Goal: Task Accomplishment & Management: Use online tool/utility

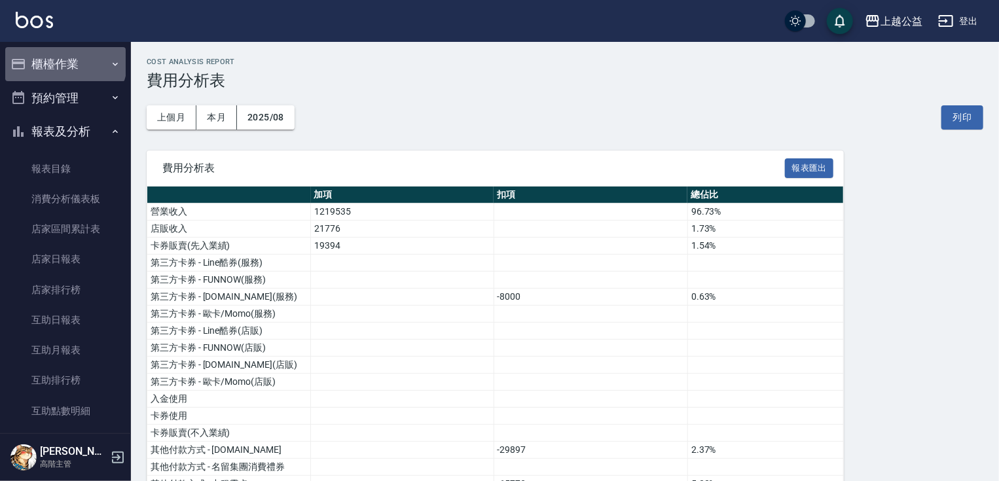
click at [64, 60] on button "櫃檯作業" at bounding box center [65, 64] width 120 height 34
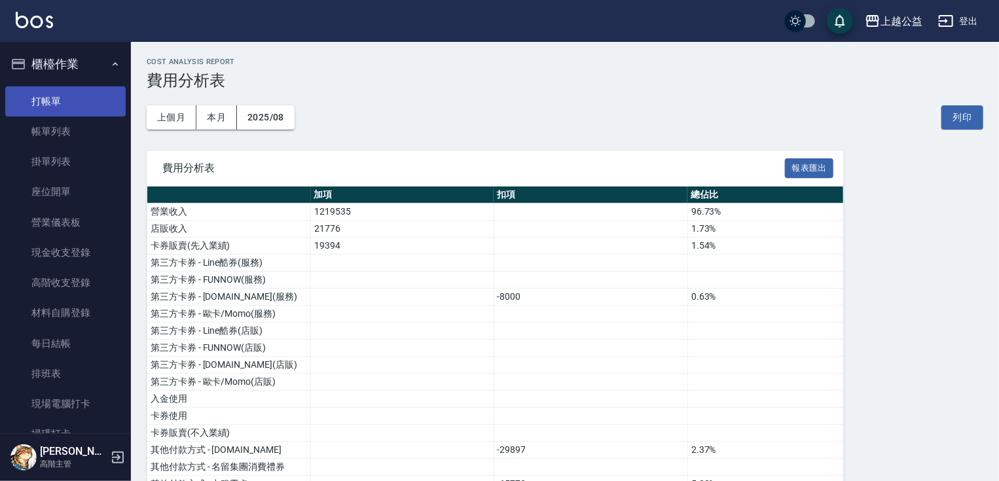
click at [67, 103] on link "打帳單" at bounding box center [65, 101] width 120 height 30
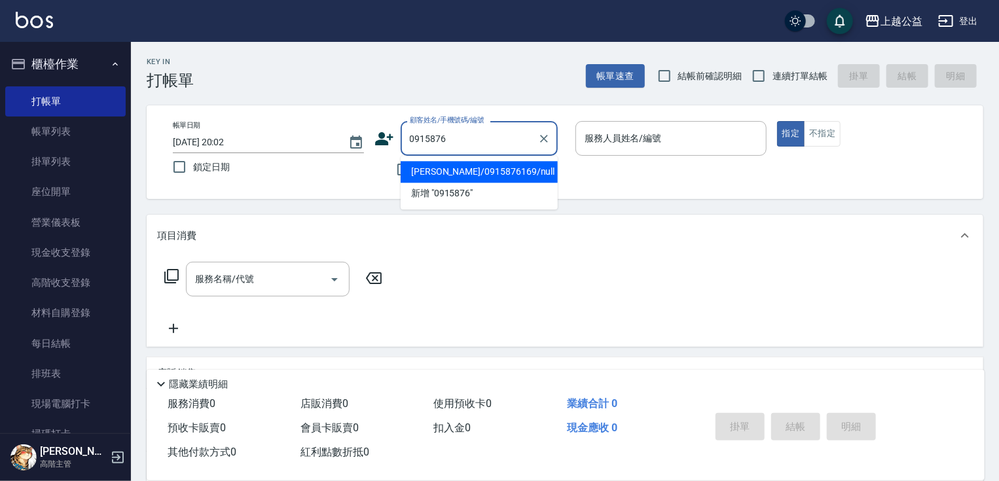
click at [424, 175] on li "[PERSON_NAME]/0915876169/null" at bounding box center [479, 172] width 157 height 22
type input "[PERSON_NAME]/0915876169/null"
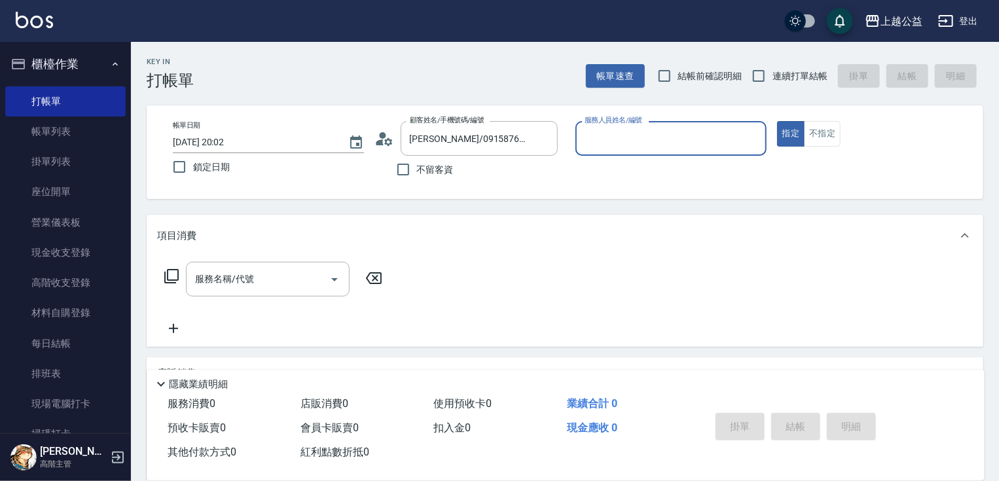
drag, startPoint x: 786, startPoint y: 78, endPoint x: 710, endPoint y: 118, distance: 86.4
click at [786, 78] on span "連續打單結帳" at bounding box center [800, 76] width 55 height 14
click at [773, 78] on input "連續打單結帳" at bounding box center [759, 76] width 28 height 28
checkbox input "true"
click at [547, 140] on icon "Clear" at bounding box center [544, 138] width 13 height 13
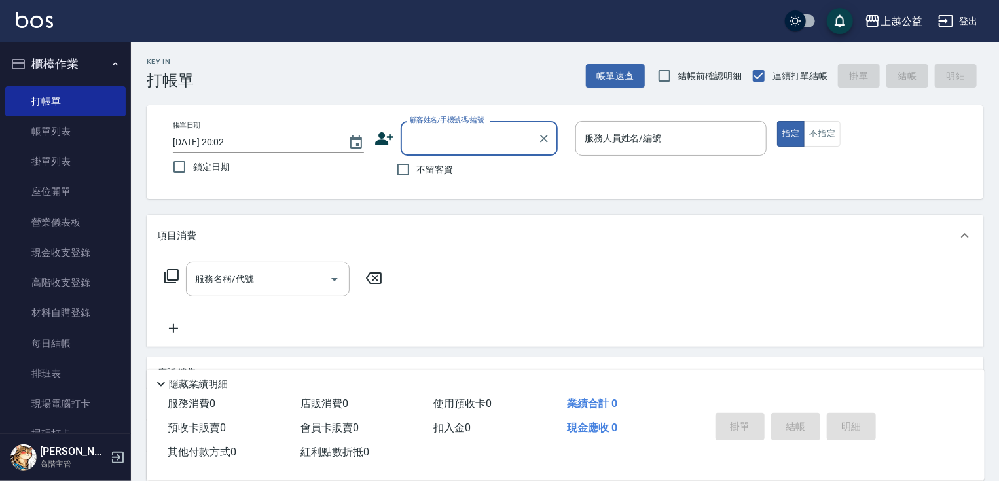
click at [440, 166] on span "不留客資" at bounding box center [435, 170] width 37 height 14
click at [417, 166] on input "不留客資" at bounding box center [404, 170] width 28 height 28
checkbox input "true"
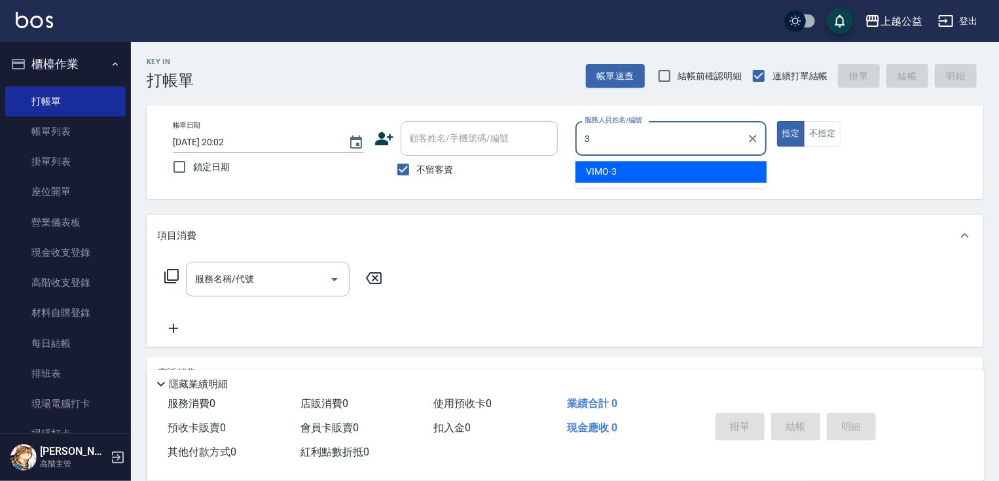
type input "VIMO-3"
type button "true"
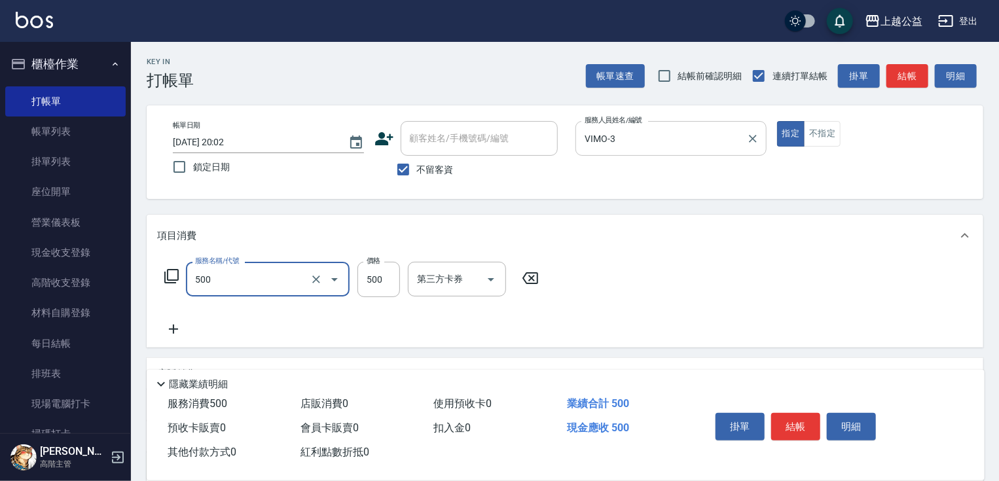
type input "洗剪500(500)"
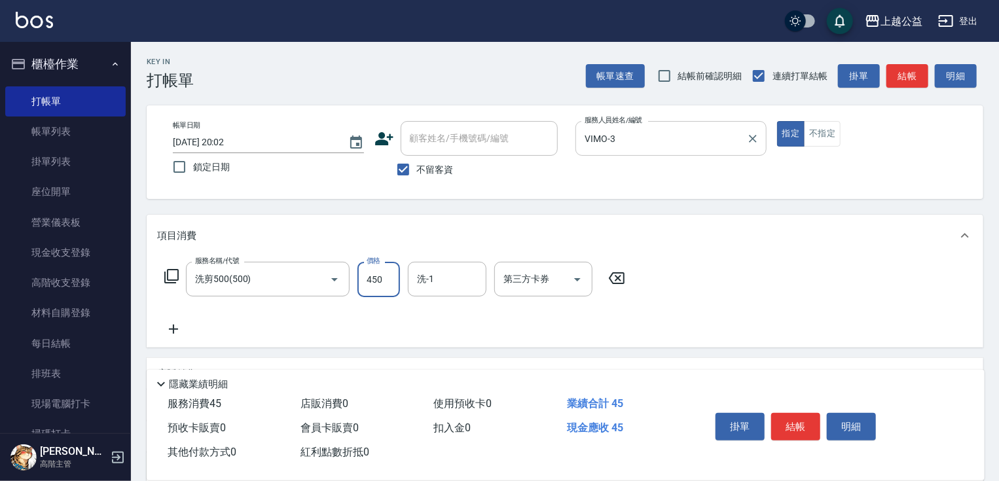
type input "450"
type input "325"
click at [469, 291] on div "洗-1" at bounding box center [447, 279] width 79 height 35
type input "[PERSON_NAME]-32"
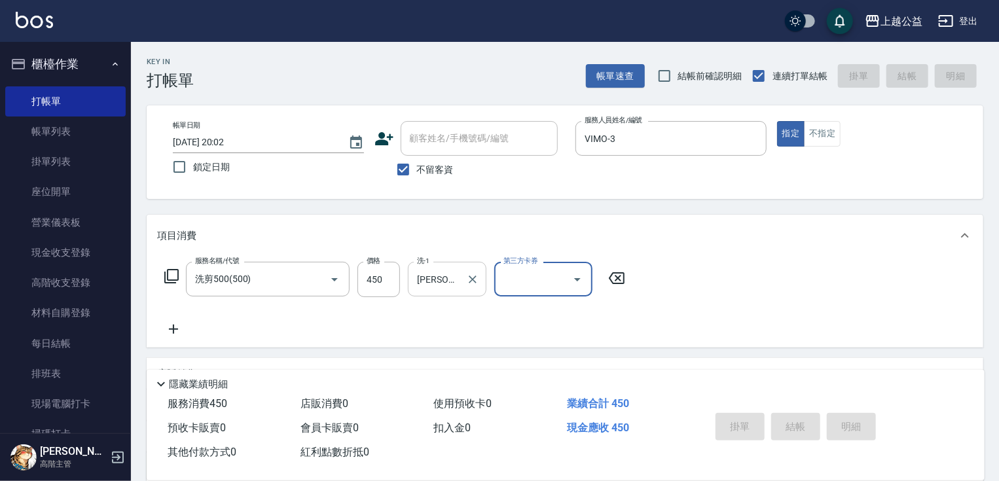
type input "[DATE] 20:46"
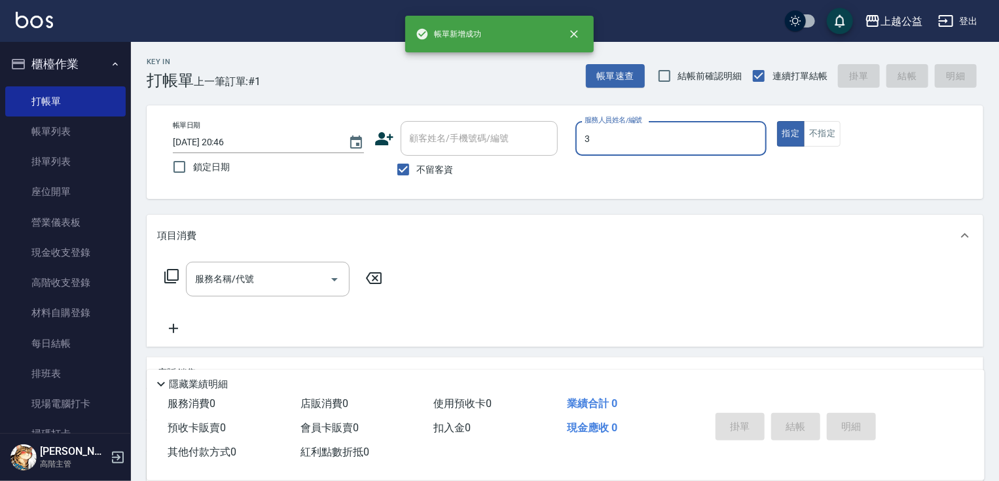
type input "VIMO-3"
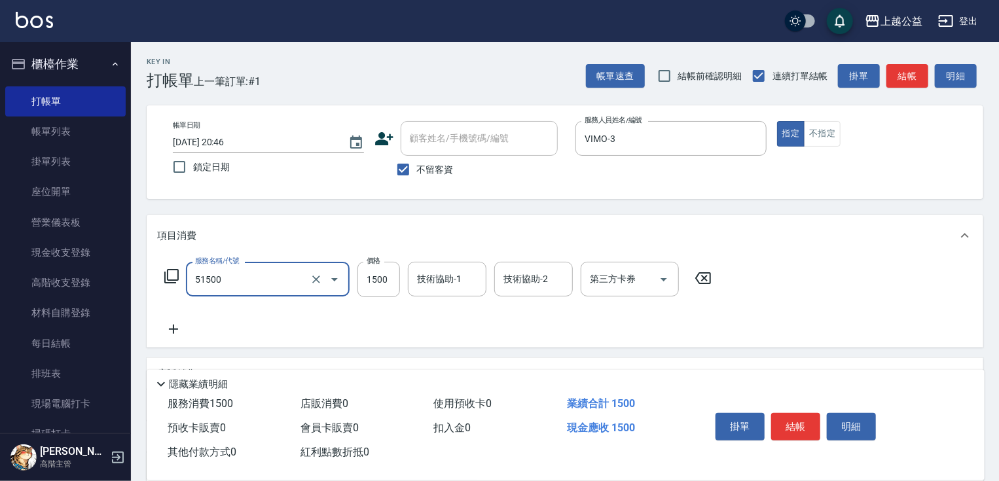
type input "染髮(51500)"
type input "1300"
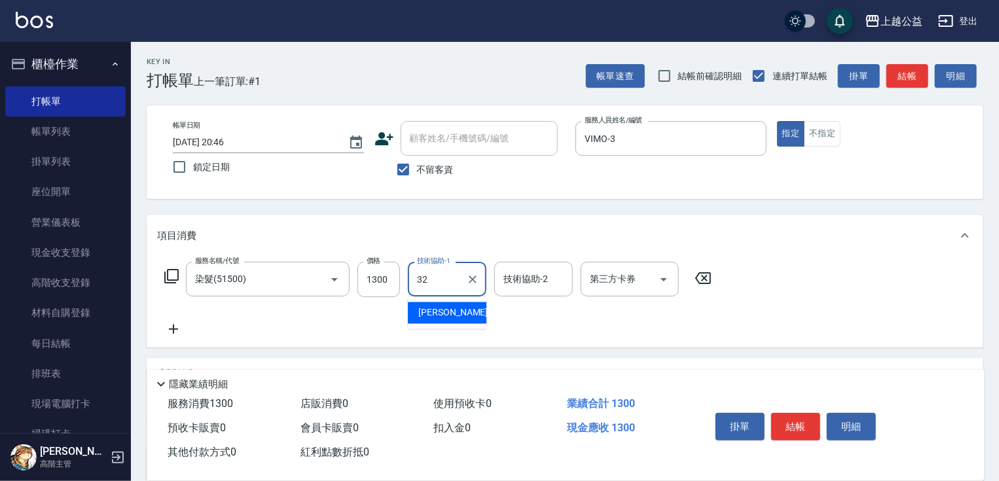
type input "[PERSON_NAME]-32"
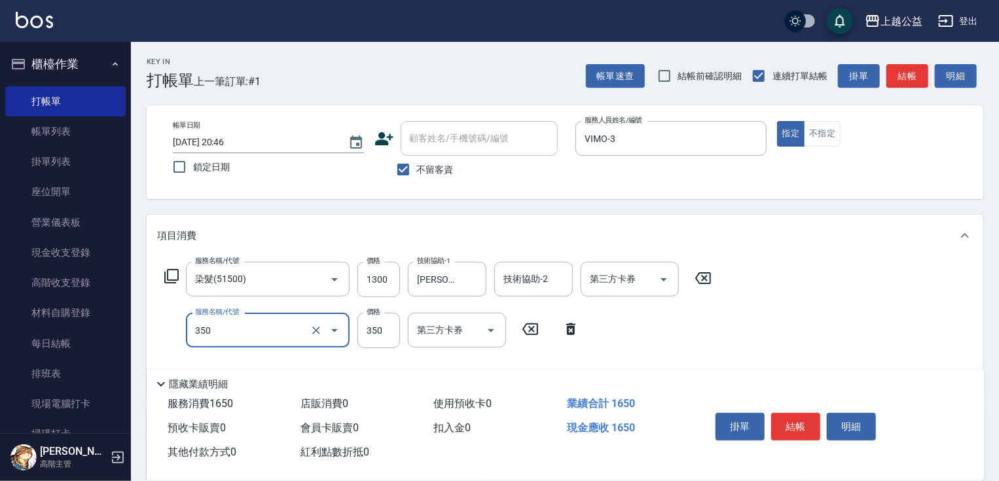
type input "一般洗剪(350)"
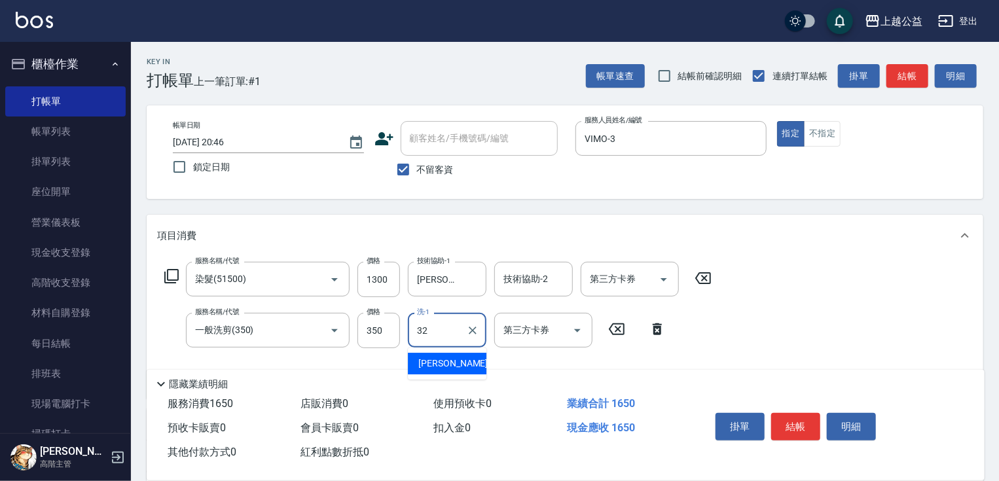
type input "[PERSON_NAME]-32"
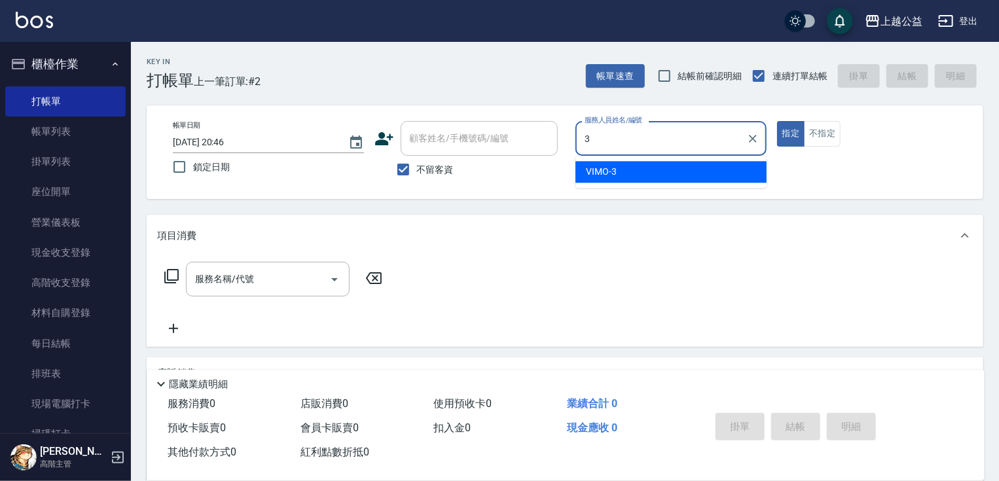
type input "VIMO-3"
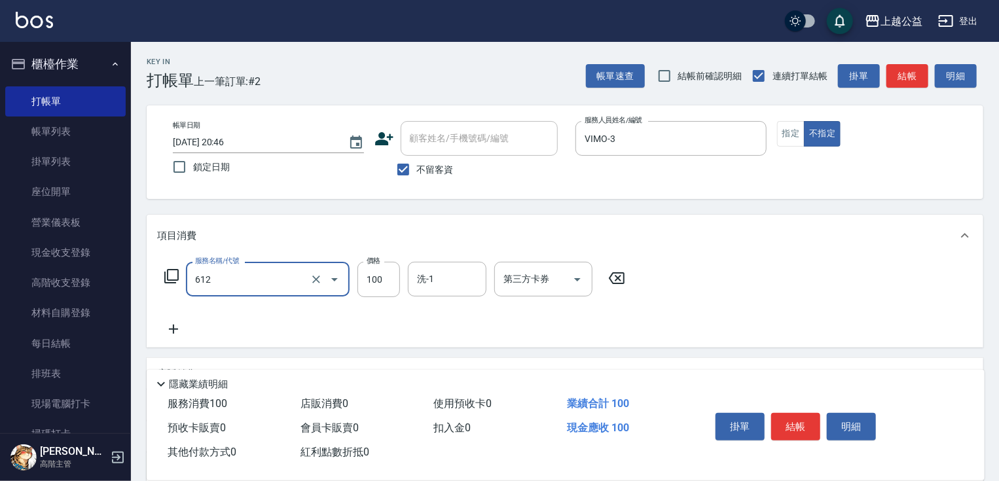
type input "造型2(612)"
type input "300"
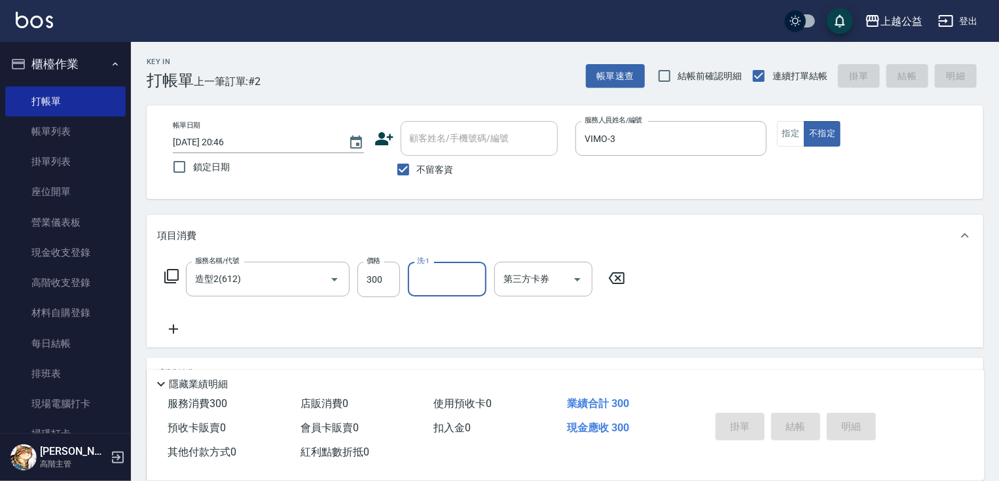
type input "[DATE] 20:47"
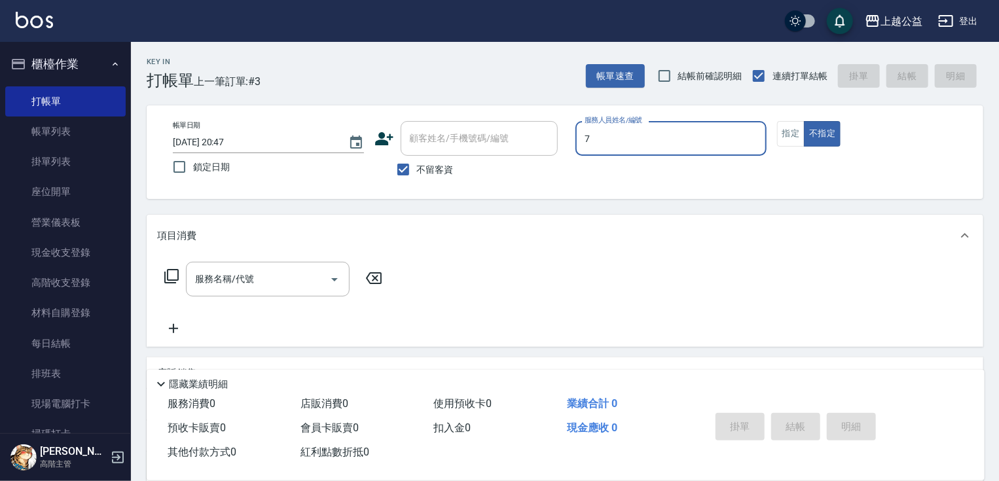
type input "廖麗婷-7"
type button "false"
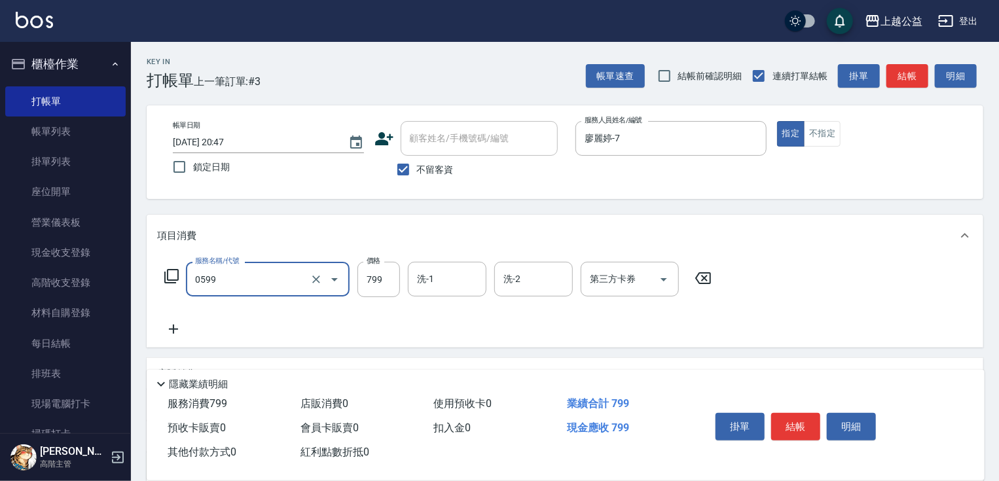
type input "精油SPA(0599)"
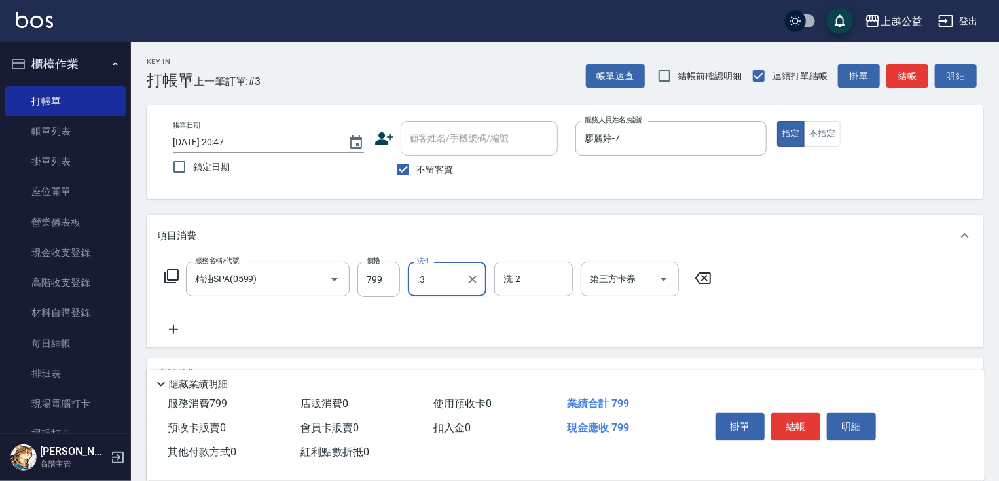
type input "."
type input "[PERSON_NAME]-32"
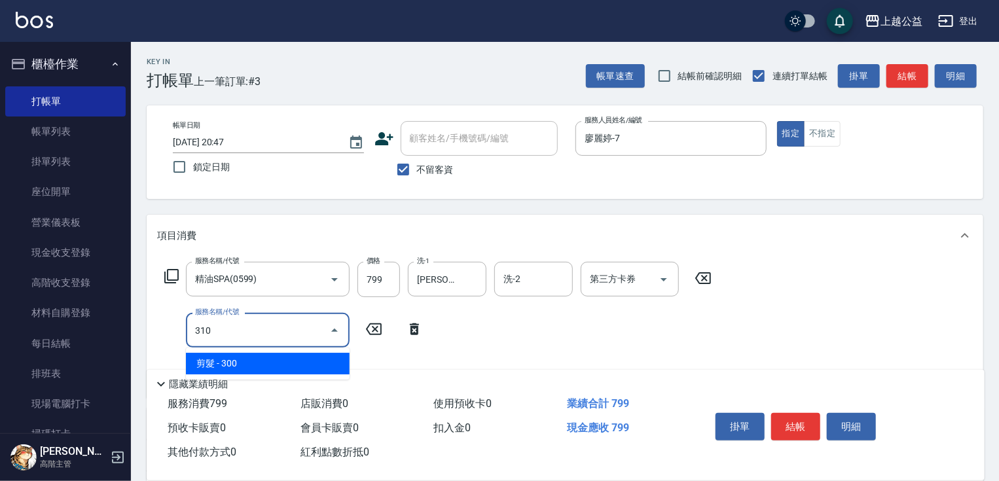
type input "剪髮(310)"
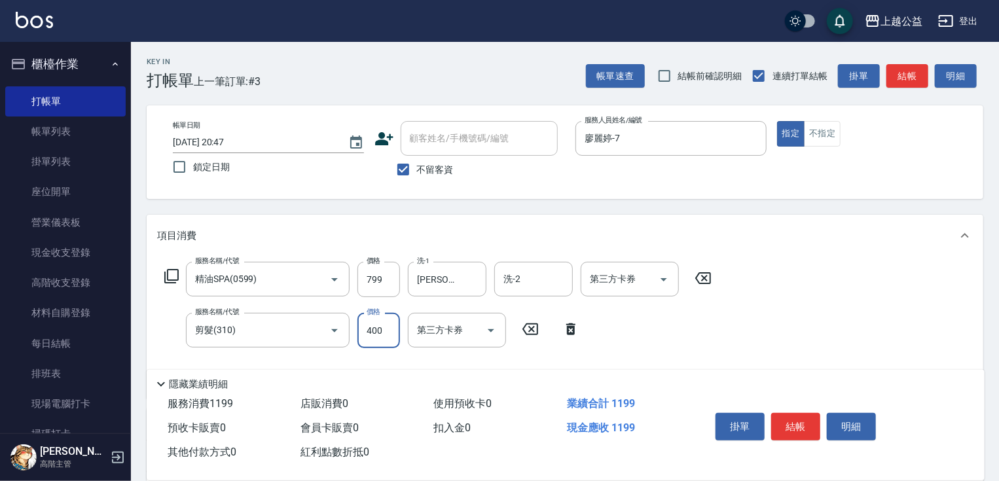
type input "400"
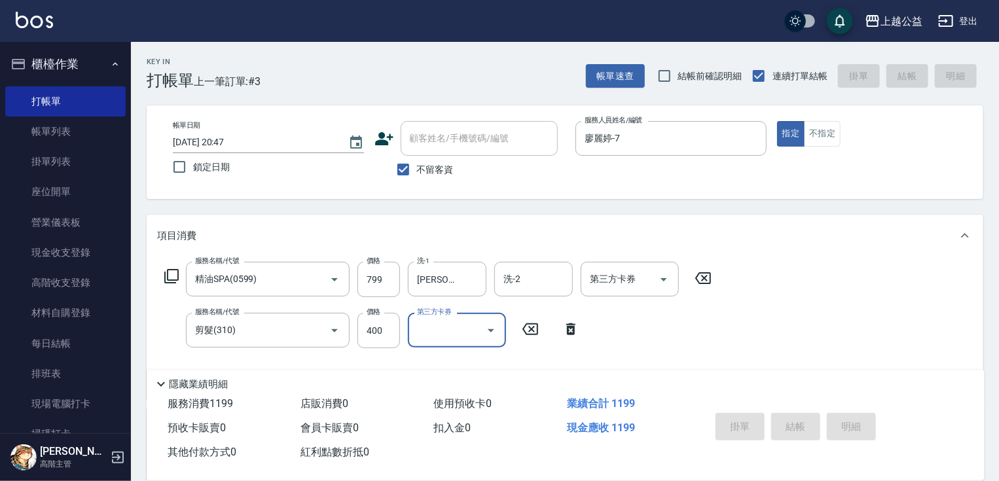
type input "[DATE] 20:48"
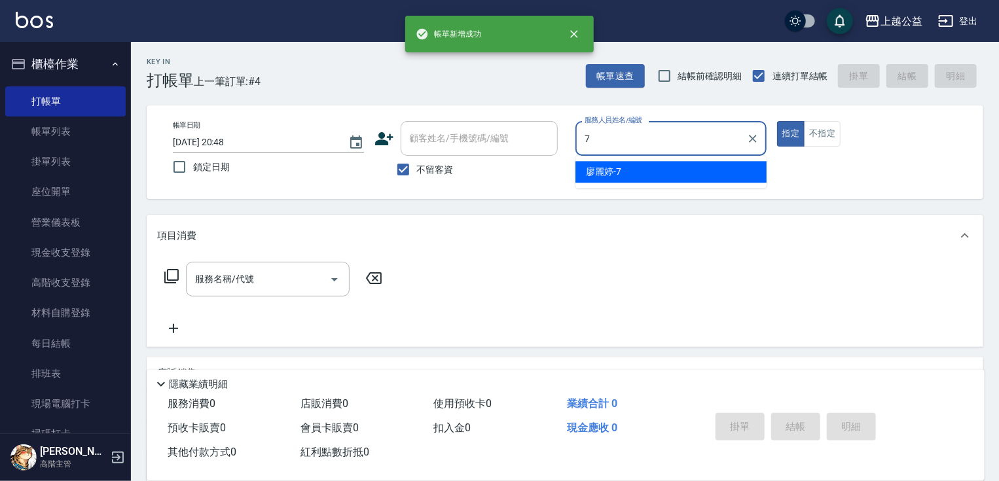
type input "廖麗婷-7"
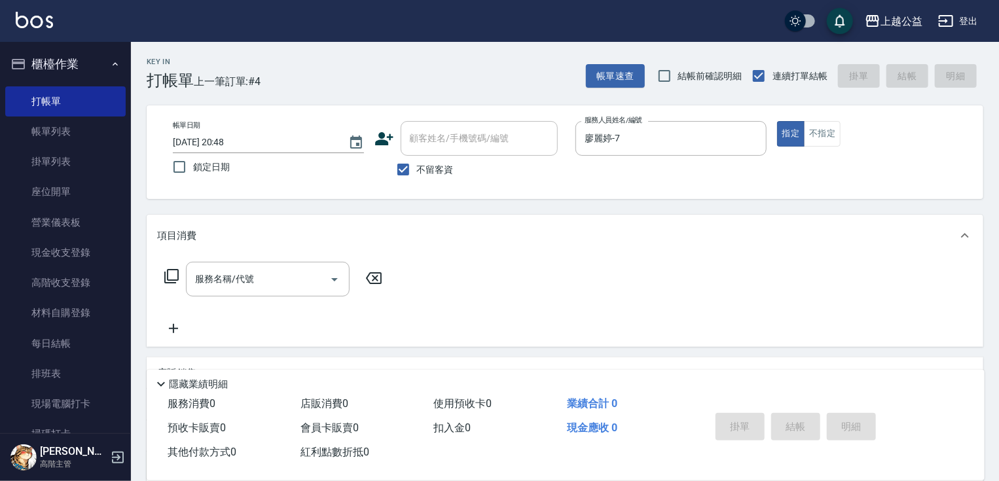
click at [441, 168] on span "不留客資" at bounding box center [435, 170] width 37 height 14
click at [417, 168] on input "不留客資" at bounding box center [404, 170] width 28 height 28
checkbox input "false"
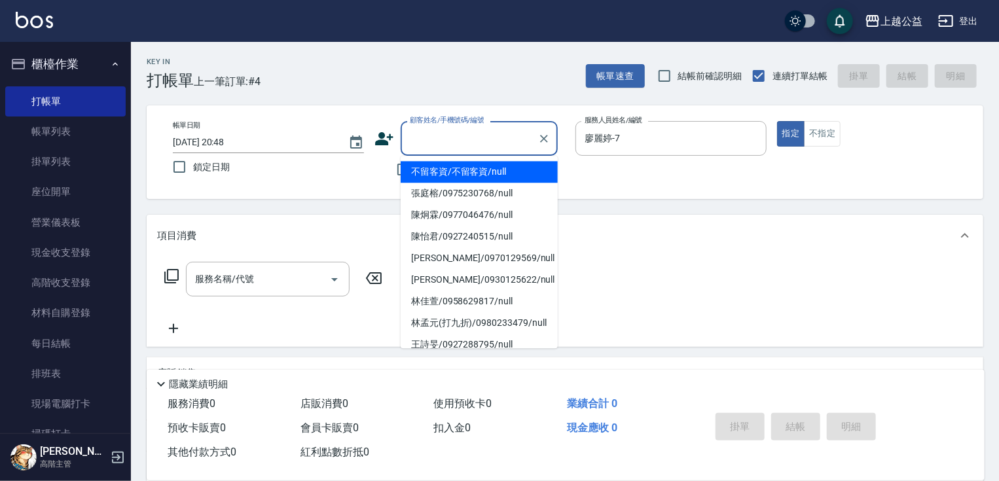
click at [440, 131] on div "顧客姓名/手機號碼/編號 顧客姓名/手機號碼/編號" at bounding box center [479, 138] width 157 height 35
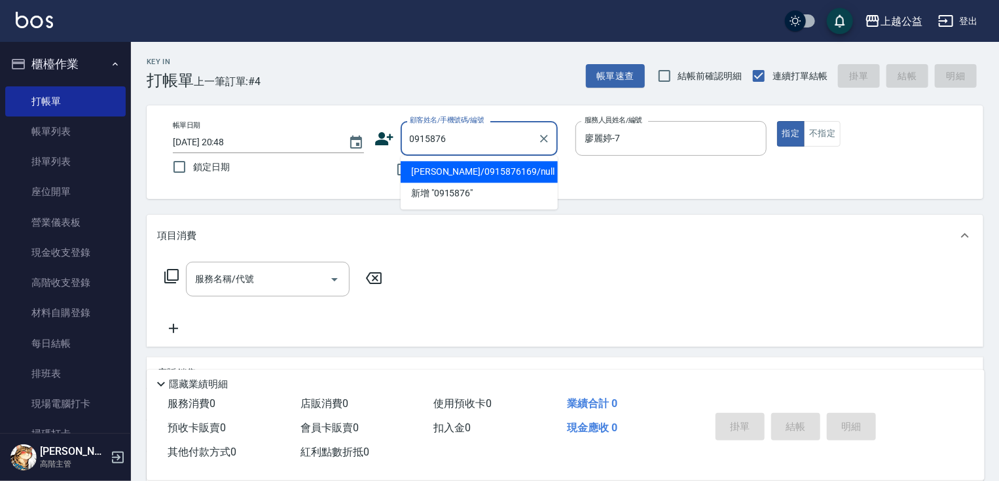
type input "[PERSON_NAME]/0915876169/null"
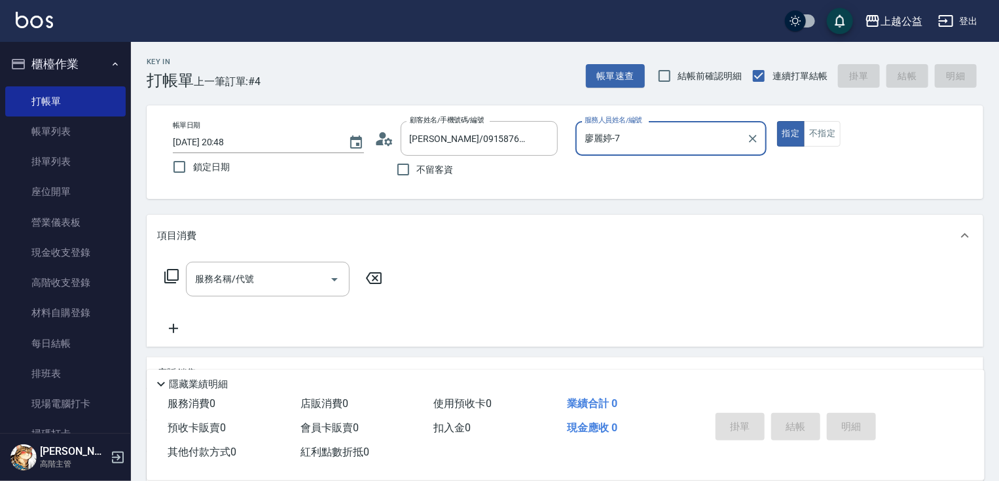
click at [777, 121] on button "指定" at bounding box center [791, 134] width 28 height 26
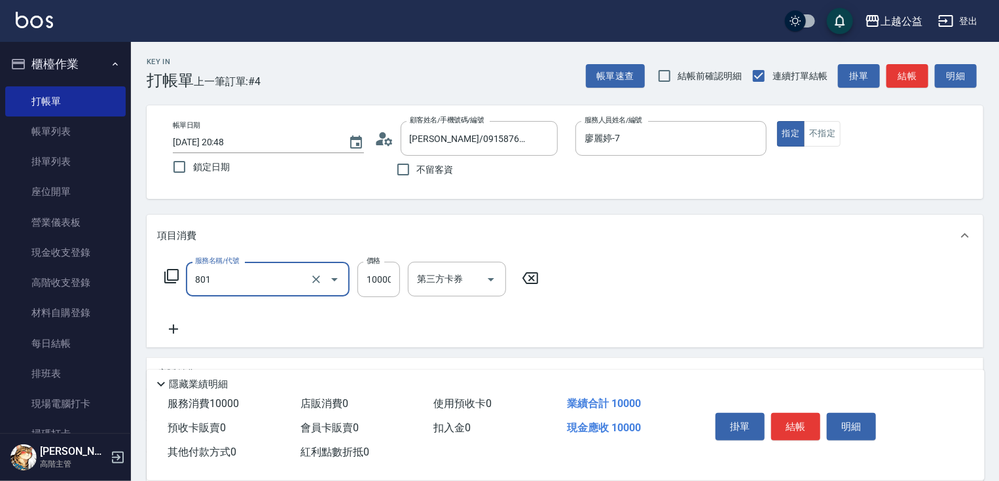
type input "頂級豪華OVC1(801)"
click at [378, 270] on input "10000" at bounding box center [379, 279] width 43 height 35
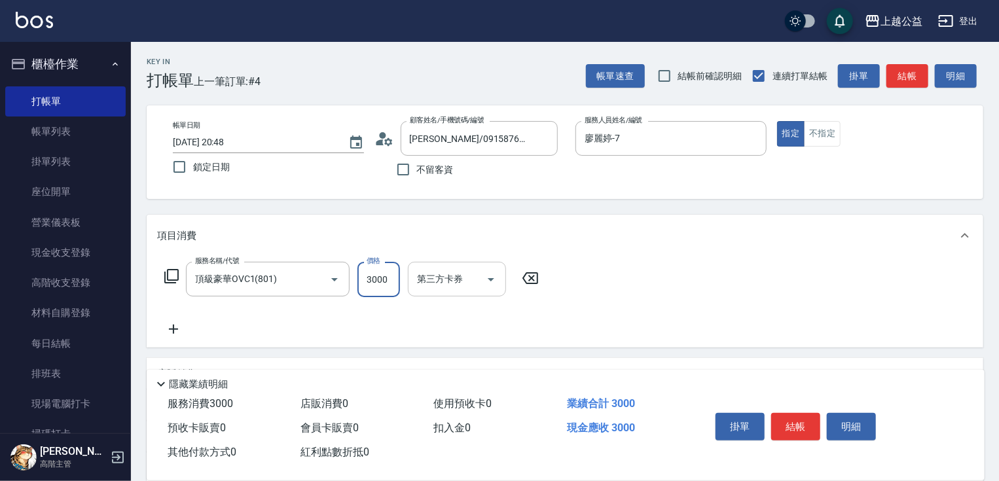
type input "3000"
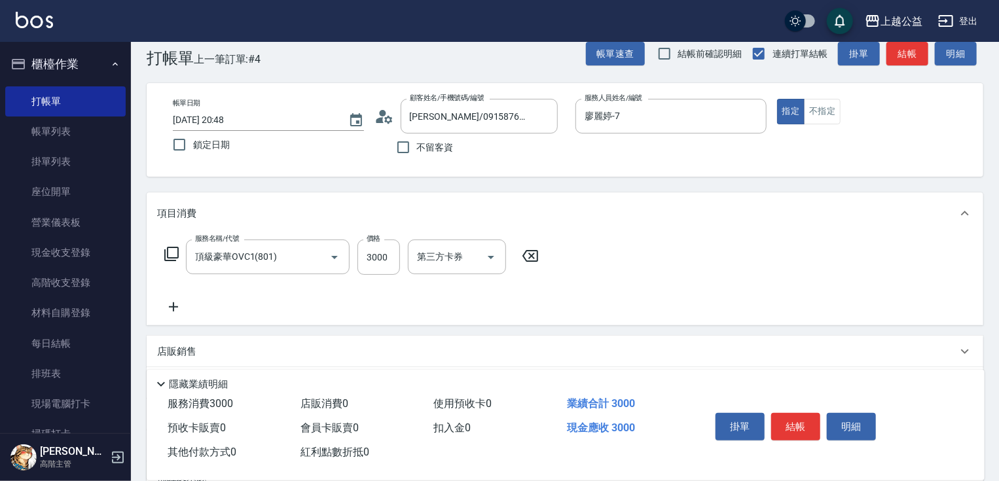
scroll to position [158, 0]
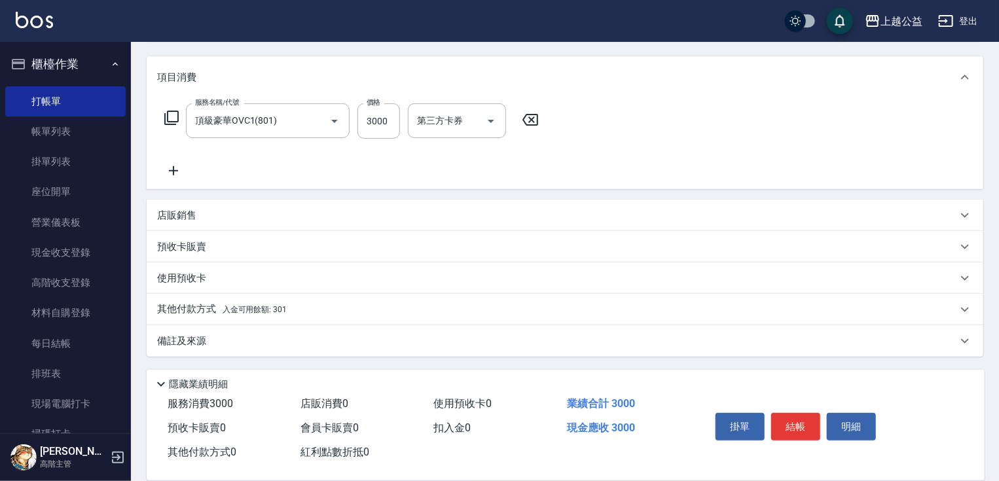
drag, startPoint x: 476, startPoint y: 267, endPoint x: 471, endPoint y: 346, distance: 79.4
click at [227, 303] on p "其他付款方式 入金可用餘額: 301" at bounding box center [222, 310] width 130 height 14
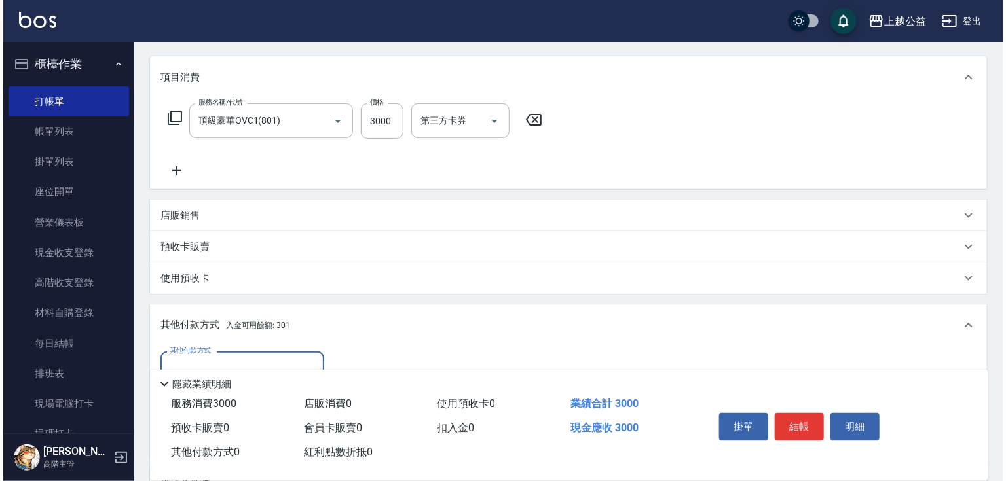
scroll to position [301, 0]
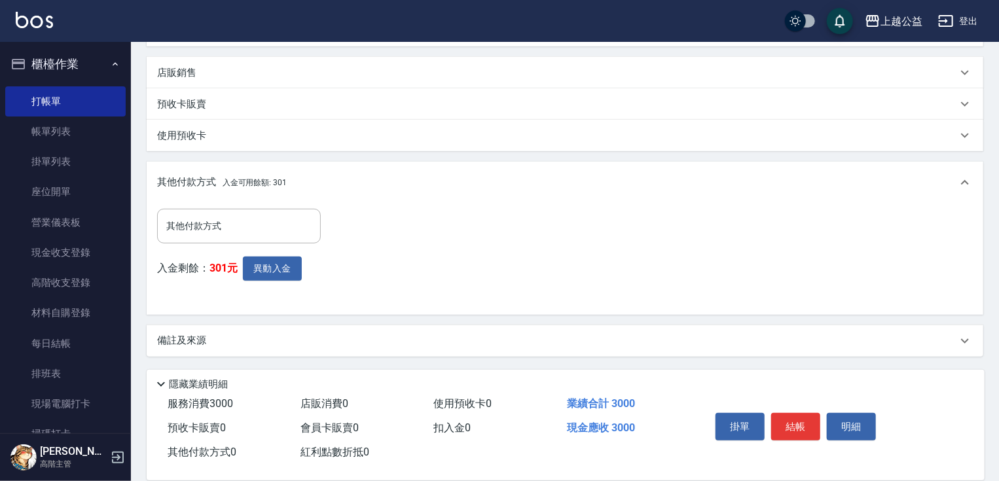
drag, startPoint x: 407, startPoint y: 389, endPoint x: 324, endPoint y: 327, distance: 103.3
click at [296, 275] on button "異動入金" at bounding box center [272, 269] width 59 height 24
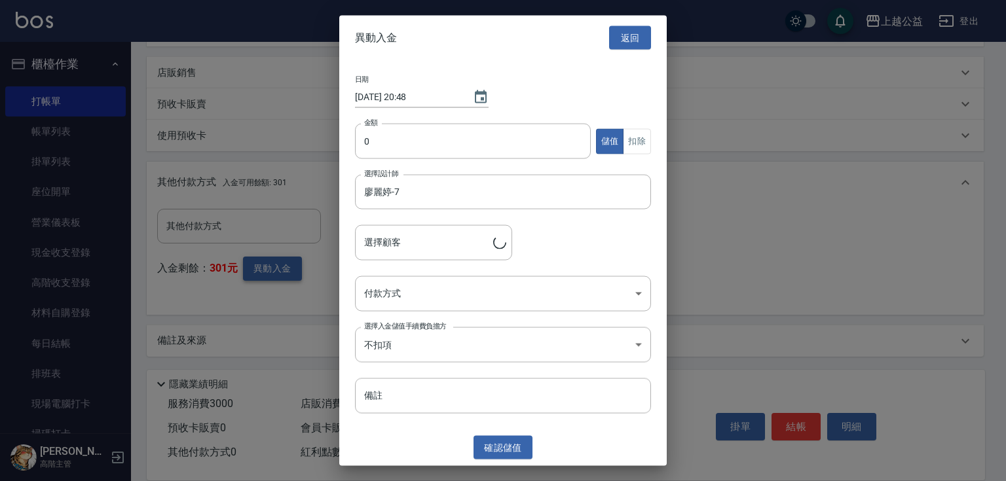
type input "[PERSON_NAME]/0915876169"
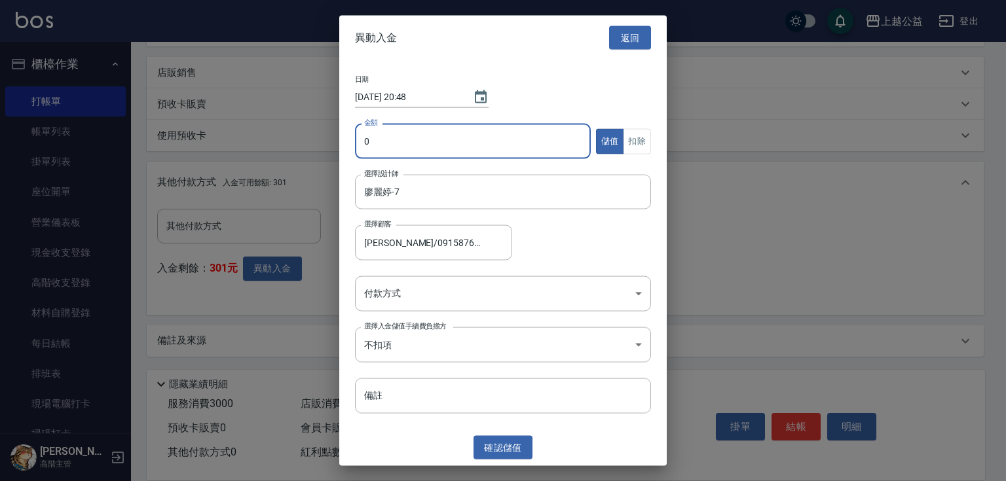
click at [444, 139] on input "0" at bounding box center [473, 141] width 236 height 35
type input "3000"
click at [640, 143] on button "扣除" at bounding box center [637, 141] width 28 height 26
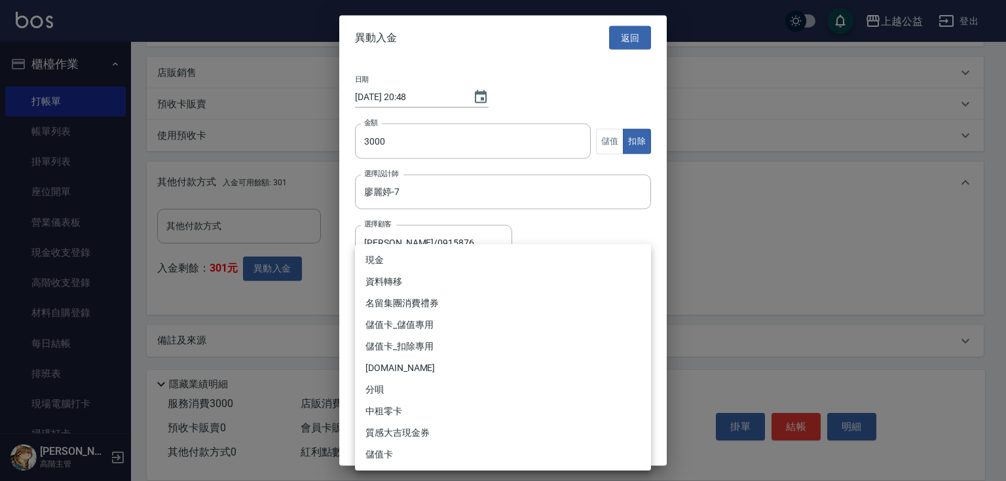
click at [445, 299] on body "上越公益 登出 櫃檯作業 打帳單 帳單列表 掛單列表 座位開單 營業儀表板 現金收支登錄 高階收支登錄 材料自購登錄 每日結帳 排班表 現場電腦打卡 掃碼打卡…" at bounding box center [503, 90] width 1006 height 783
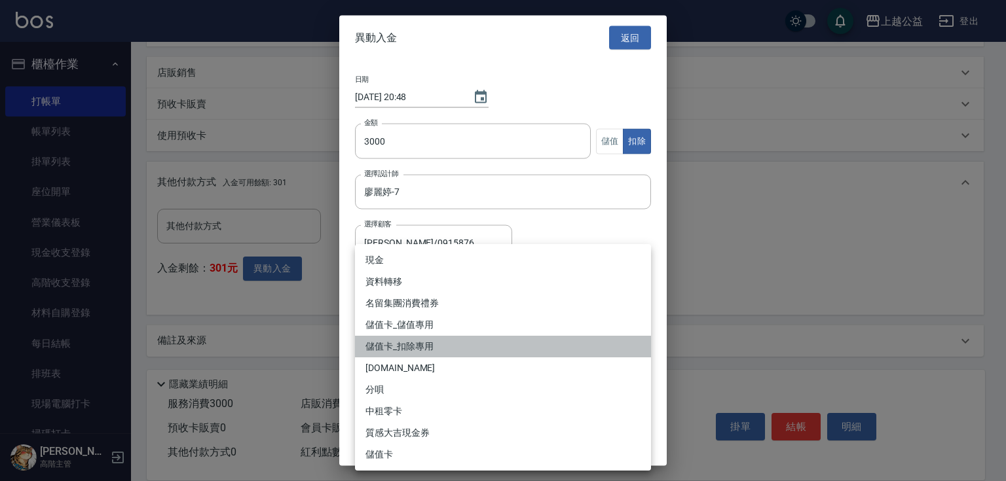
click at [434, 344] on li "儲值卡_扣除專用" at bounding box center [503, 347] width 296 height 22
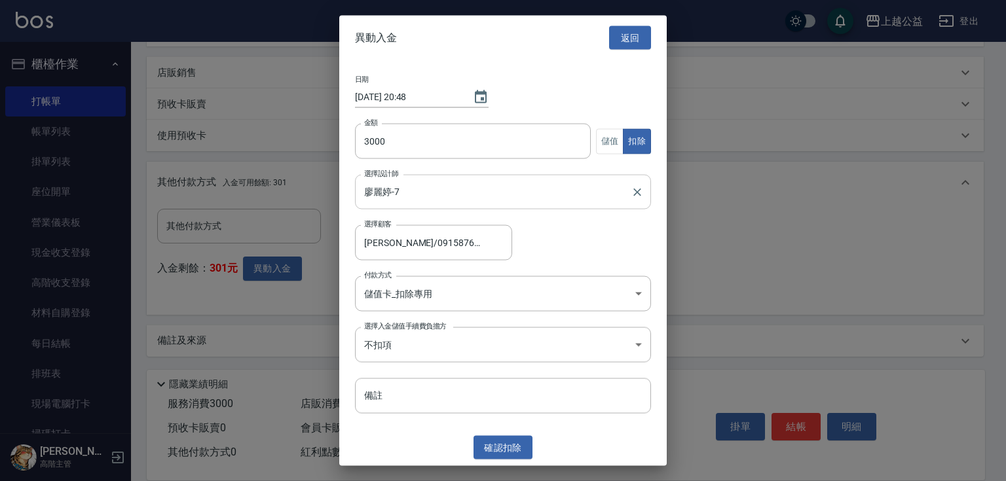
drag, startPoint x: 516, startPoint y: 445, endPoint x: 554, endPoint y: 193, distance: 255.0
click at [548, 204] on div "異動入金 返回 日期 [DATE] 20:48 金額 3000 金額 儲值 扣除 選擇設計師 [PERSON_NAME]-7 選擇設計師 選擇顧客 [PERS…" at bounding box center [502, 240] width 327 height 451
click at [614, 143] on button "儲值" at bounding box center [610, 141] width 28 height 26
click at [492, 295] on body "上越公益 登出 櫃檯作業 打帳單 帳單列表 掛單列表 座位開單 營業儀表板 現金收支登錄 高階收支登錄 材料自購登錄 每日結帳 排班表 現場電腦打卡 掃碼打卡…" at bounding box center [503, 90] width 1006 height 783
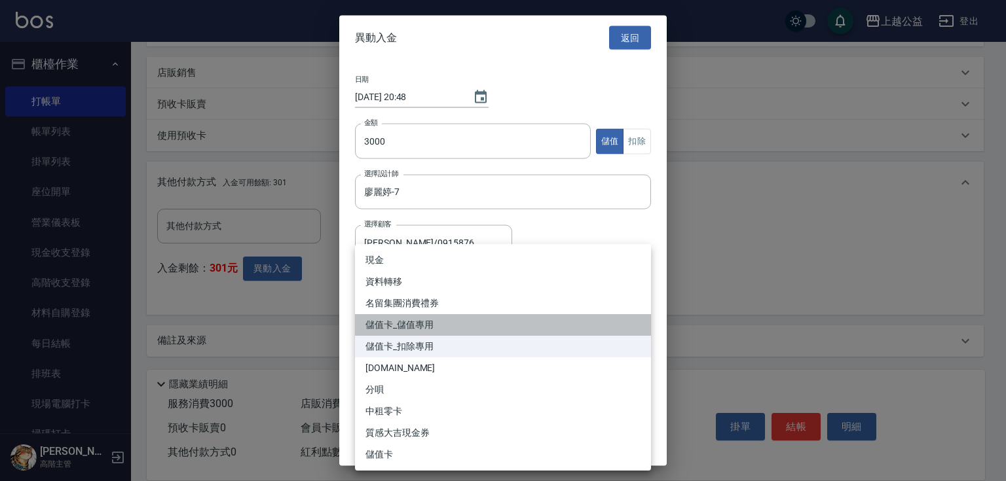
click at [466, 325] on li "儲值卡_儲值專用" at bounding box center [503, 325] width 296 height 22
type input "儲值卡_儲值專用"
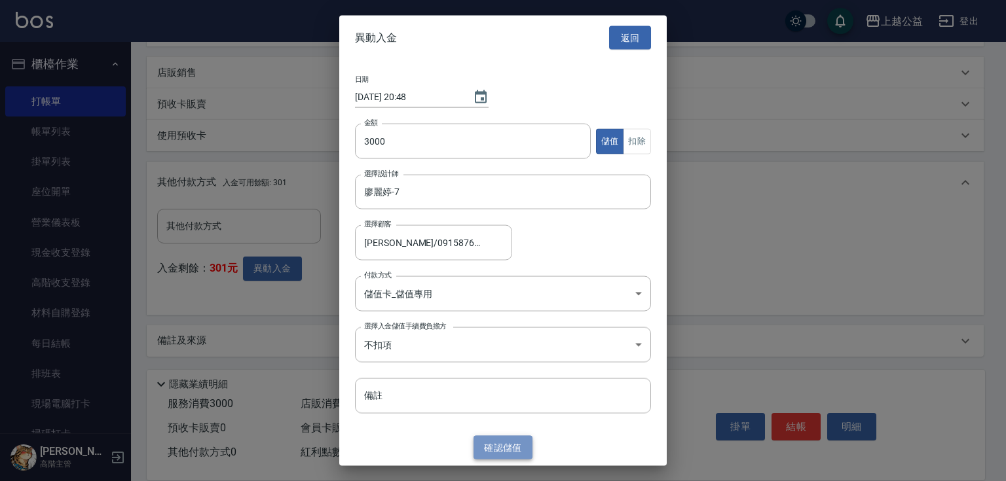
click at [503, 456] on button "確認 儲值" at bounding box center [502, 447] width 59 height 24
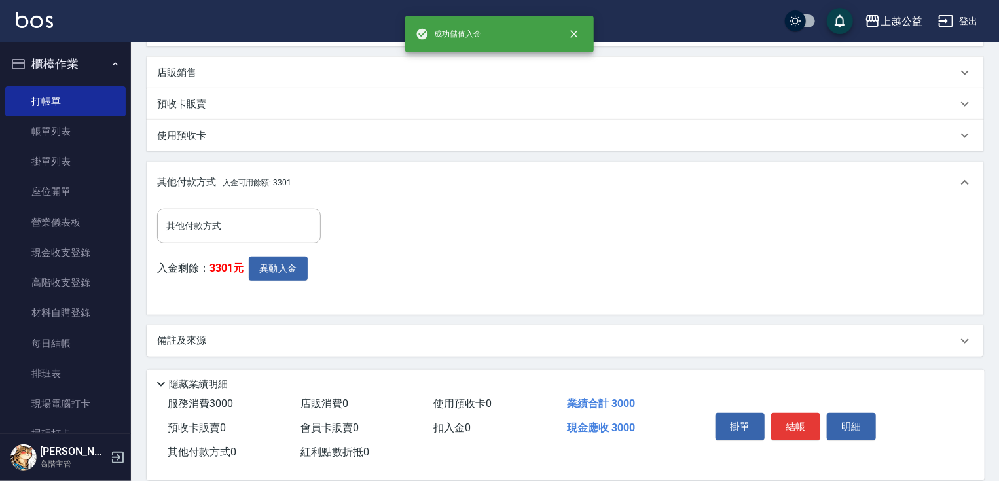
click at [801, 431] on button "結帳" at bounding box center [795, 427] width 49 height 28
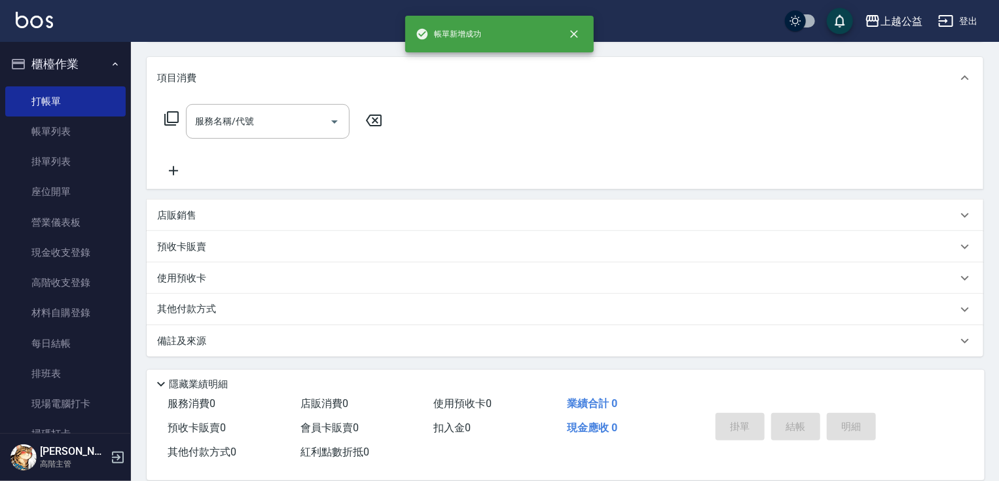
scroll to position [0, 0]
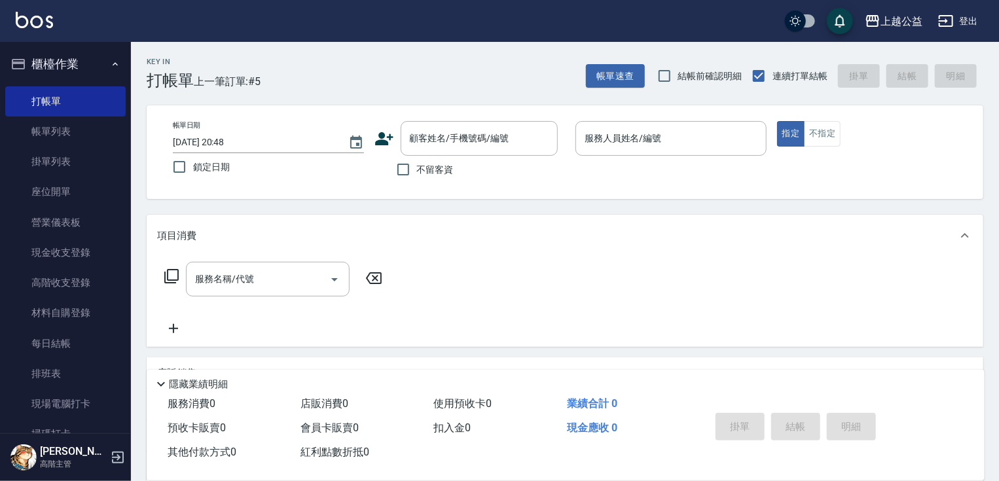
click at [449, 169] on div "不留客資" at bounding box center [466, 170] width 183 height 28
click at [452, 168] on span "不留客資" at bounding box center [435, 170] width 37 height 14
click at [417, 168] on input "不留客資" at bounding box center [404, 170] width 28 height 28
checkbox input "true"
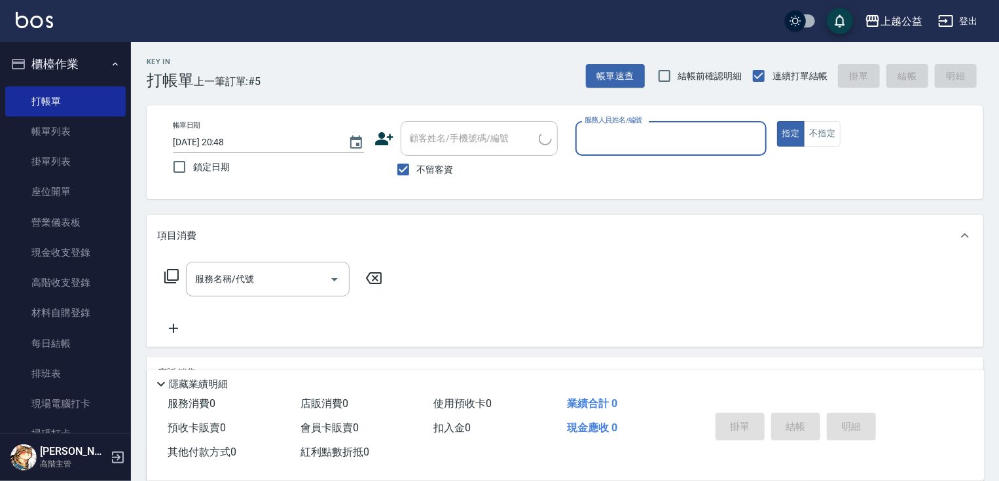
type input "詹妤晴/0901221681/"
click at [777, 121] on button "指定" at bounding box center [791, 134] width 28 height 26
type input "[PERSON_NAME]-6"
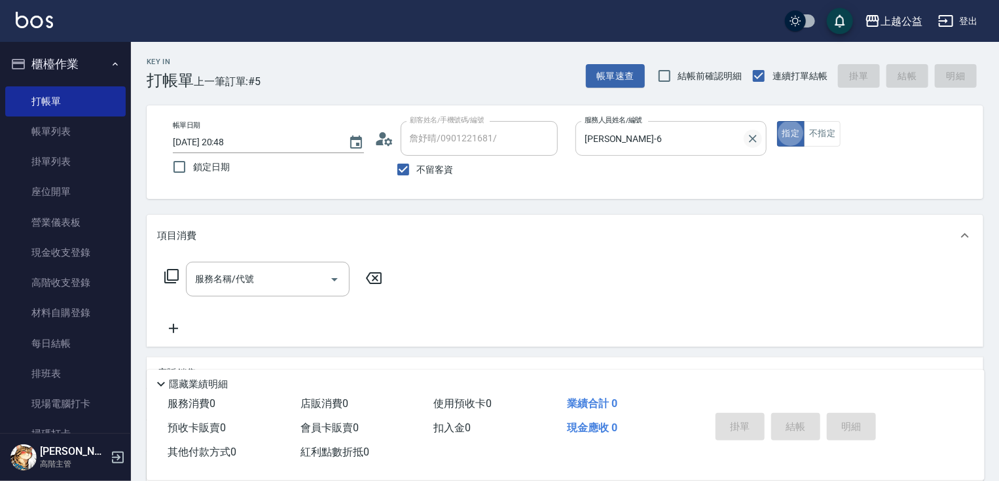
click at [749, 135] on icon "Clear" at bounding box center [753, 138] width 13 height 13
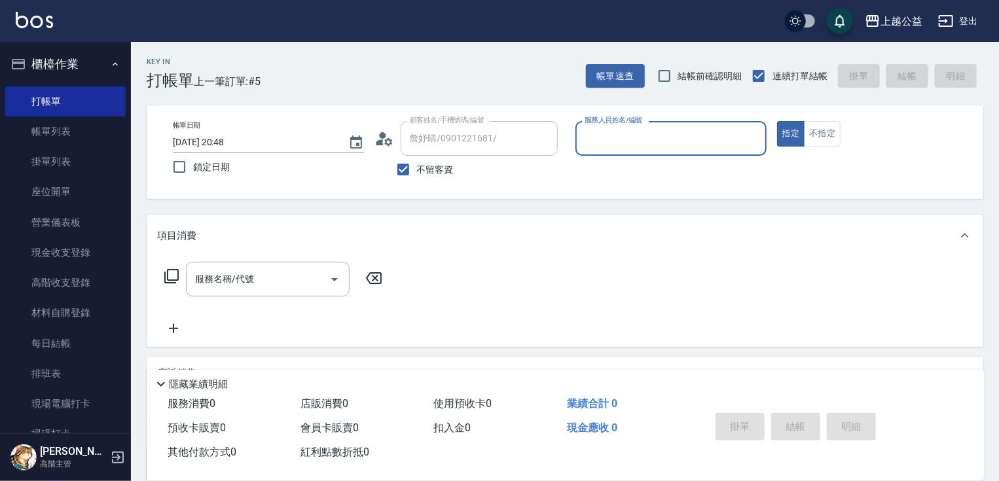
click at [643, 137] on input "服務人員姓名/編號" at bounding box center [670, 138] width 179 height 23
type input "廖麗婷-7"
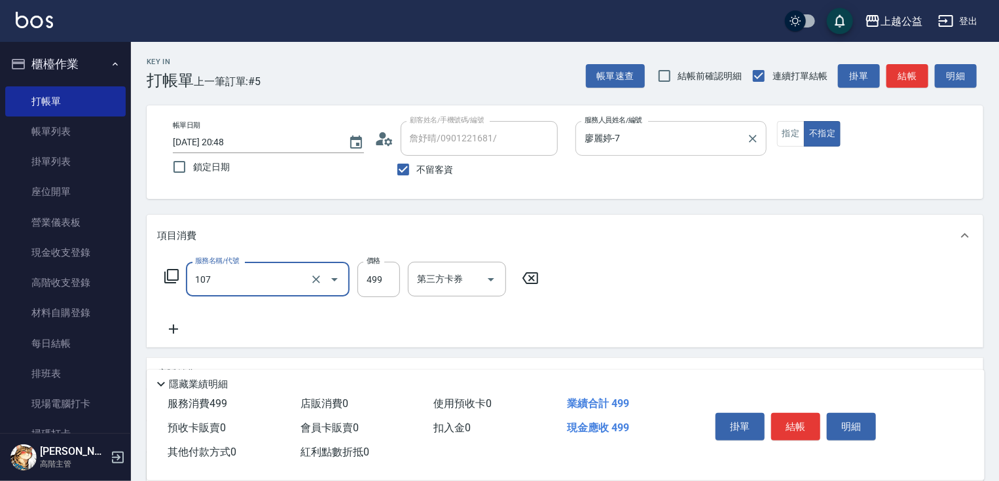
type input "舒活499(107)"
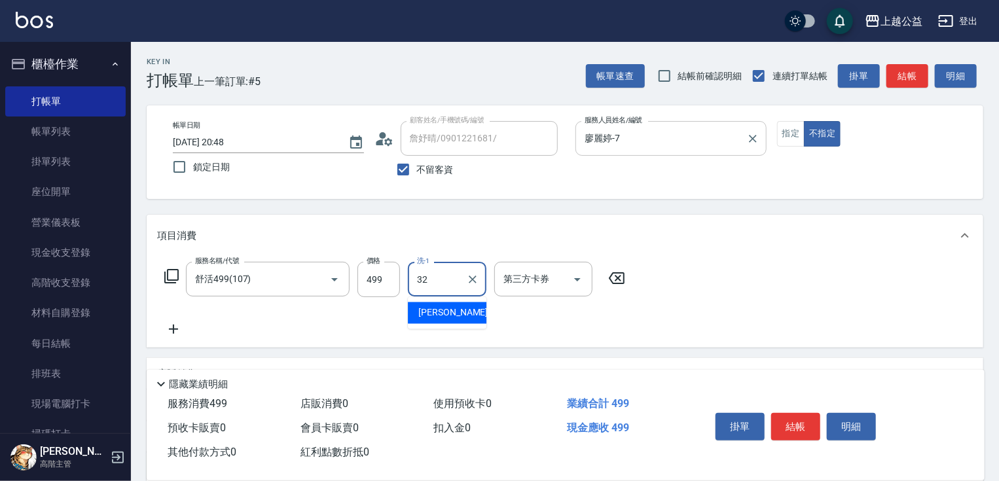
type input "[PERSON_NAME]-32"
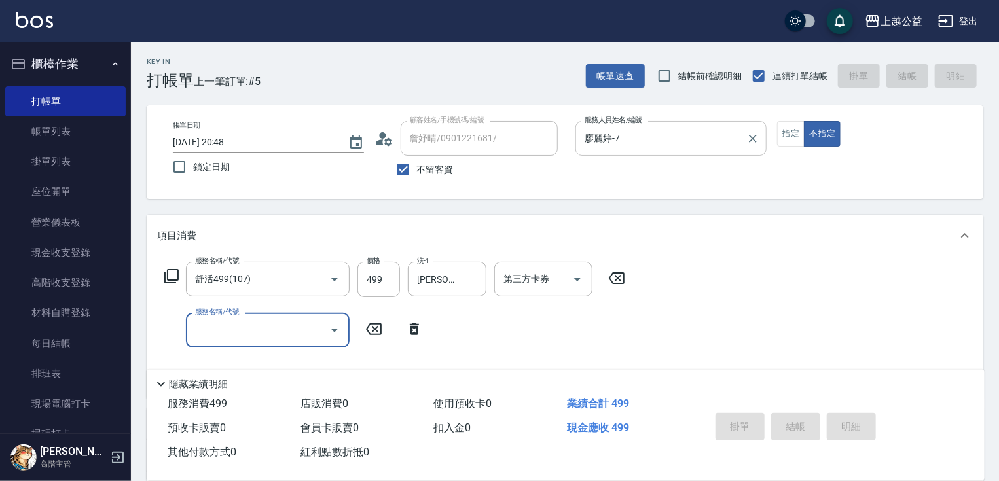
type input "[DATE] 20:49"
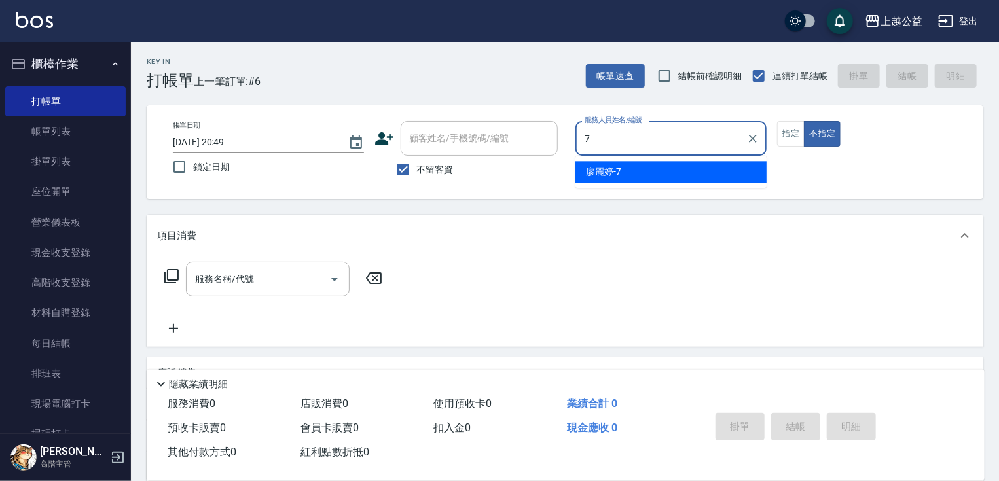
type input "廖麗婷-7"
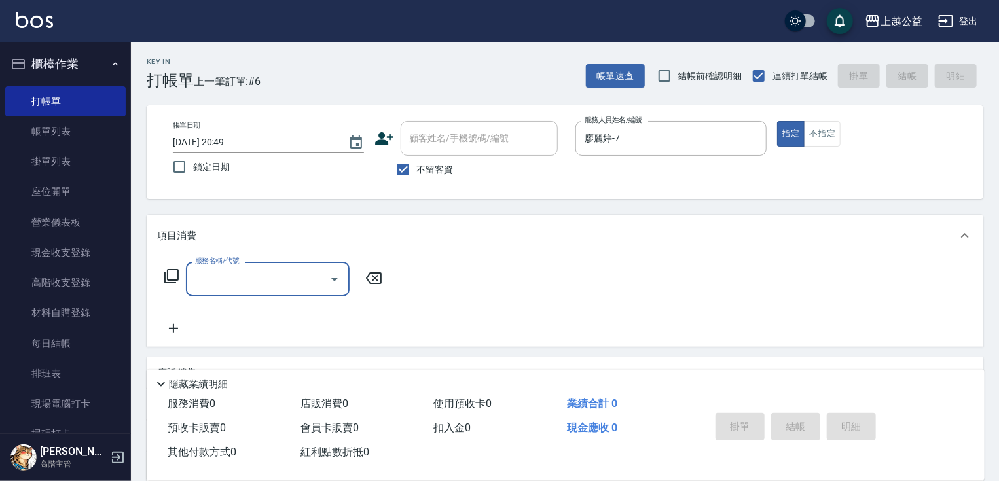
click at [443, 175] on span "不留客資" at bounding box center [435, 170] width 37 height 14
click at [417, 175] on input "不留客資" at bounding box center [404, 170] width 28 height 28
checkbox input "false"
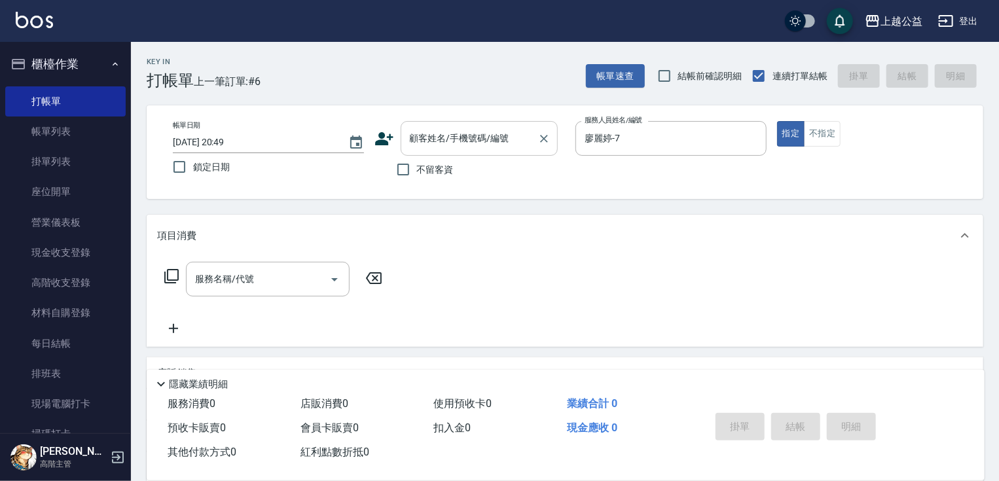
click at [430, 135] on input "顧客姓名/手機號碼/編號" at bounding box center [470, 138] width 126 height 23
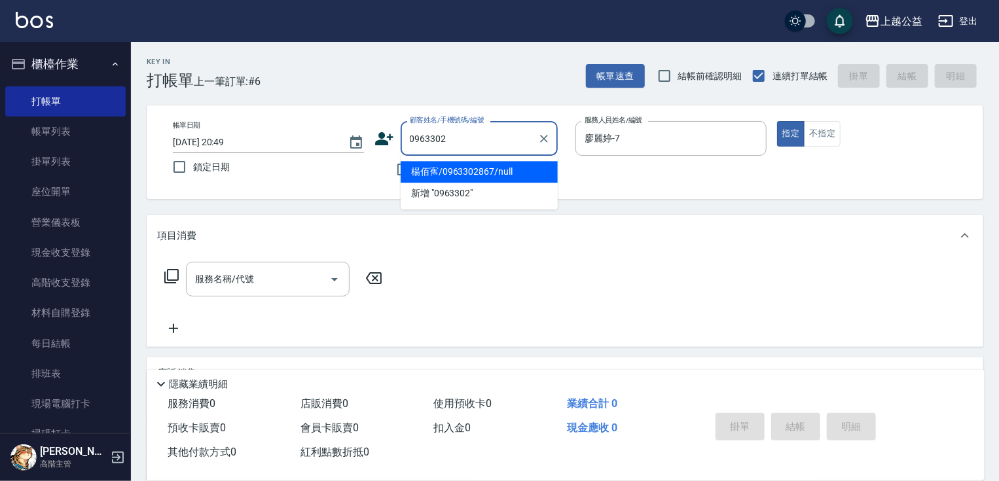
type input "楊佰寯/0963302867/null"
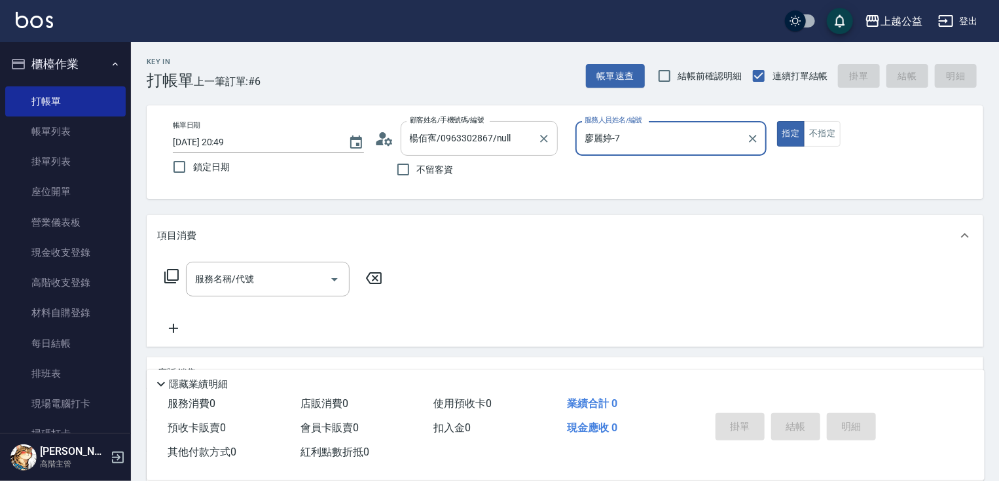
click at [777, 121] on button "指定" at bounding box center [791, 134] width 28 height 26
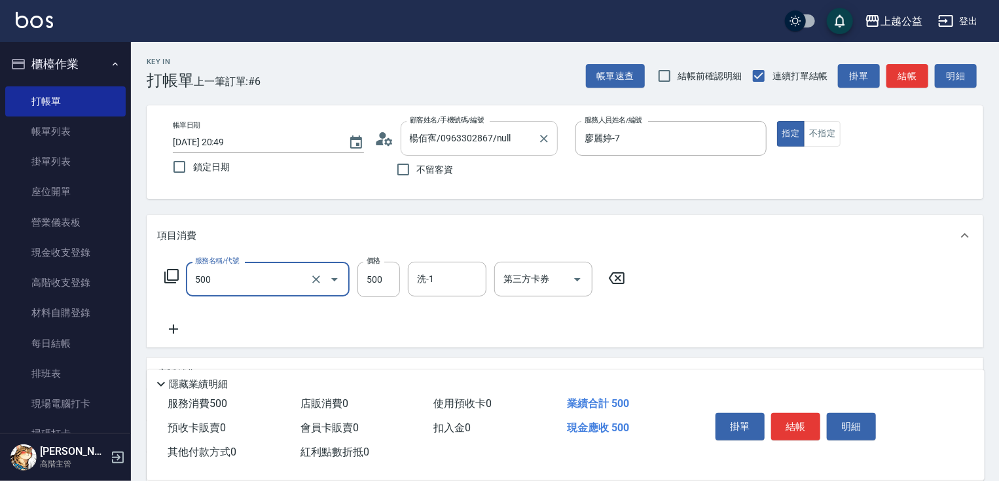
type input "洗剪500(500)"
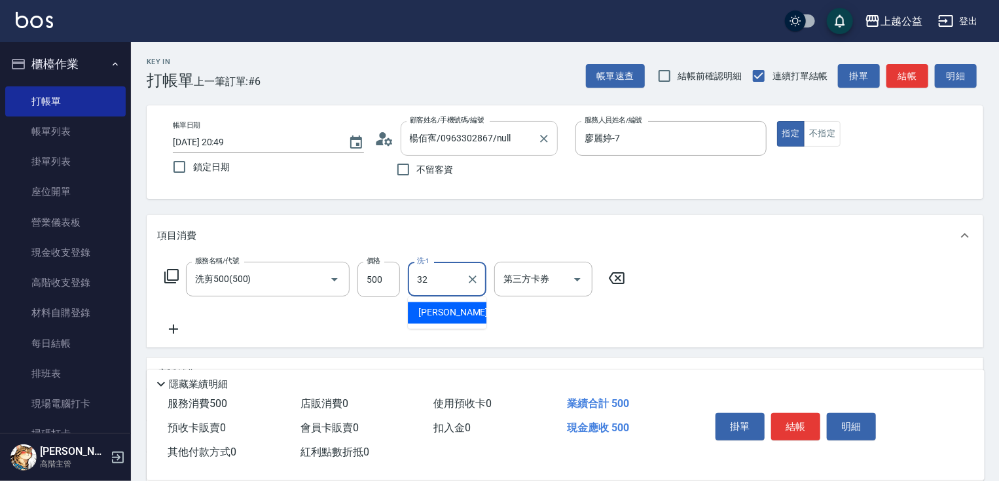
type input "[PERSON_NAME]-32"
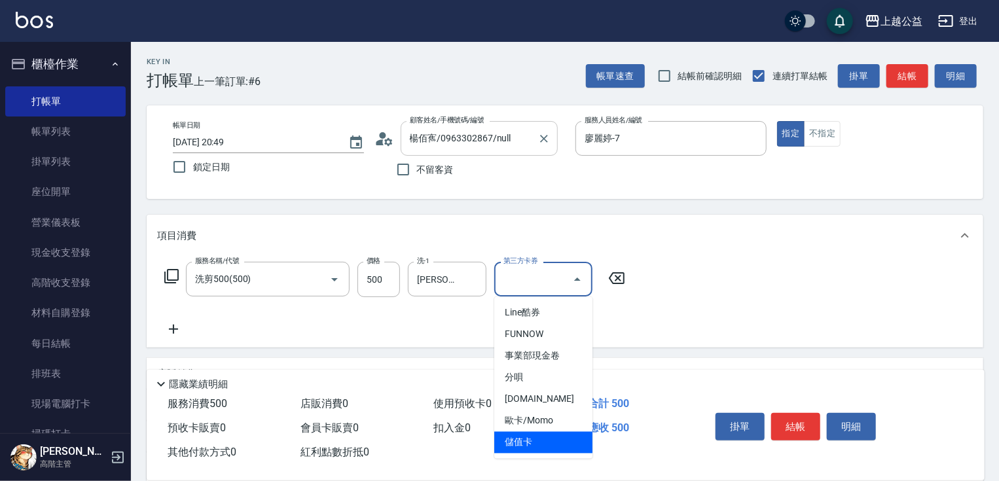
type input "儲值卡"
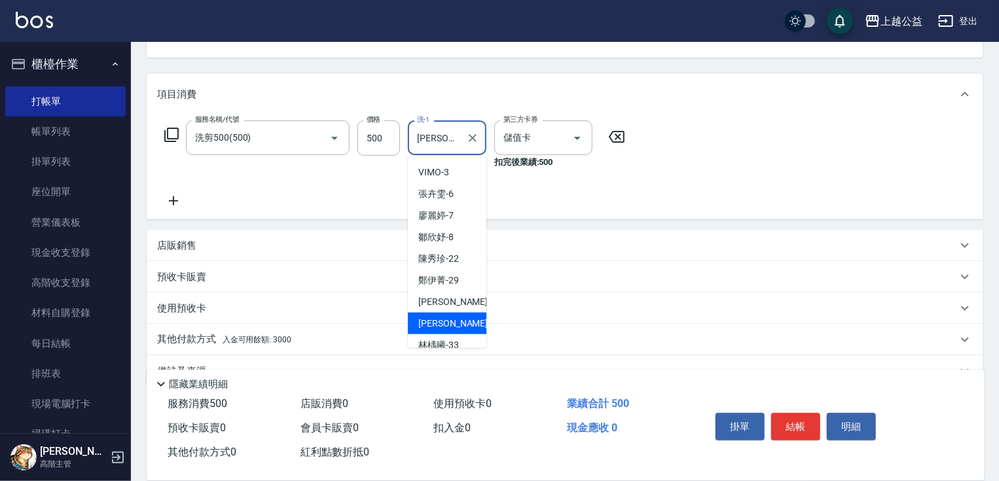
scroll to position [172, 0]
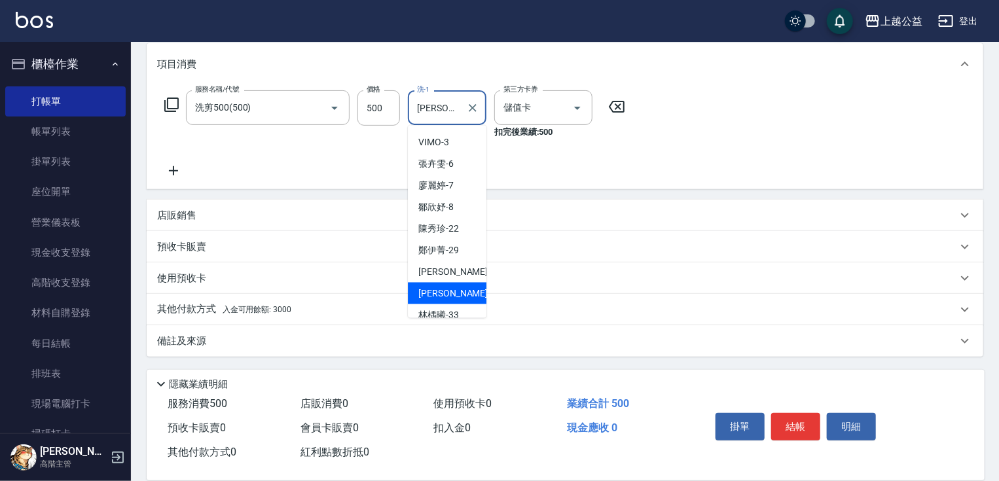
drag, startPoint x: 420, startPoint y: 312, endPoint x: 445, endPoint y: 477, distance: 167.0
click at [581, 258] on div "預收卡販賣" at bounding box center [565, 246] width 837 height 31
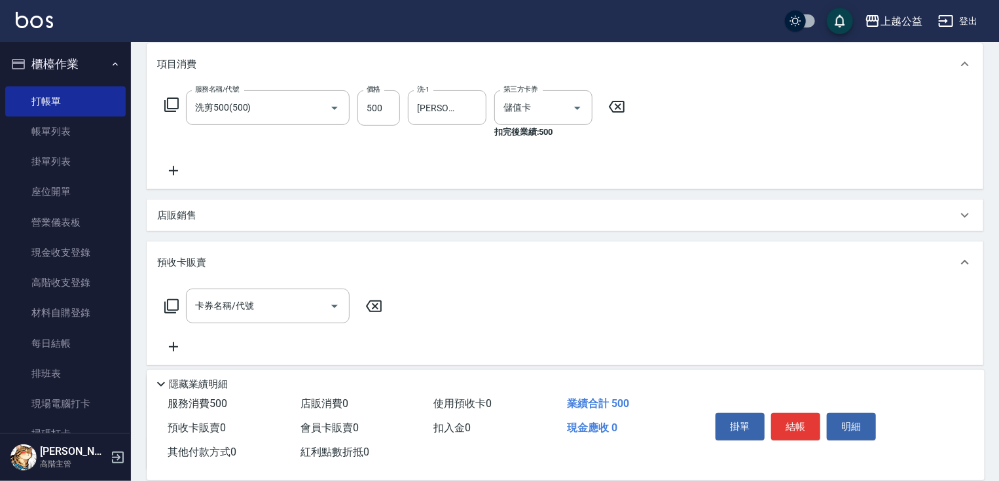
scroll to position [285, 0]
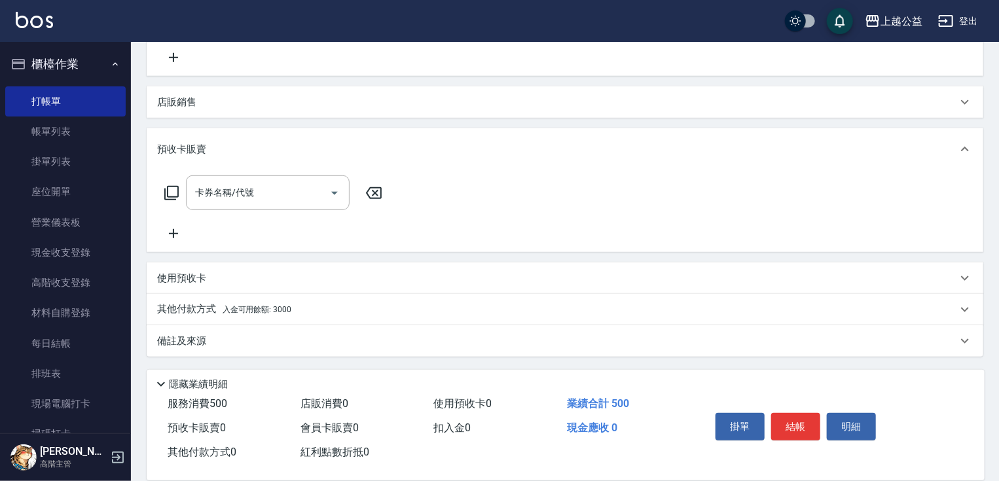
drag, startPoint x: 500, startPoint y: 275, endPoint x: 275, endPoint y: 335, distance: 232.5
click at [268, 304] on p "其他付款方式 入金可用餘額: 3000" at bounding box center [224, 310] width 134 height 14
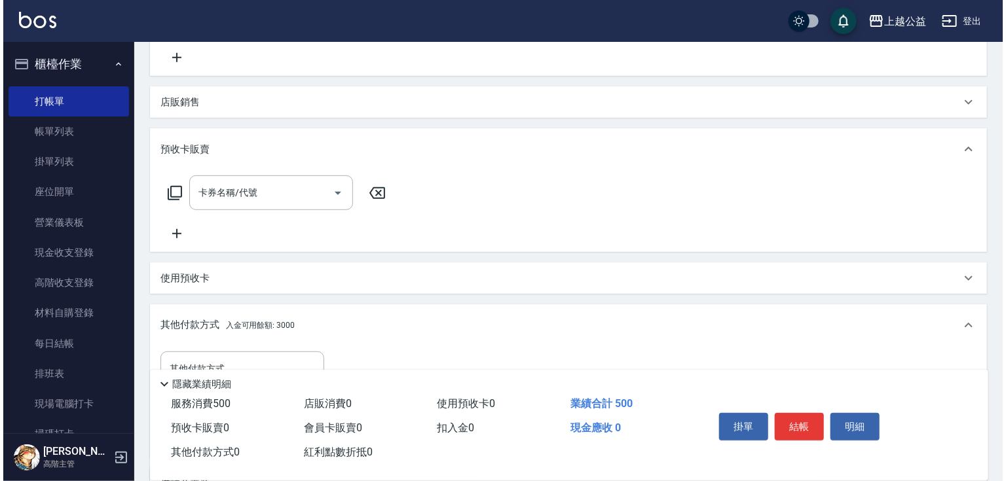
scroll to position [427, 0]
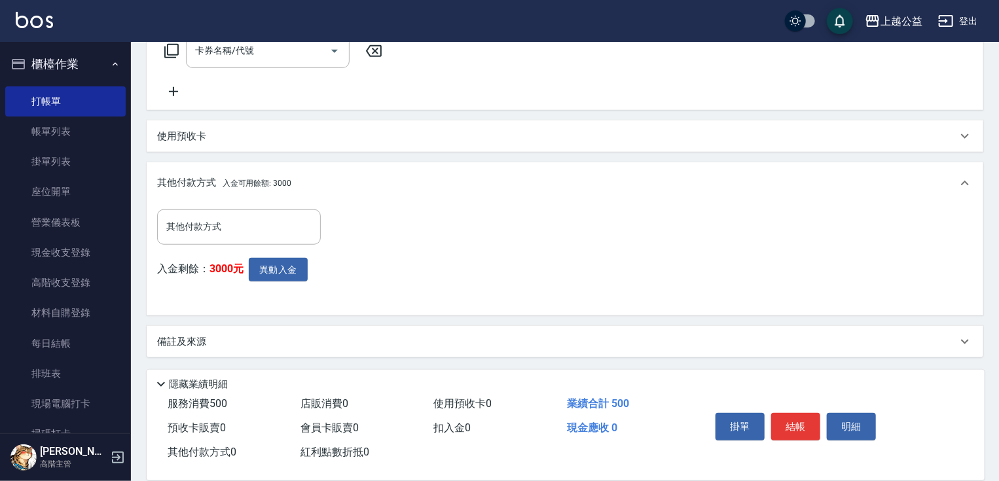
drag, startPoint x: 610, startPoint y: 364, endPoint x: 470, endPoint y: 356, distance: 140.4
click at [286, 280] on button "異動入金" at bounding box center [278, 270] width 59 height 24
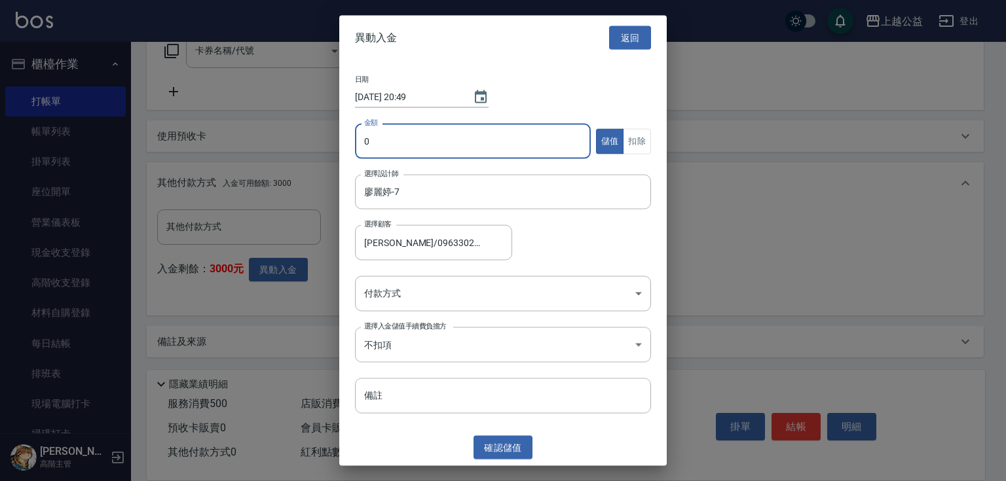
click at [461, 157] on input "0" at bounding box center [473, 141] width 236 height 35
type input "500"
click at [641, 139] on button "扣除" at bounding box center [637, 141] width 28 height 26
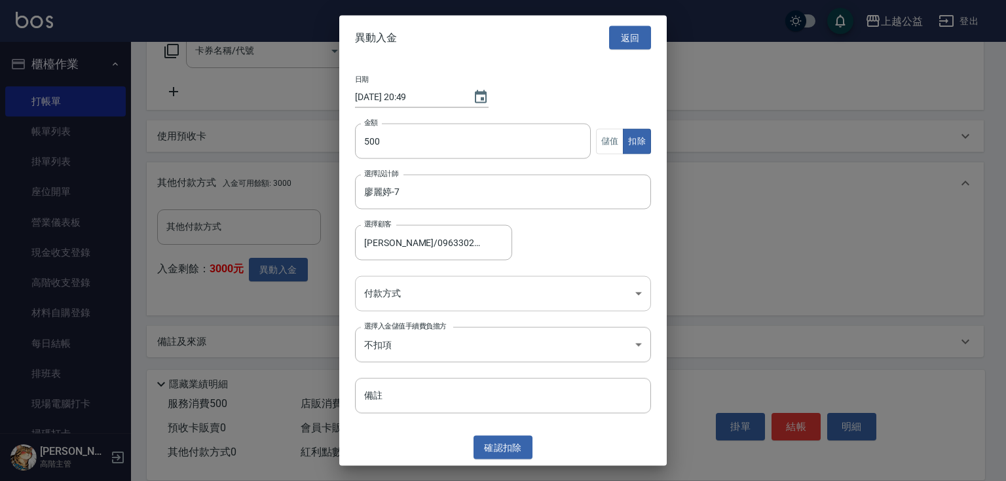
click at [493, 294] on body "上越公益 登出 櫃檯作業 打帳單 帳單列表 掛單列表 座位開單 營業儀表板 現金收支登錄 高階收支登錄 材料自購登錄 每日結帳 排班表 現場電腦打卡 掃碼打卡…" at bounding box center [503, 27] width 1006 height 909
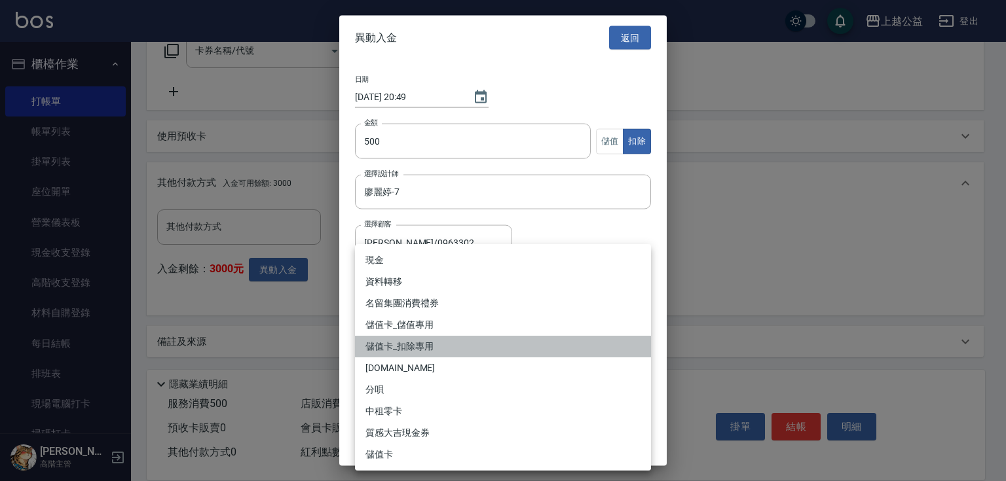
click at [452, 350] on li "儲值卡_扣除專用" at bounding box center [503, 347] width 296 height 22
type input "儲值卡_扣除專用"
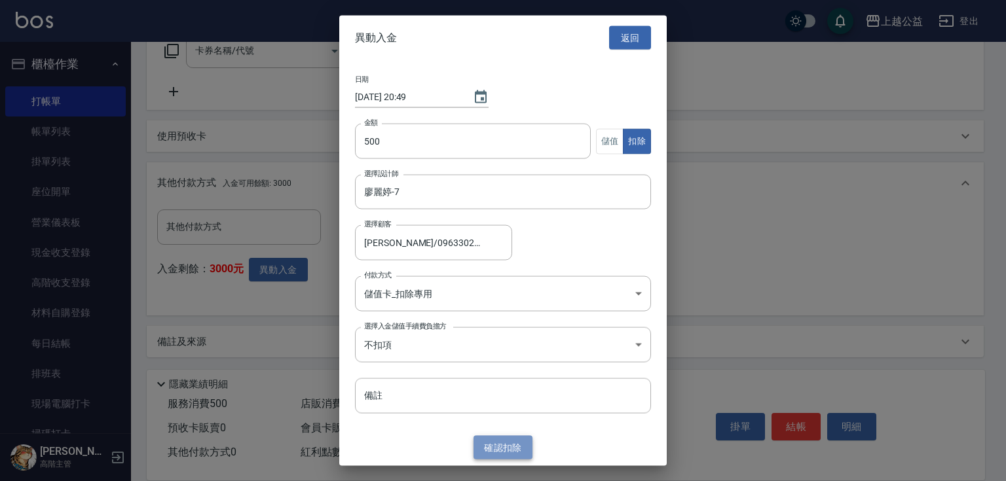
click at [511, 437] on button "確認 扣除" at bounding box center [502, 447] width 59 height 24
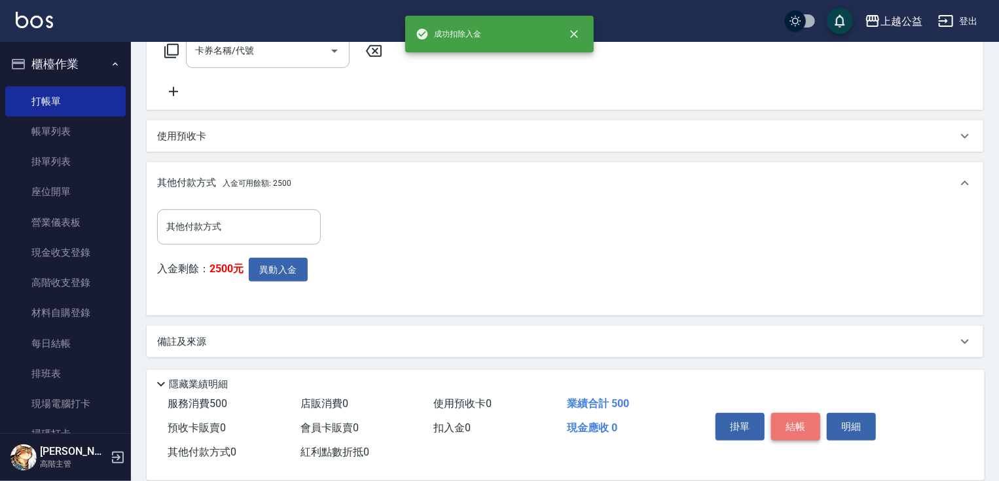
click at [793, 424] on button "結帳" at bounding box center [795, 427] width 49 height 28
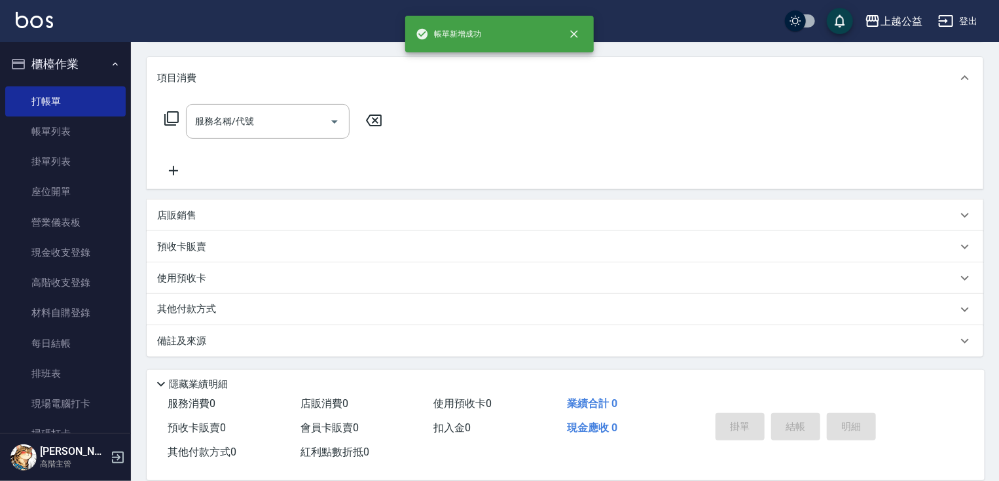
scroll to position [0, 0]
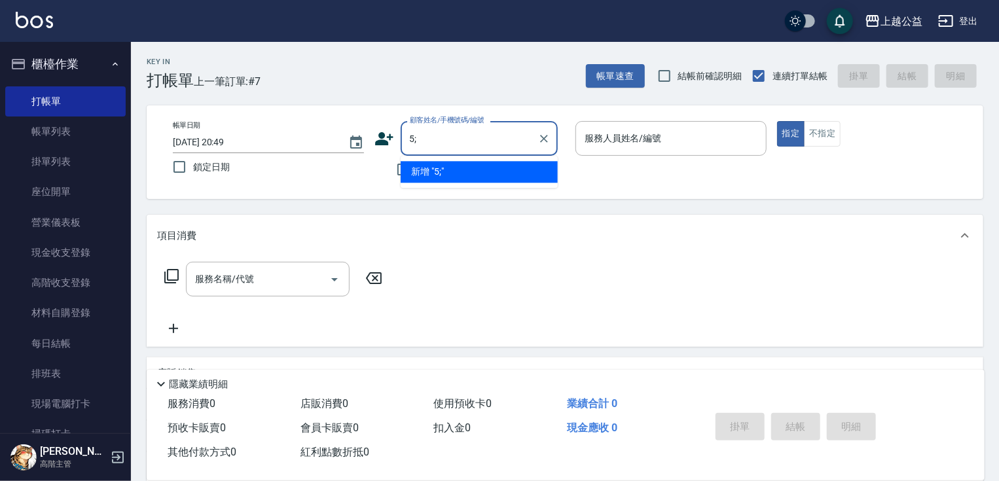
type input "5"
type input "張沛嫻/0914122055/null"
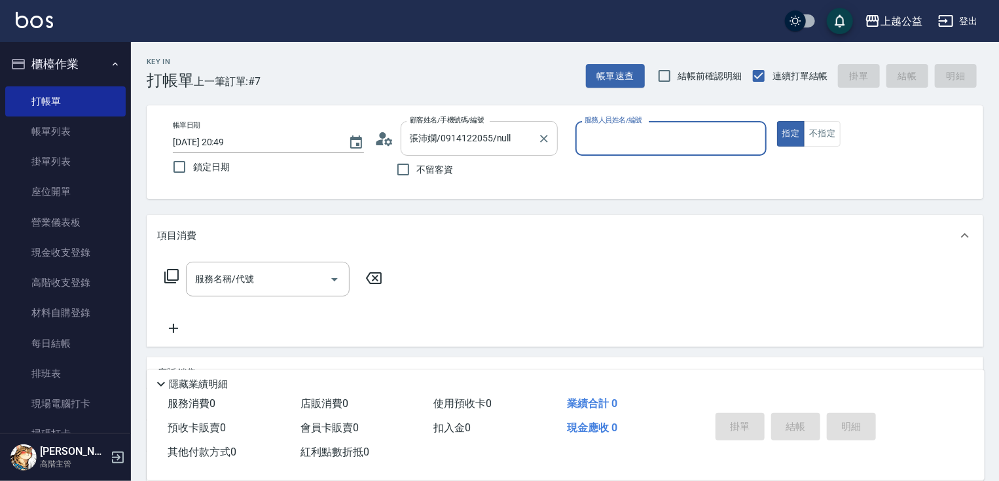
type input "廖麗婷-7"
click at [777, 121] on button "指定" at bounding box center [791, 134] width 28 height 26
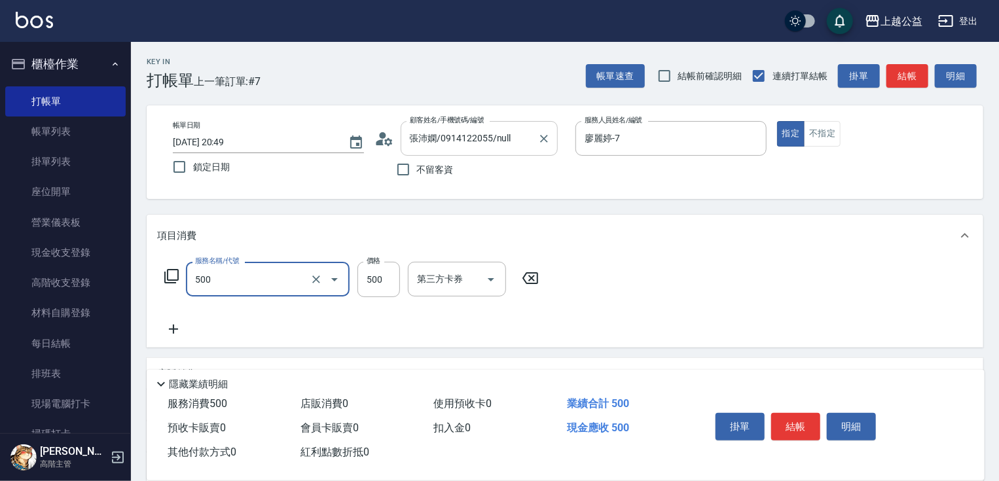
type input "洗剪500(500)"
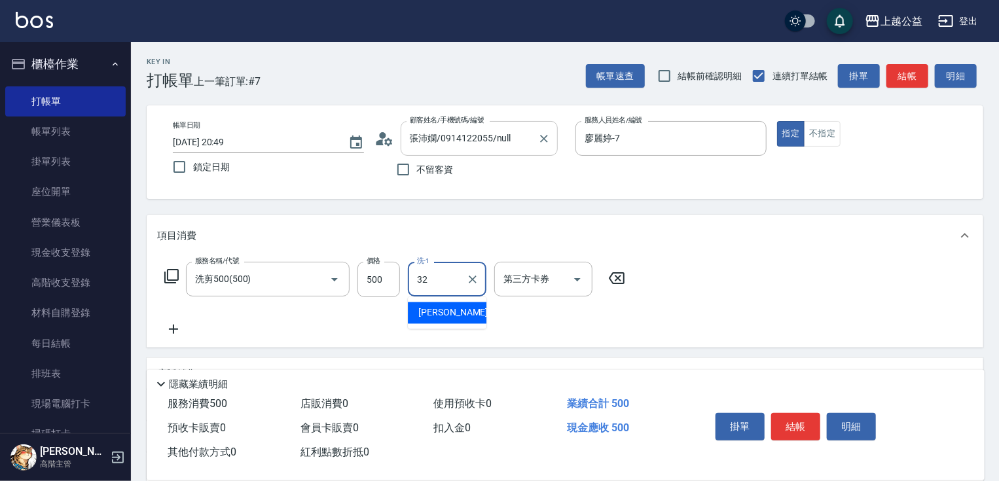
type input "[PERSON_NAME]-32"
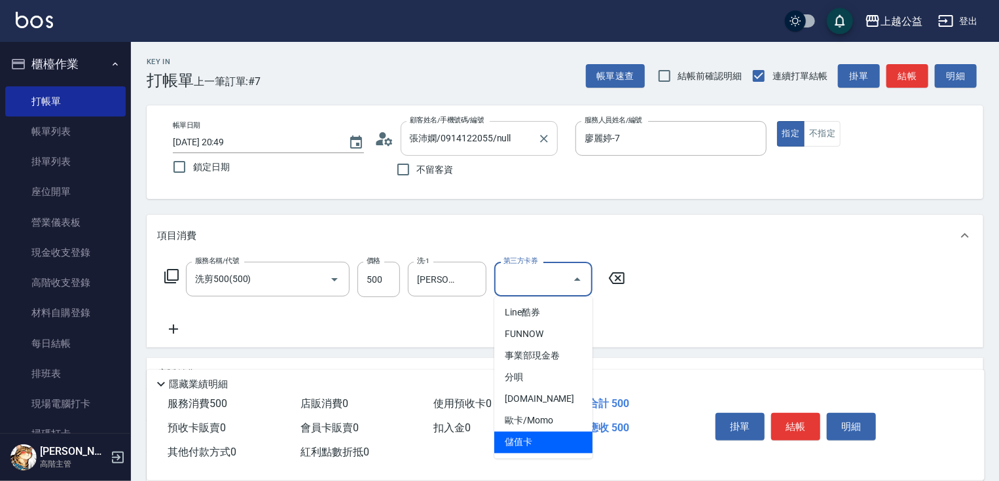
type input "儲值卡"
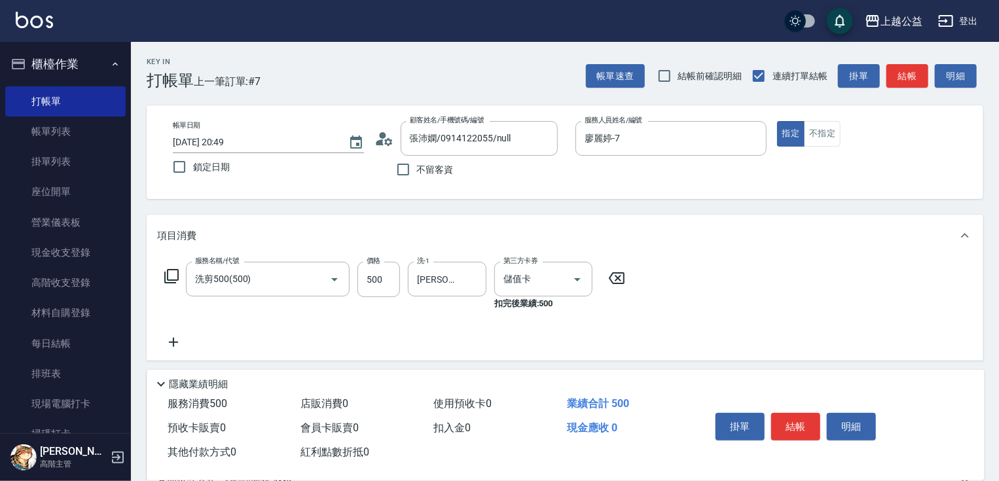
scroll to position [172, 0]
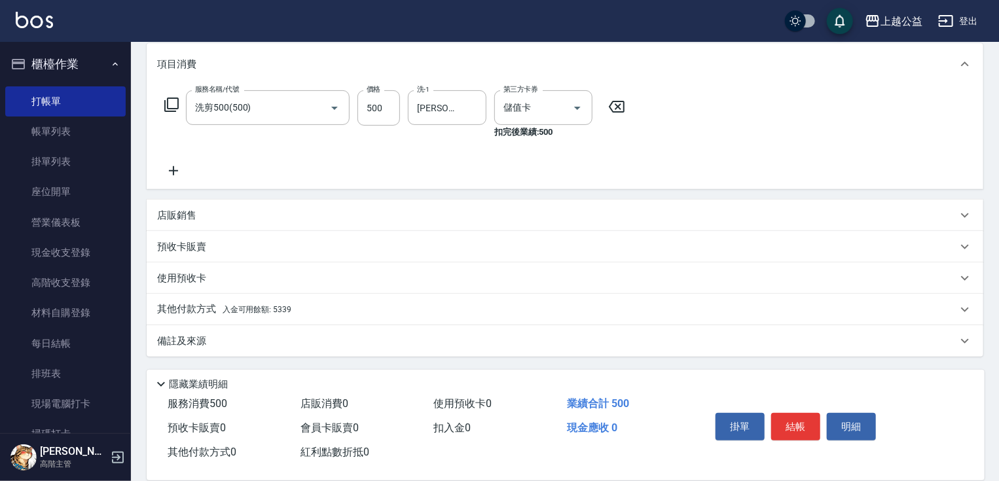
drag, startPoint x: 784, startPoint y: 393, endPoint x: 422, endPoint y: 391, distance: 362.8
click at [252, 297] on div "其他付款方式 入金可用餘額: 5339" at bounding box center [565, 309] width 837 height 31
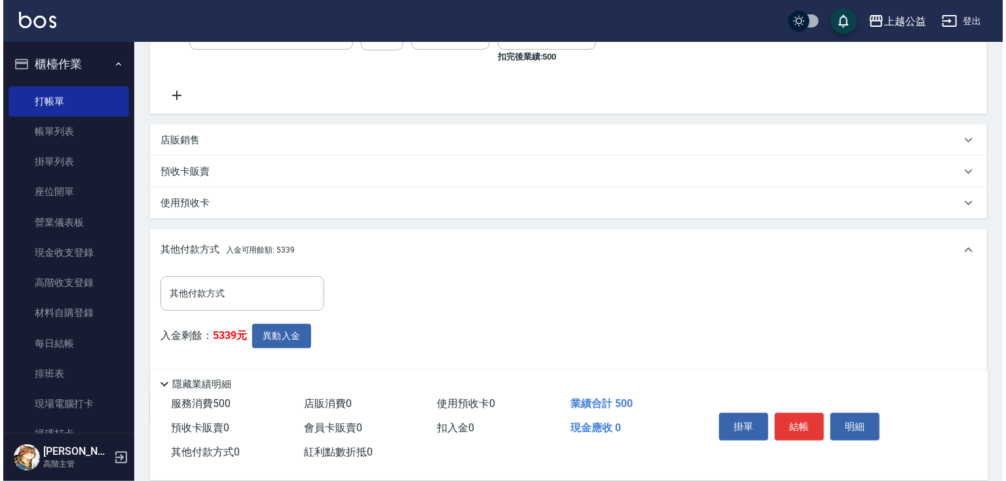
scroll to position [314, 0]
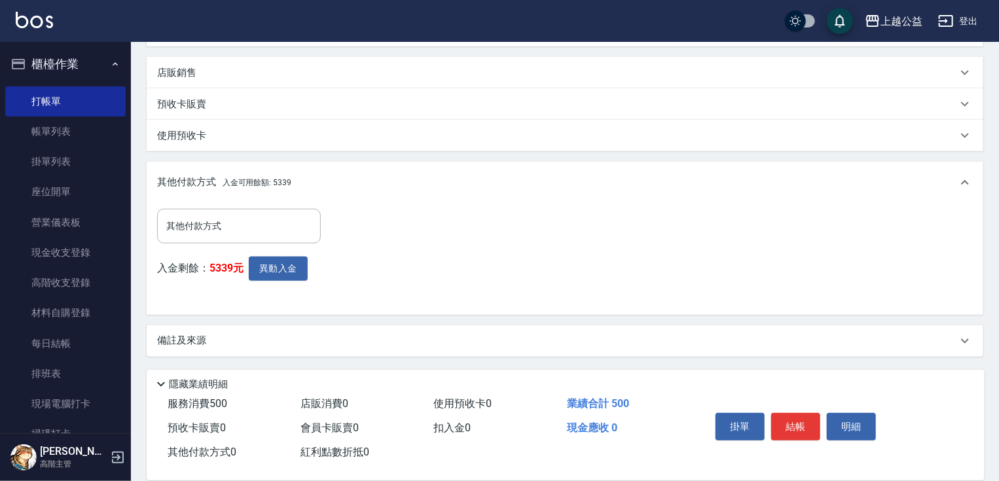
drag, startPoint x: 451, startPoint y: 325, endPoint x: 294, endPoint y: 306, distance: 158.4
click at [260, 252] on div "其他付款方式 其他付款方式 入金剩餘： 5339元 異動入金" at bounding box center [243, 257] width 172 height 96
click at [271, 267] on button "異動入金" at bounding box center [278, 269] width 59 height 24
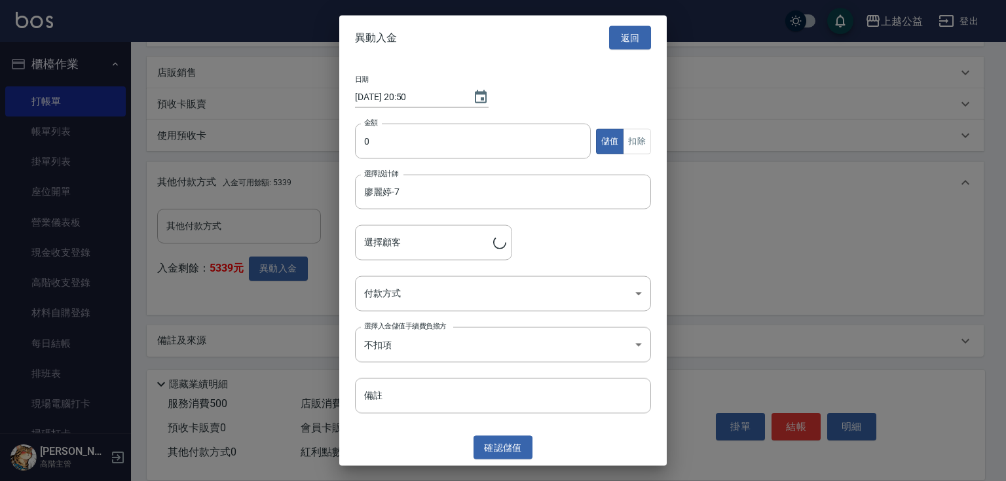
type input "[PERSON_NAME]/0914122055"
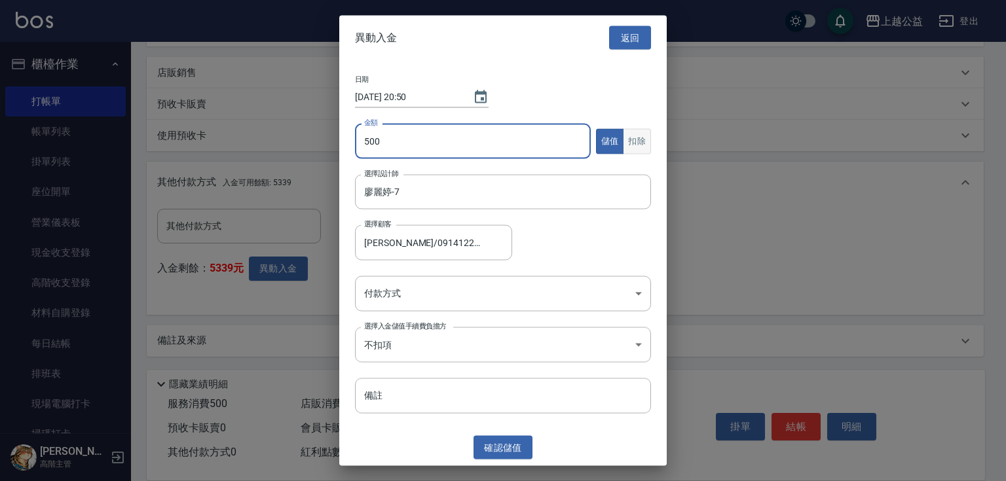
type input "500"
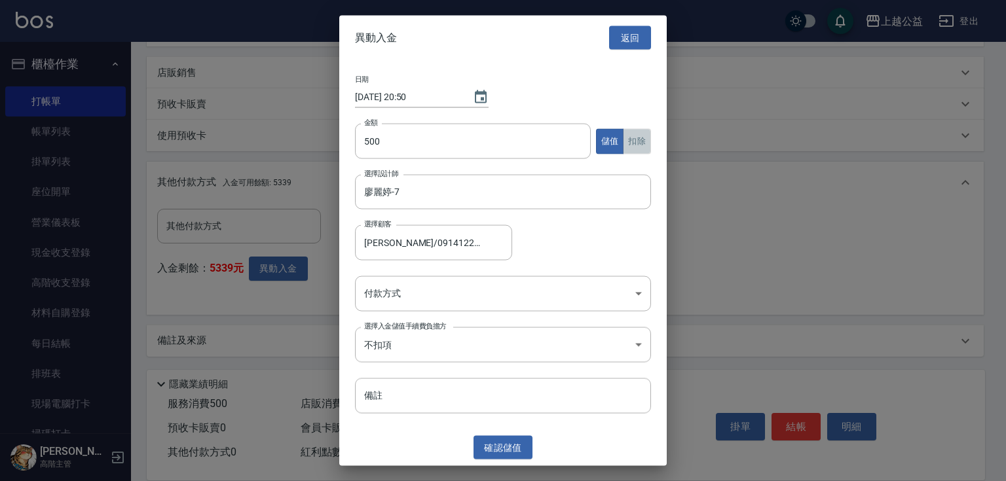
click at [640, 137] on button "扣除" at bounding box center [637, 141] width 28 height 26
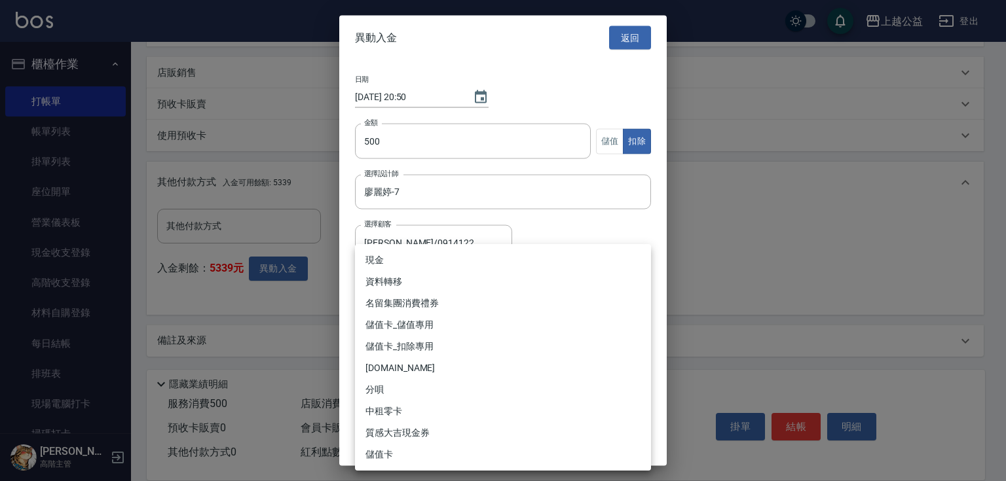
click at [422, 289] on body "上越公益 登出 櫃檯作業 打帳單 帳單列表 掛單列表 座位開單 營業儀表板 現金收支登錄 高階收支登錄 材料自購登錄 每日結帳 排班表 現場電腦打卡 掃碼打卡…" at bounding box center [503, 84] width 1006 height 796
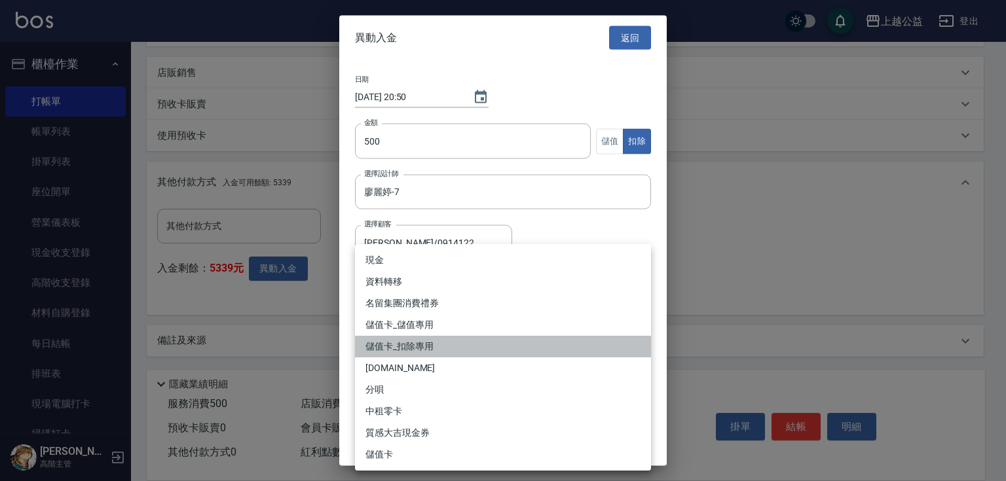
click at [419, 345] on li "儲值卡_扣除專用" at bounding box center [503, 347] width 296 height 22
type input "儲值卡_扣除專用"
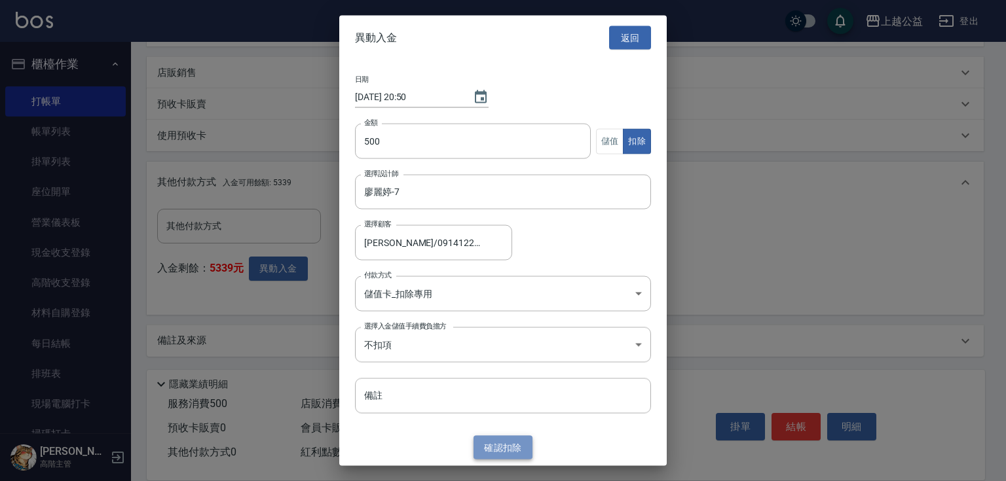
click at [502, 443] on button "確認 扣除" at bounding box center [502, 447] width 59 height 24
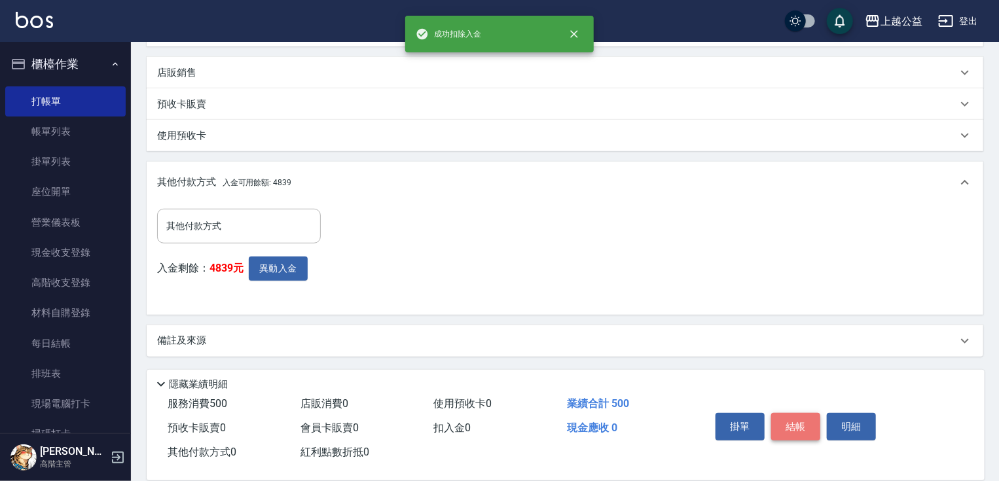
click at [798, 427] on button "結帳" at bounding box center [795, 427] width 49 height 28
type input "[DATE] 20:50"
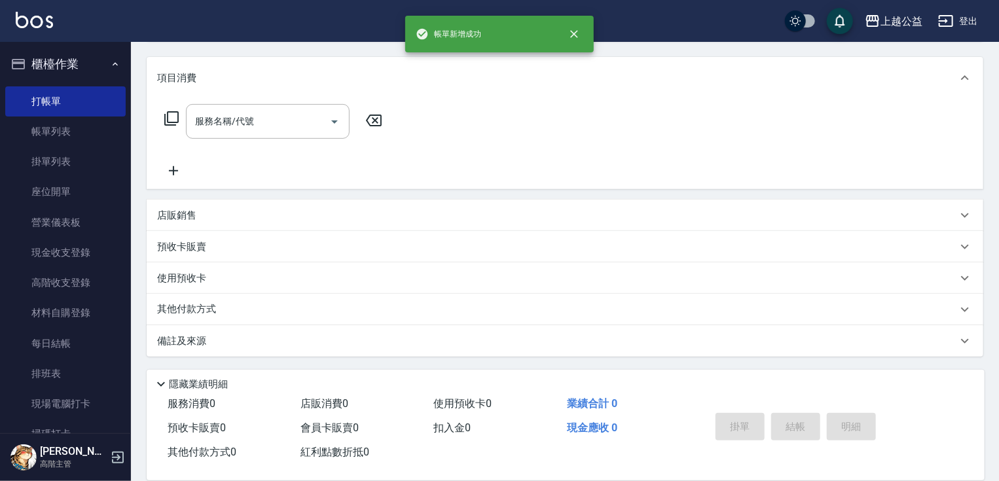
scroll to position [0, 0]
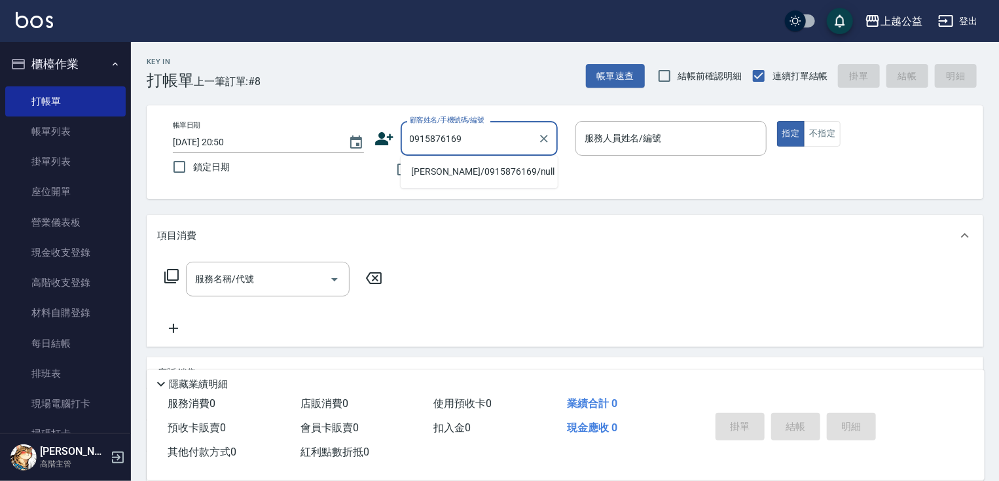
click at [503, 168] on li "[PERSON_NAME]/0915876169/null" at bounding box center [479, 172] width 157 height 22
type input "[PERSON_NAME]/0915876169/null"
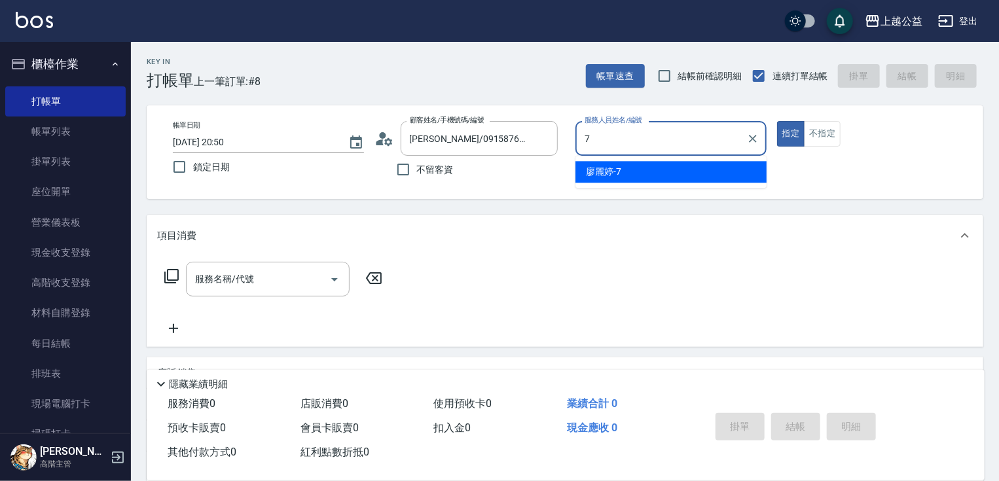
type input "廖麗婷-7"
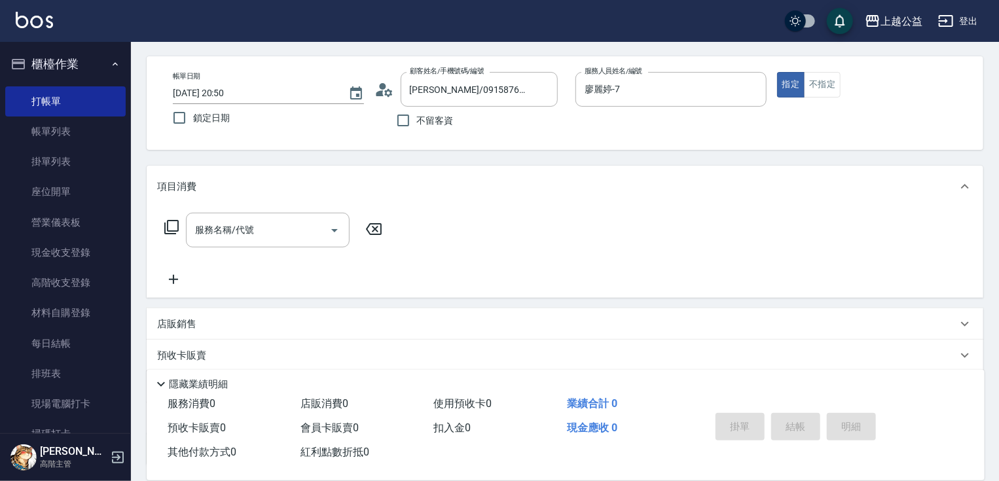
scroll to position [157, 0]
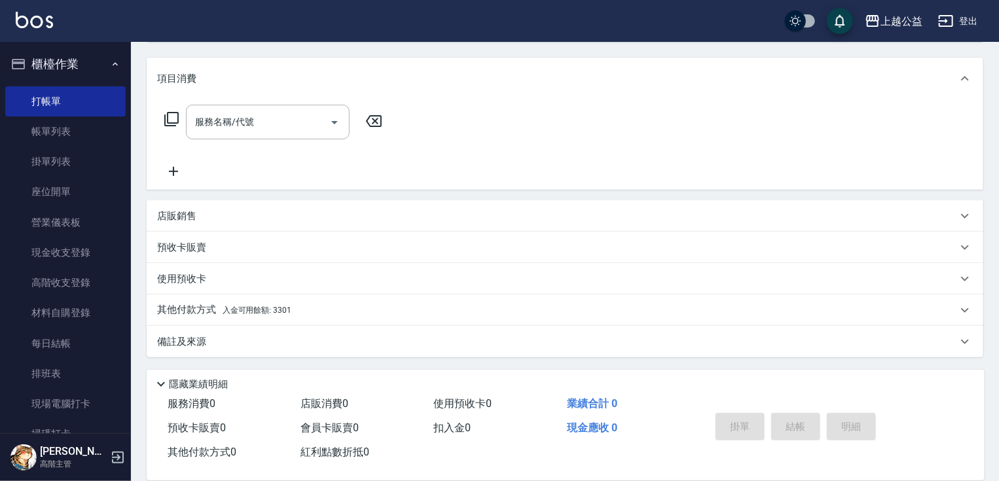
drag, startPoint x: 562, startPoint y: 310, endPoint x: 567, endPoint y: 440, distance: 129.7
click at [191, 210] on p "店販銷售" at bounding box center [176, 217] width 39 height 14
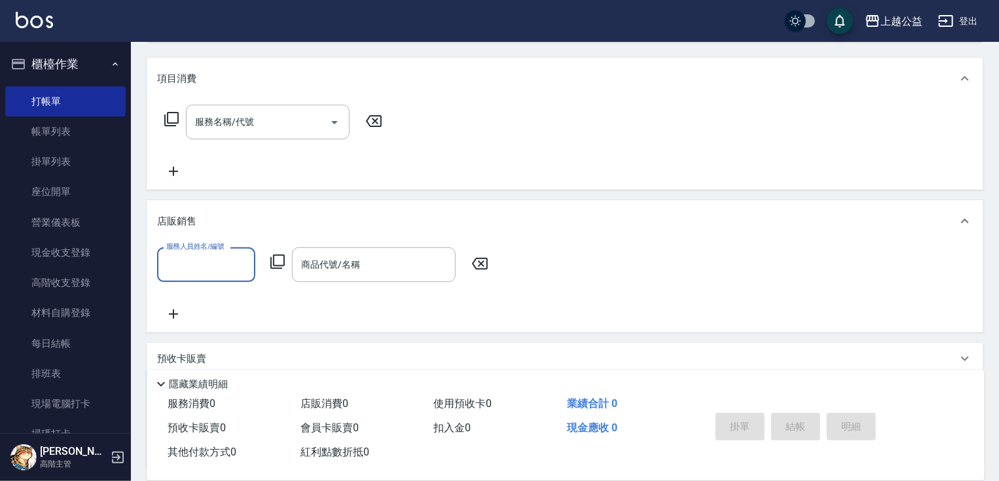
scroll to position [0, 0]
type input "廖麗婷-7"
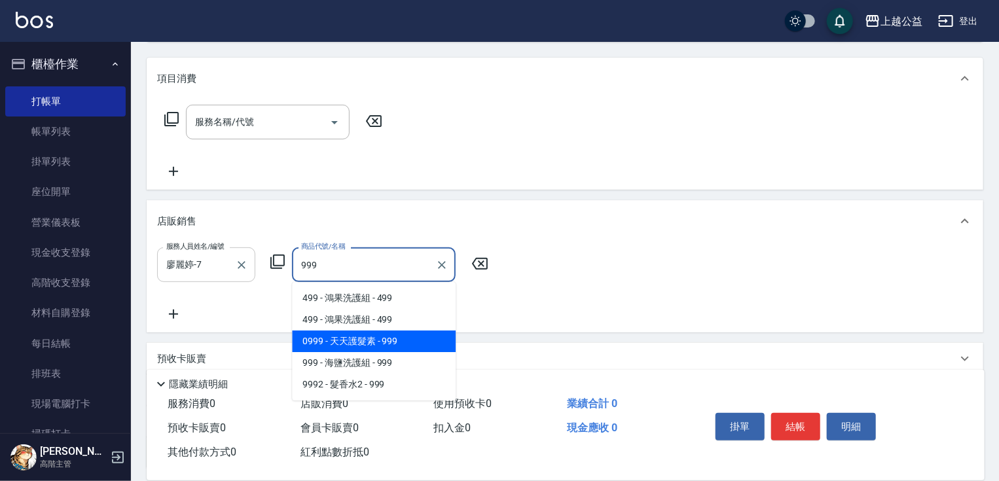
type input "天天護髮素"
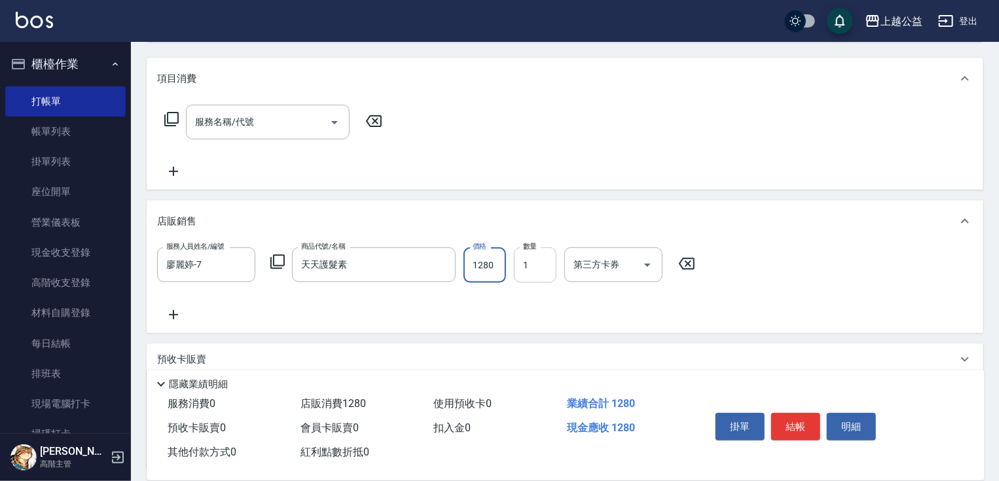
type input "1280"
click at [549, 279] on input "1" at bounding box center [535, 265] width 43 height 35
click at [644, 257] on icon "Open" at bounding box center [648, 265] width 16 height 16
type input "2"
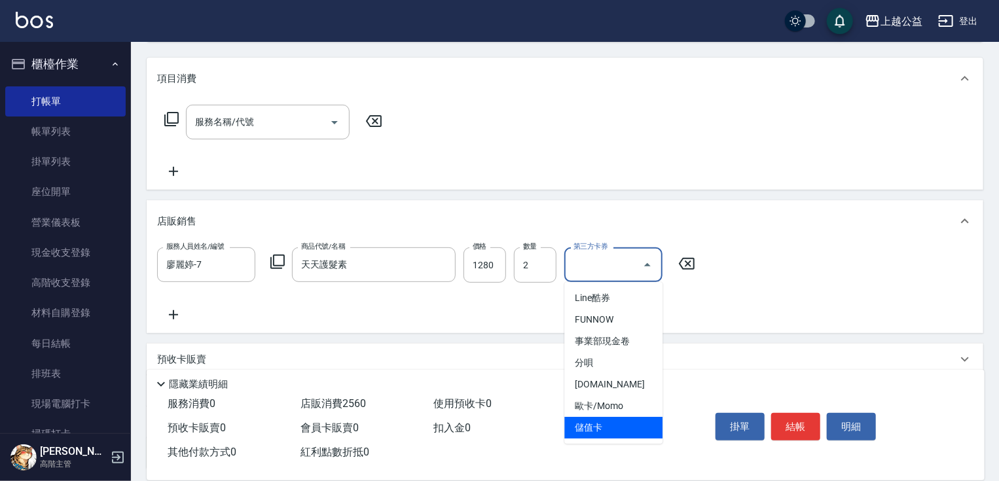
click at [627, 430] on span "儲值卡" at bounding box center [613, 428] width 98 height 22
type input "儲值卡"
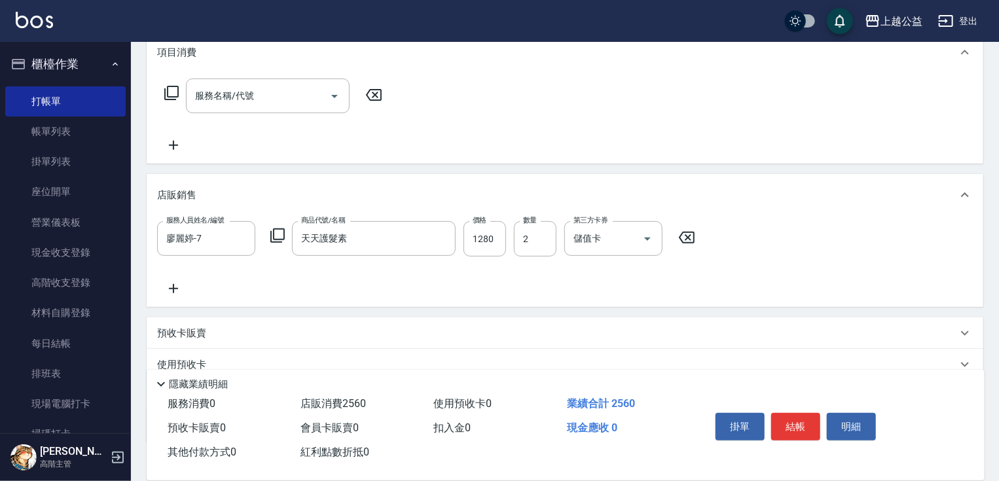
scroll to position [270, 0]
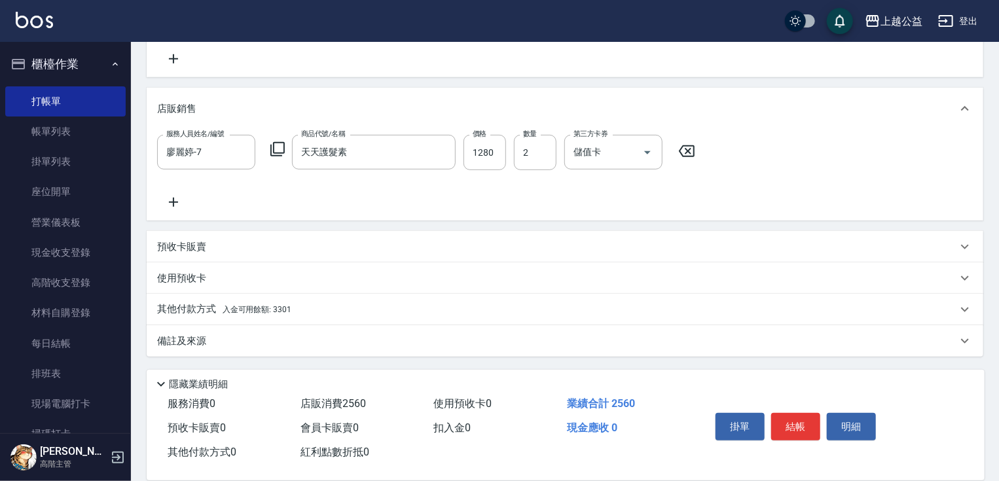
drag, startPoint x: 606, startPoint y: 193, endPoint x: 320, endPoint y: 307, distance: 307.6
click at [248, 310] on span "入金可用餘額: 3301" at bounding box center [257, 309] width 69 height 9
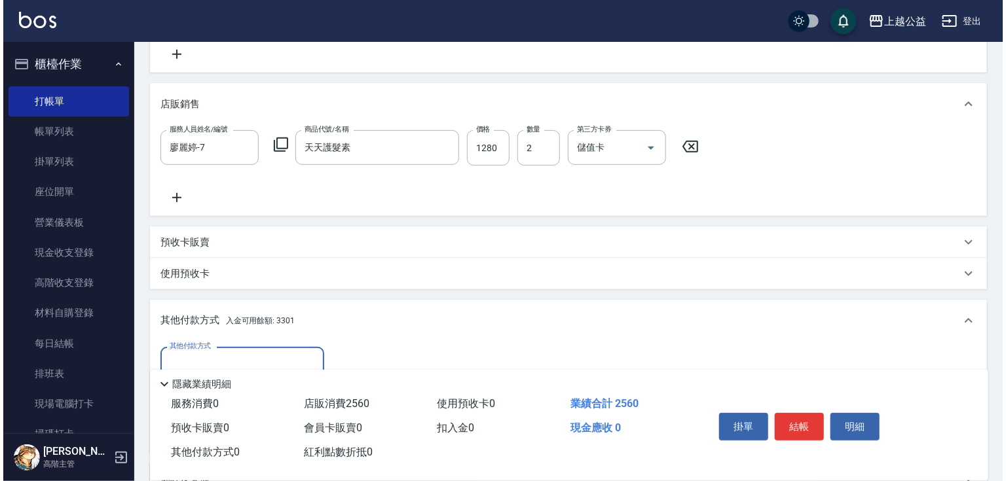
scroll to position [412, 0]
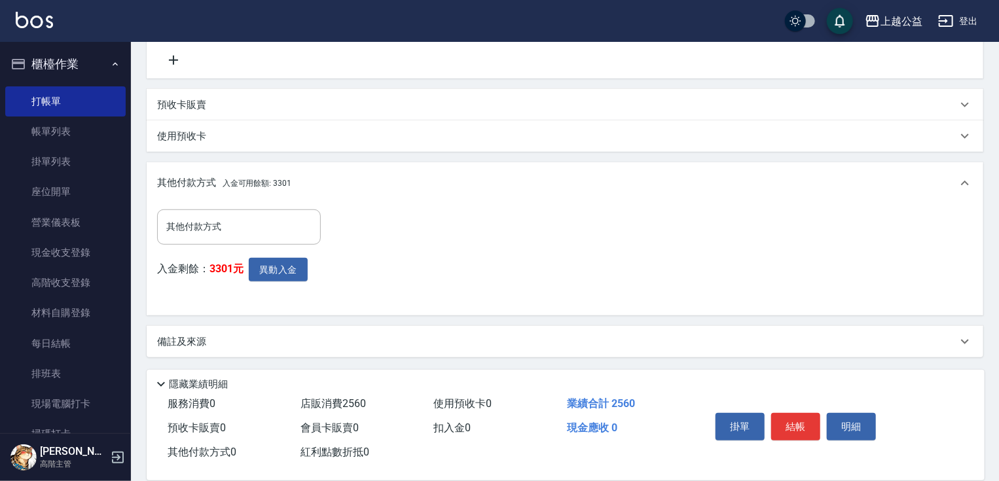
drag, startPoint x: 406, startPoint y: 362, endPoint x: 301, endPoint y: 354, distance: 105.8
click at [267, 279] on button "異動入金" at bounding box center [278, 270] width 59 height 24
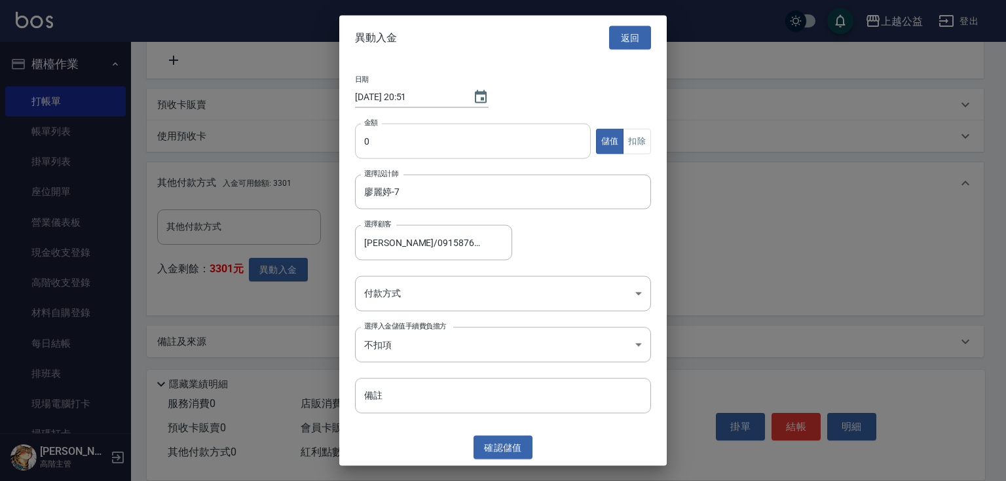
click at [394, 130] on input "0" at bounding box center [473, 141] width 236 height 35
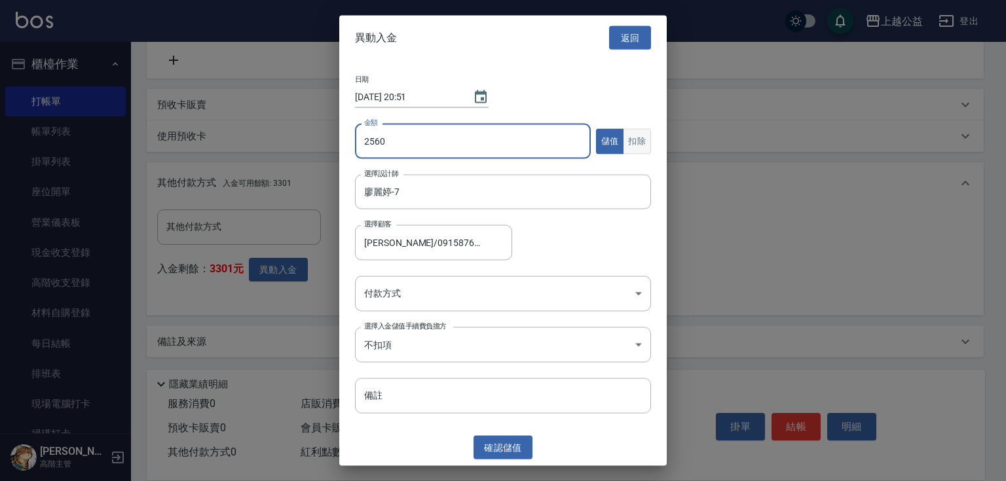
type input "2560"
click at [631, 145] on button "扣除" at bounding box center [637, 141] width 28 height 26
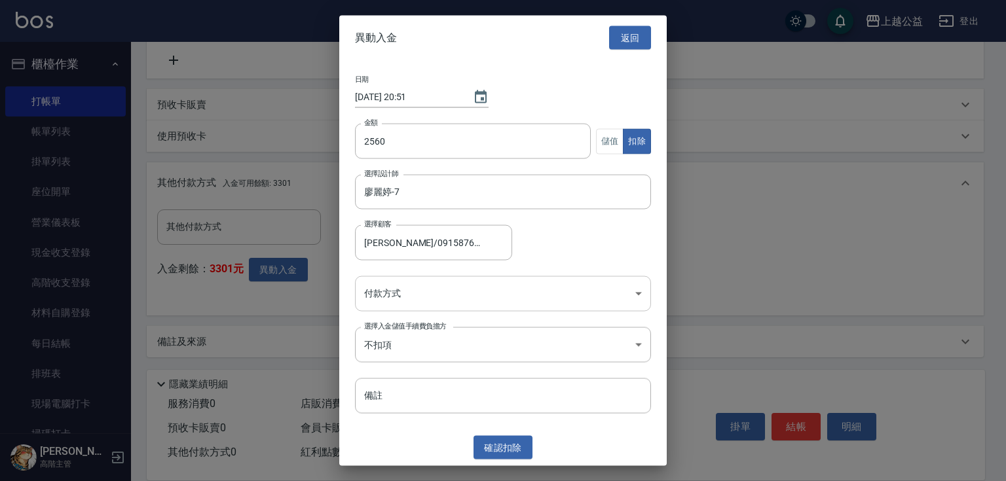
click at [490, 287] on body "上越公益 登出 櫃檯作業 打帳單 帳單列表 掛單列表 座位開單 營業儀表板 現金收支登錄 高階收支登錄 材料自購登錄 每日結帳 排班表 現場電腦打卡 掃碼打卡…" at bounding box center [503, 35] width 1006 height 894
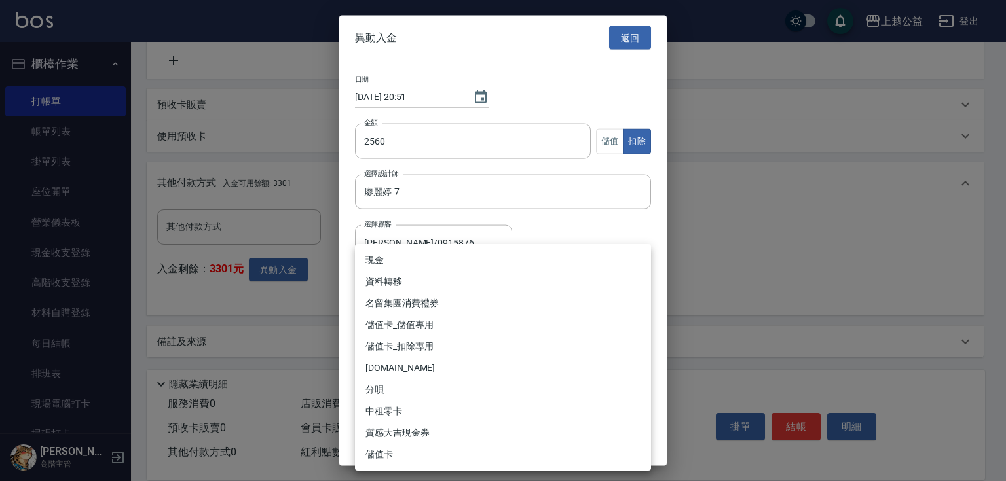
click at [437, 342] on li "儲值卡_扣除專用" at bounding box center [503, 347] width 296 height 22
type input "儲值卡_扣除專用"
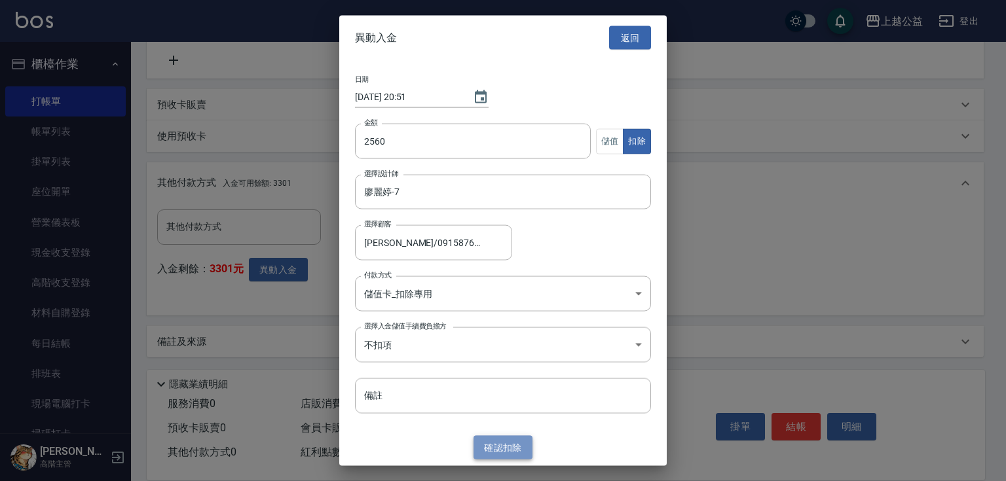
click at [517, 449] on button "確認 扣除" at bounding box center [502, 447] width 59 height 24
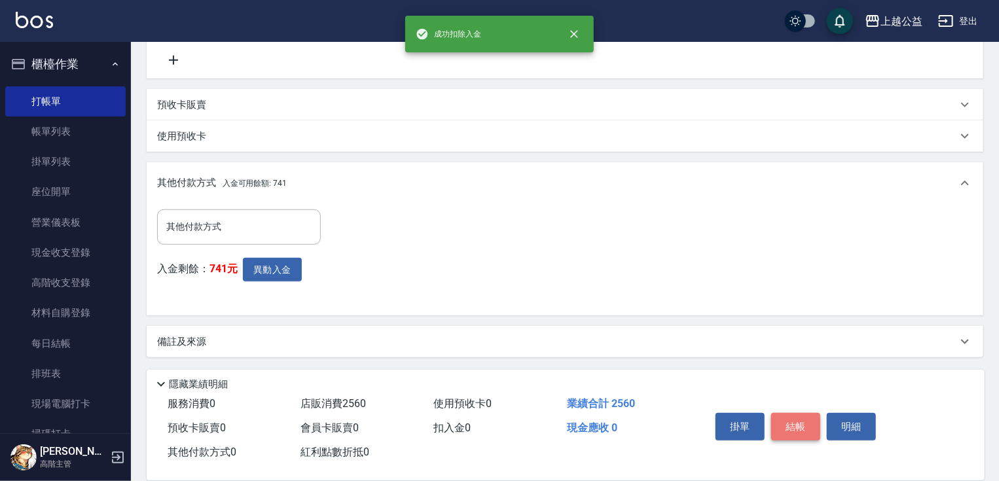
click at [806, 419] on button "結帳" at bounding box center [795, 427] width 49 height 28
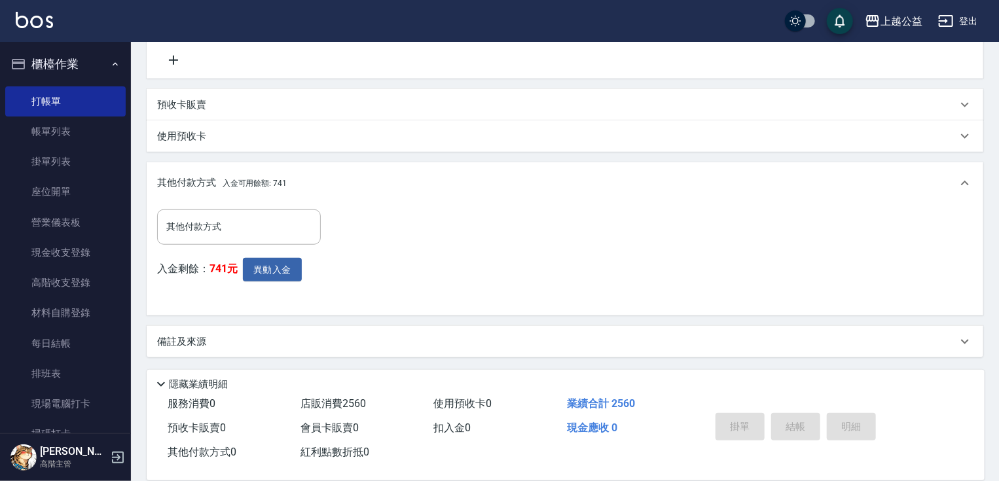
type input "[DATE] 20:51"
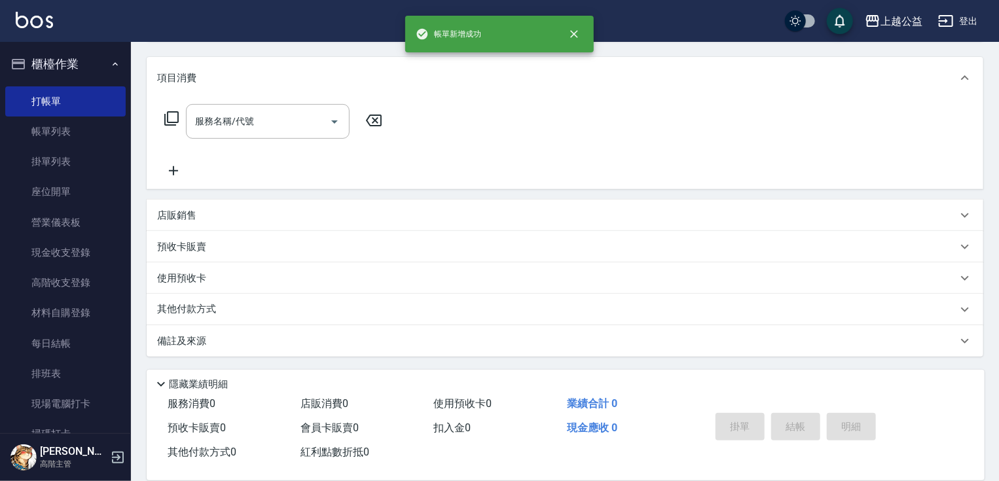
scroll to position [0, 0]
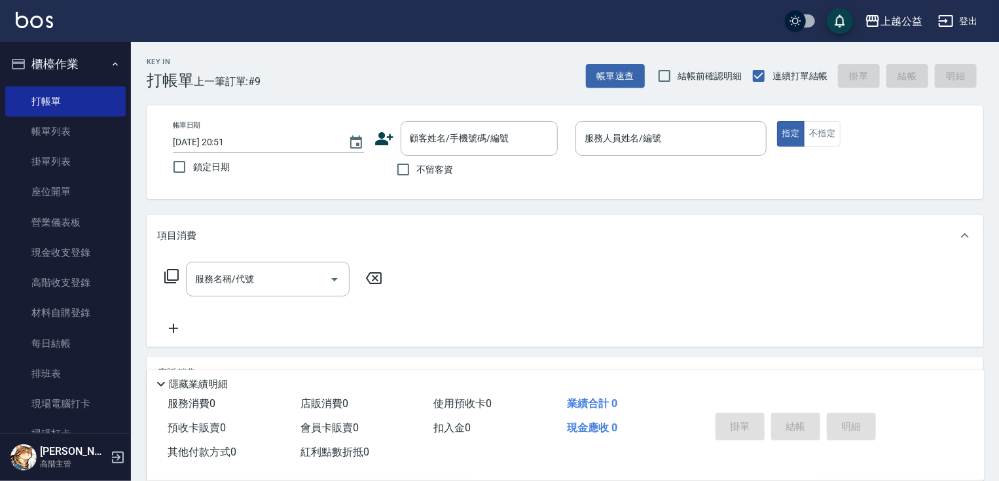
click at [423, 166] on span "不留客資" at bounding box center [435, 170] width 37 height 14
click at [417, 166] on input "不留客資" at bounding box center [404, 170] width 28 height 28
checkbox input "true"
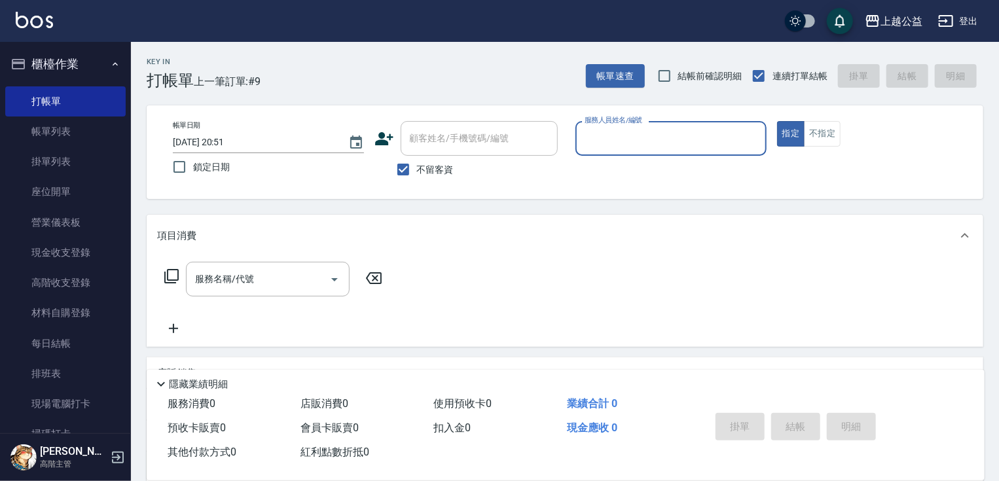
click at [728, 126] on div "服務人員姓名/編號" at bounding box center [671, 138] width 191 height 35
type input "廖麗婷-7"
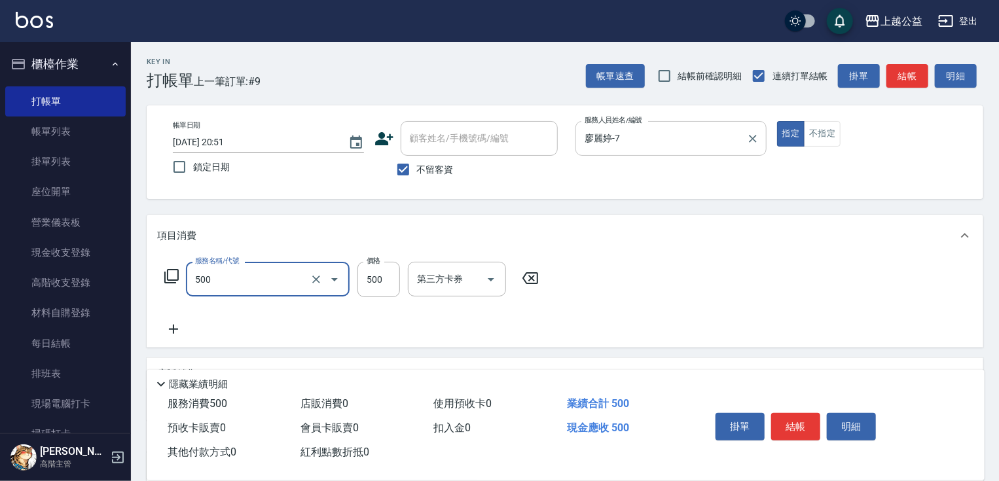
type input "洗剪500(500)"
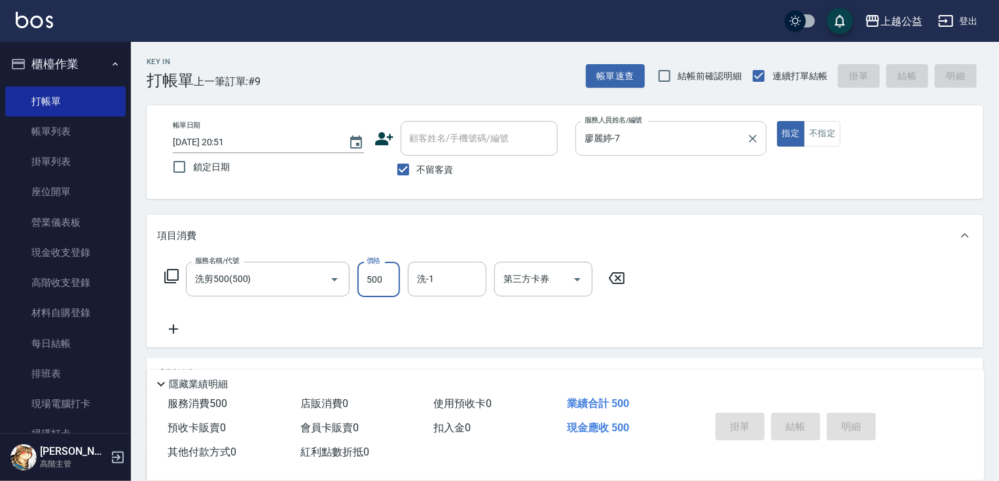
type input "[DATE] 21:19"
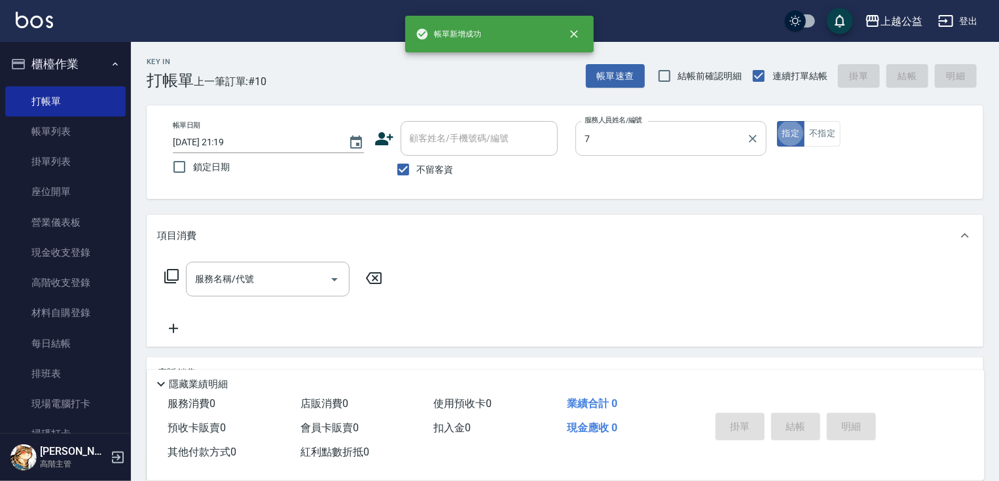
type input "廖麗婷-7"
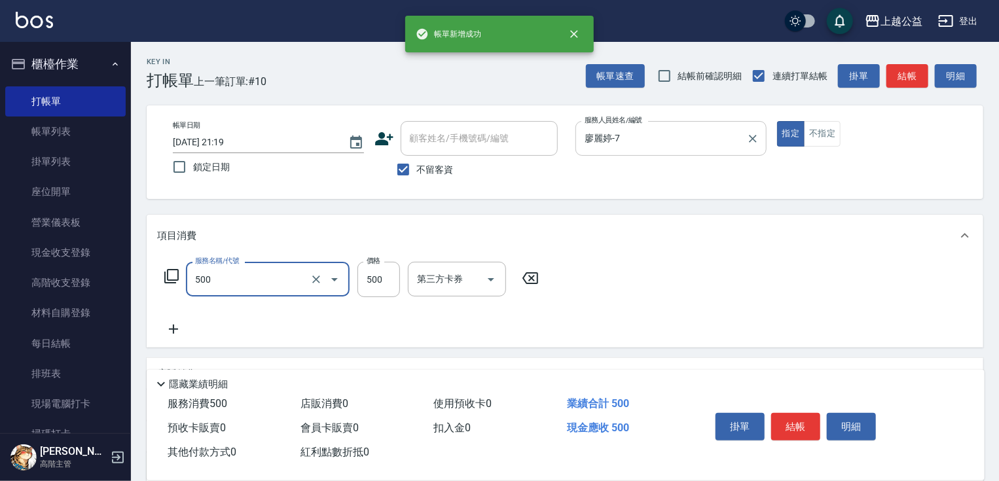
type input "洗剪500(500)"
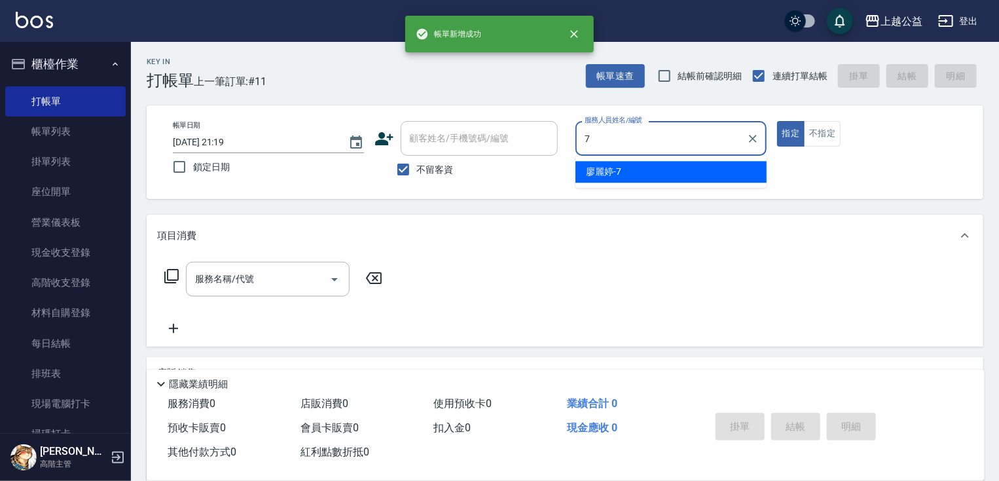
type input "廖麗婷-7"
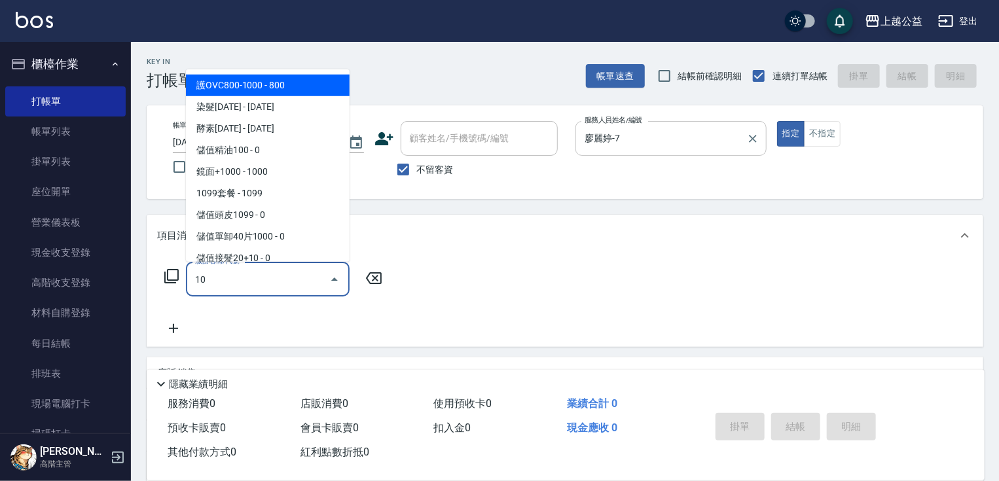
type input "1"
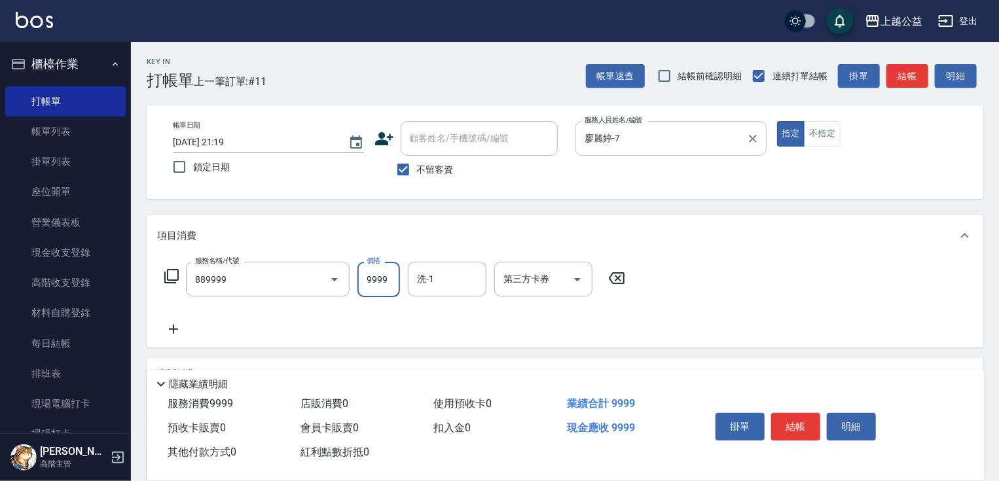
type input "金鑽羽毛16吋/3包(889999)"
type input "13999"
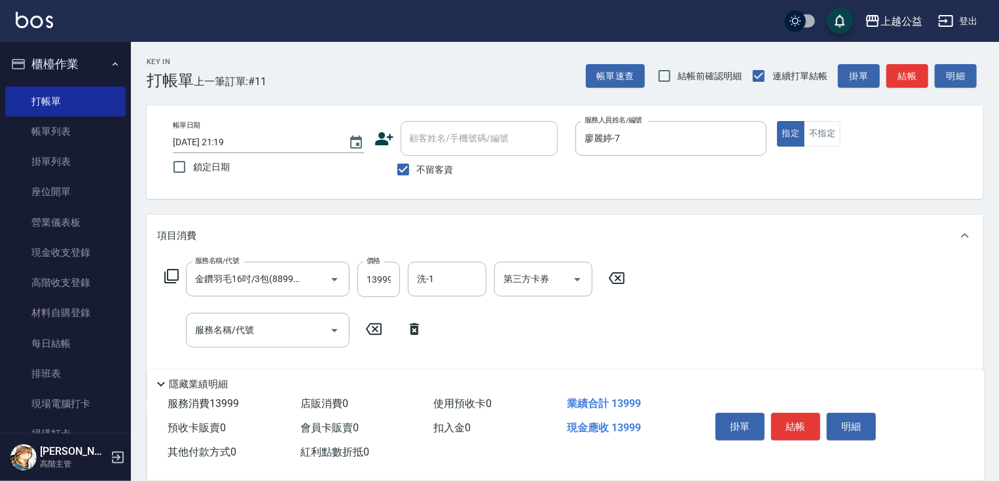
click at [173, 275] on icon at bounding box center [172, 276] width 16 height 16
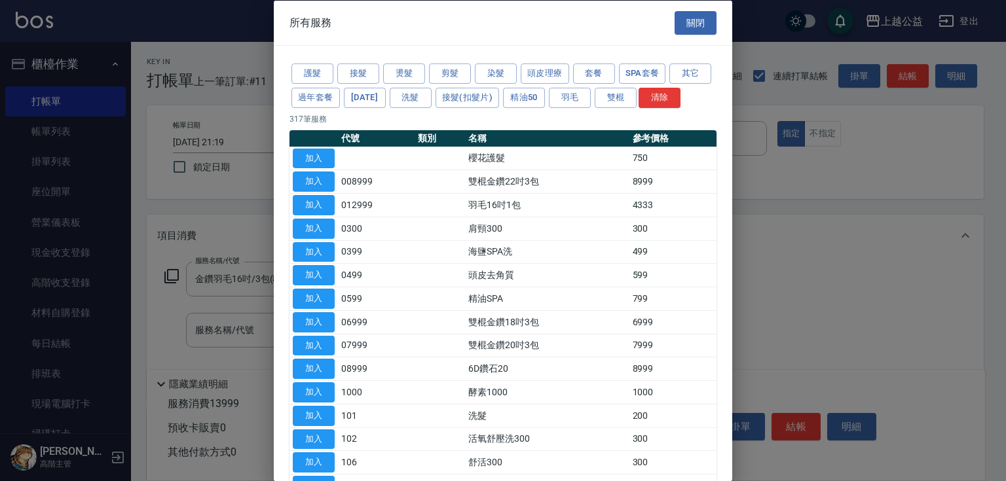
click at [148, 323] on div at bounding box center [503, 240] width 1006 height 481
click at [692, 22] on button "關閉" at bounding box center [695, 22] width 42 height 24
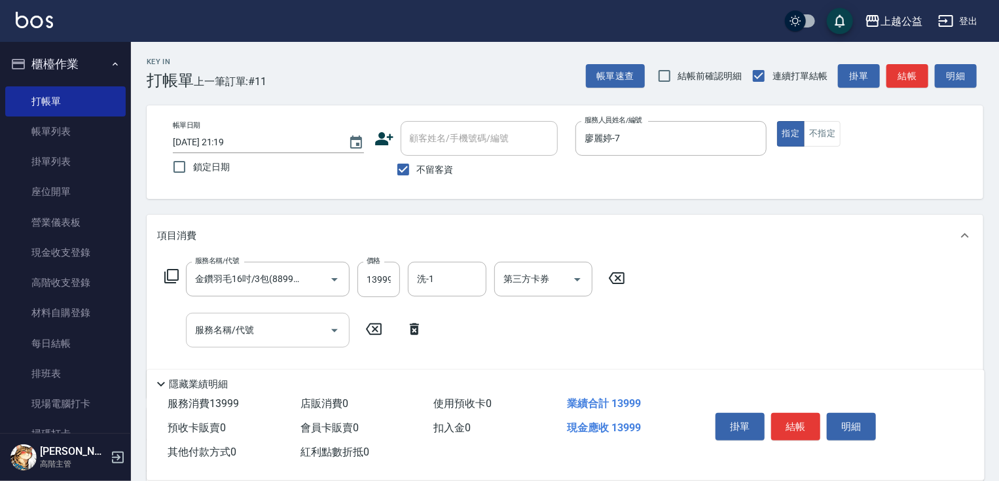
click at [246, 344] on div "服務名稱/代號" at bounding box center [268, 330] width 164 height 35
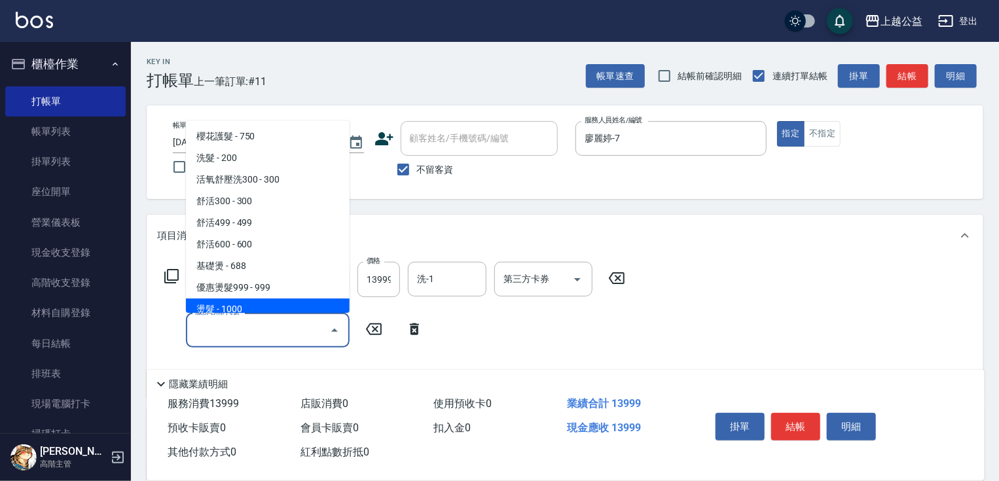
click at [249, 312] on span "燙髮 - 1000" at bounding box center [268, 310] width 164 height 22
type input "燙髮(203)"
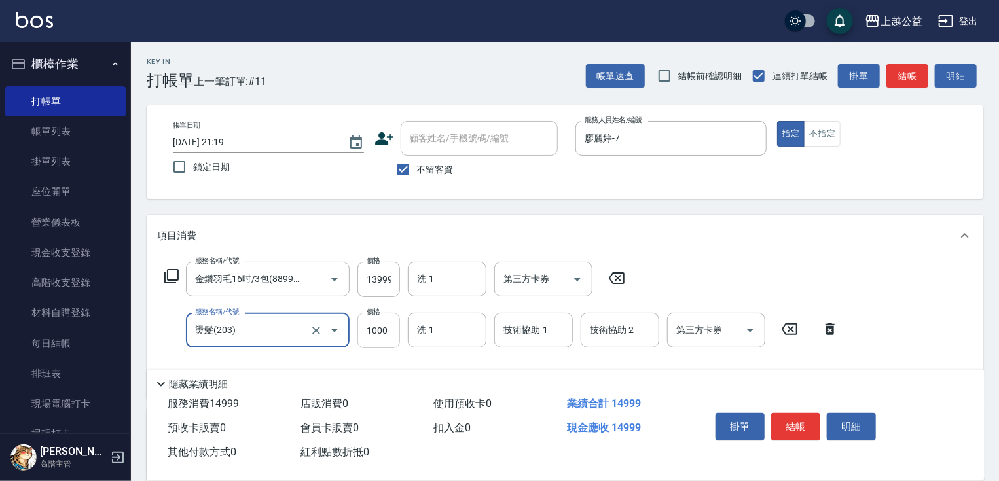
click at [364, 333] on input "1000" at bounding box center [379, 330] width 43 height 35
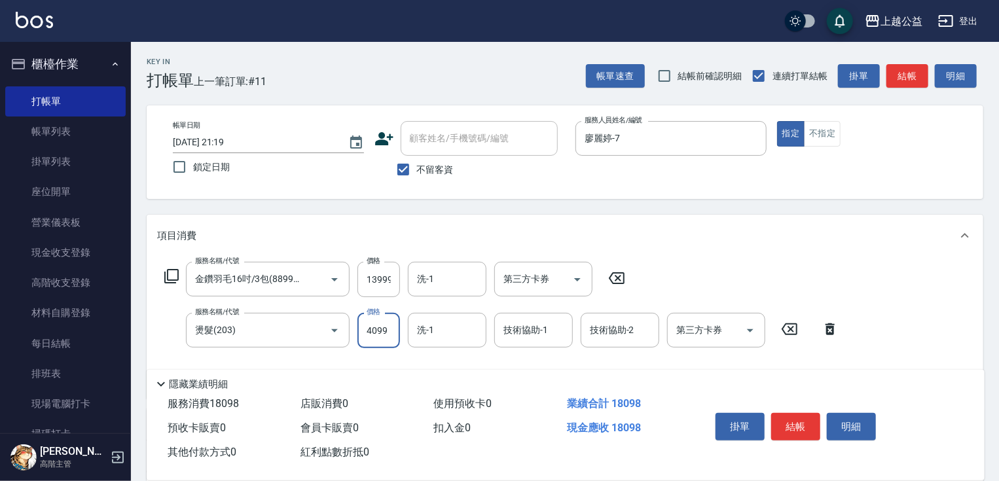
type input "4099"
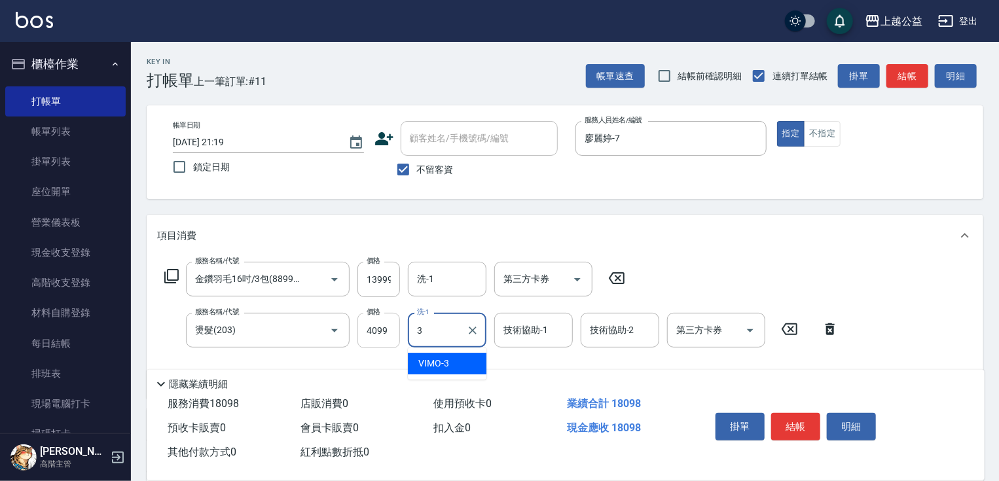
type input "VIMO-3"
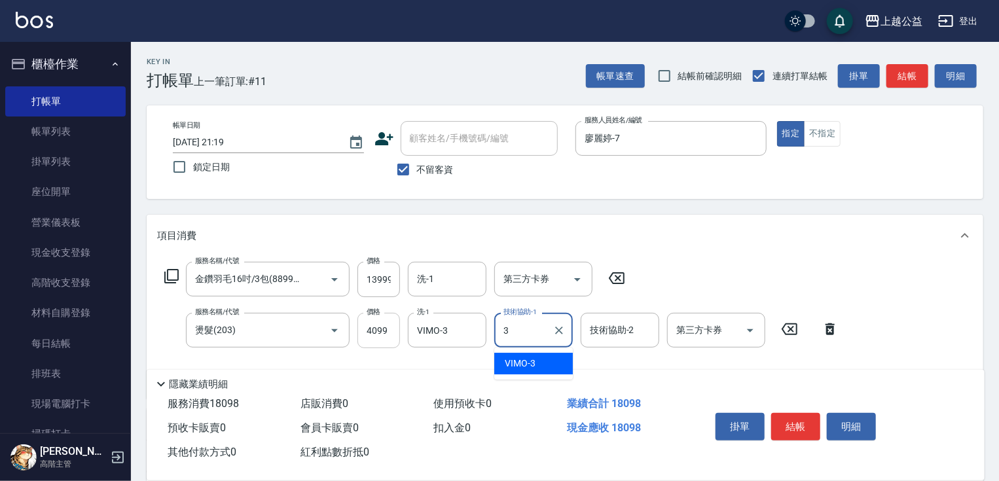
type input "VIMO-3"
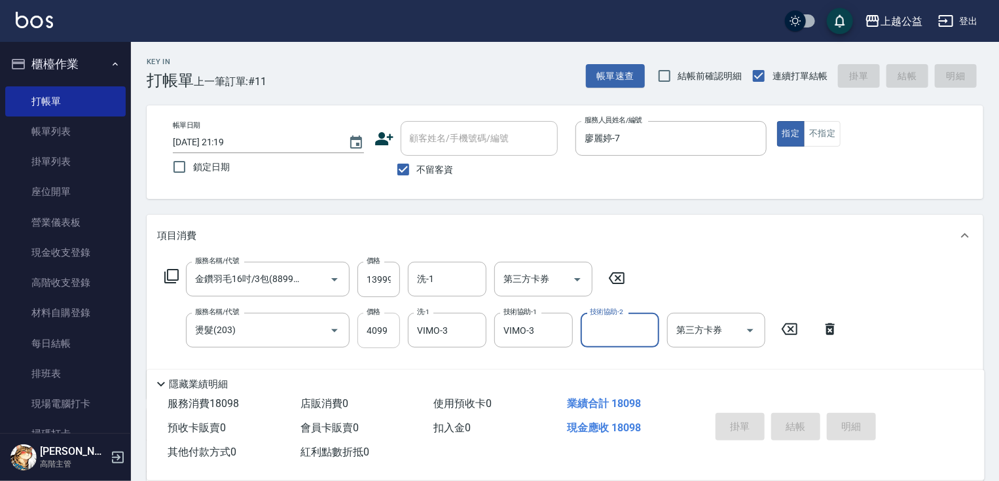
type input "[DATE] 21:20"
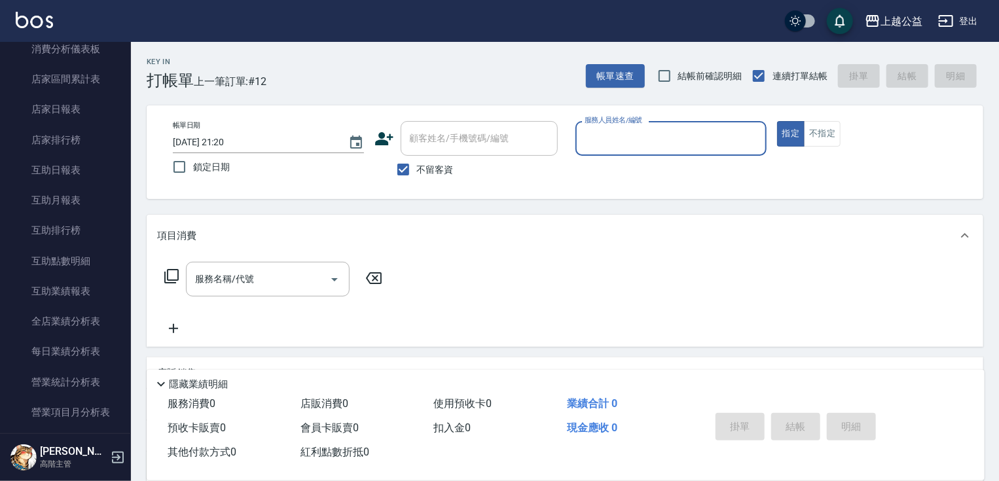
scroll to position [563, 0]
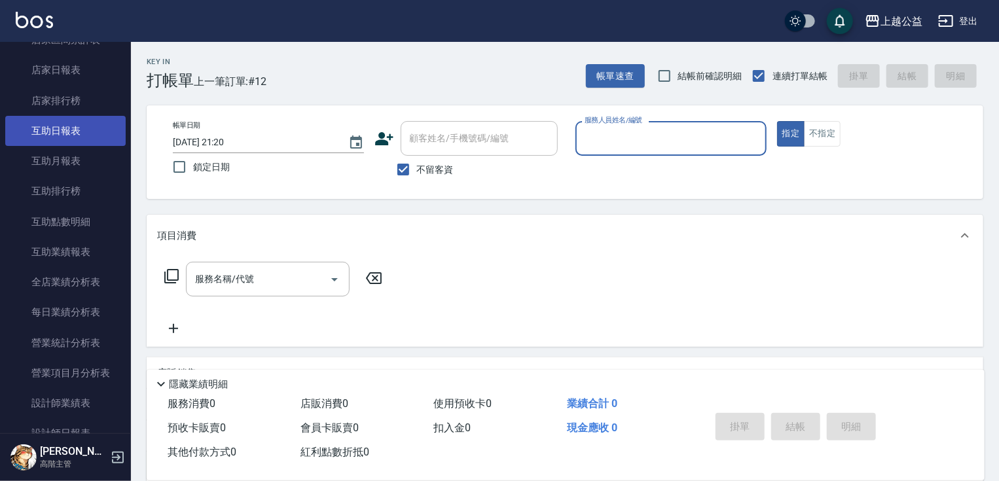
click at [85, 140] on link "互助日報表" at bounding box center [65, 131] width 120 height 30
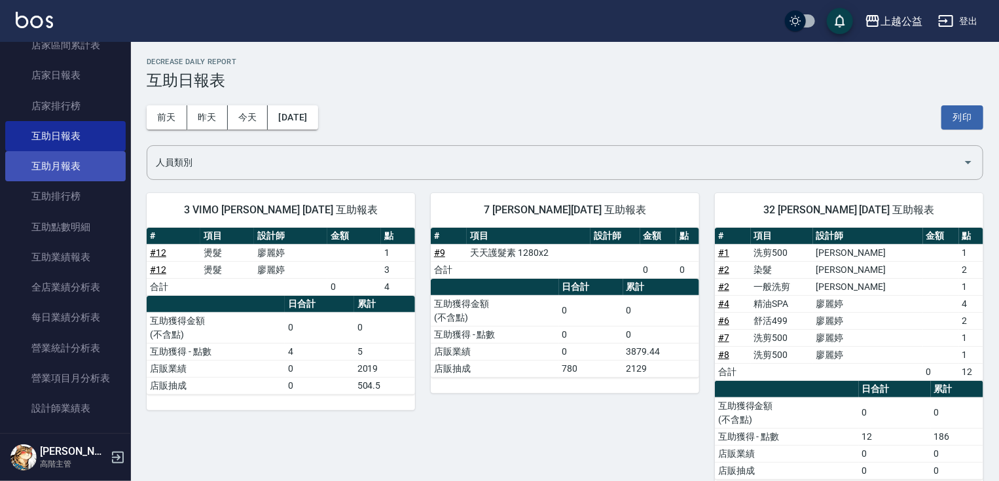
scroll to position [560, 0]
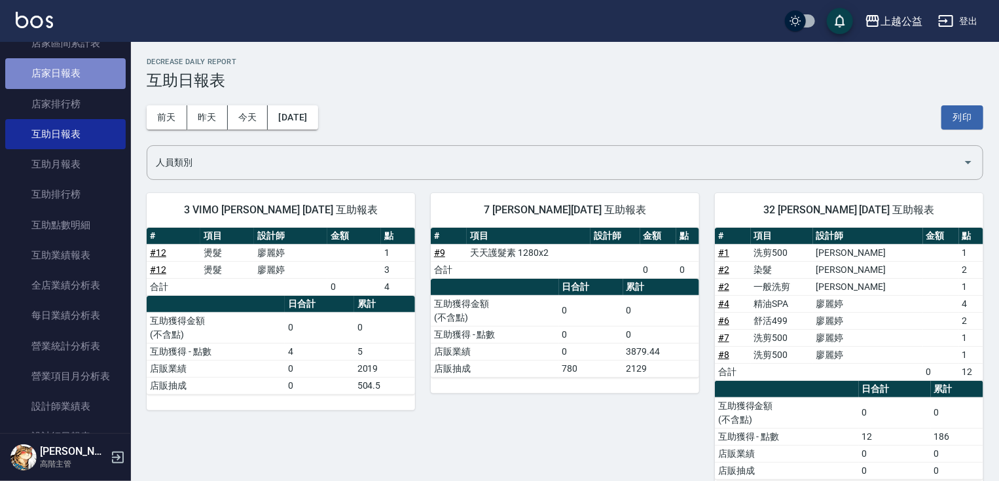
click at [81, 71] on link "店家日報表" at bounding box center [65, 73] width 120 height 30
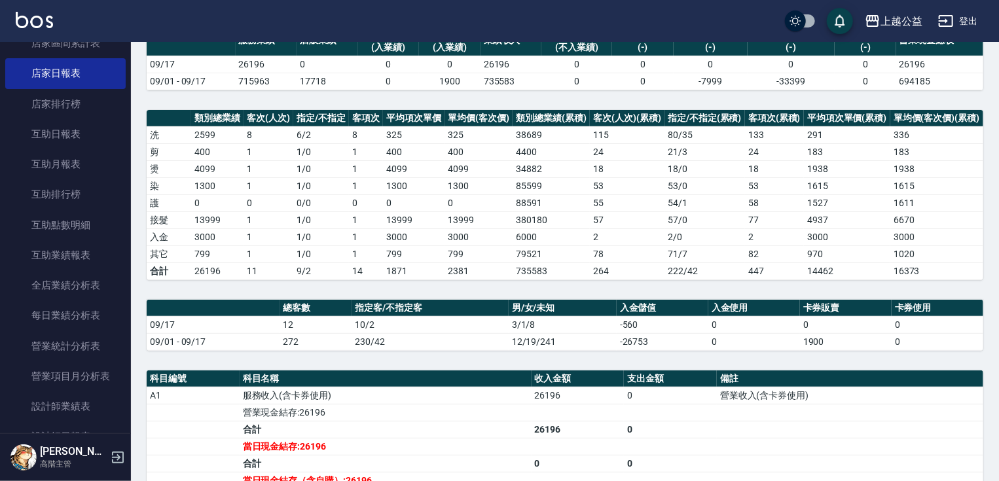
scroll to position [285, 0]
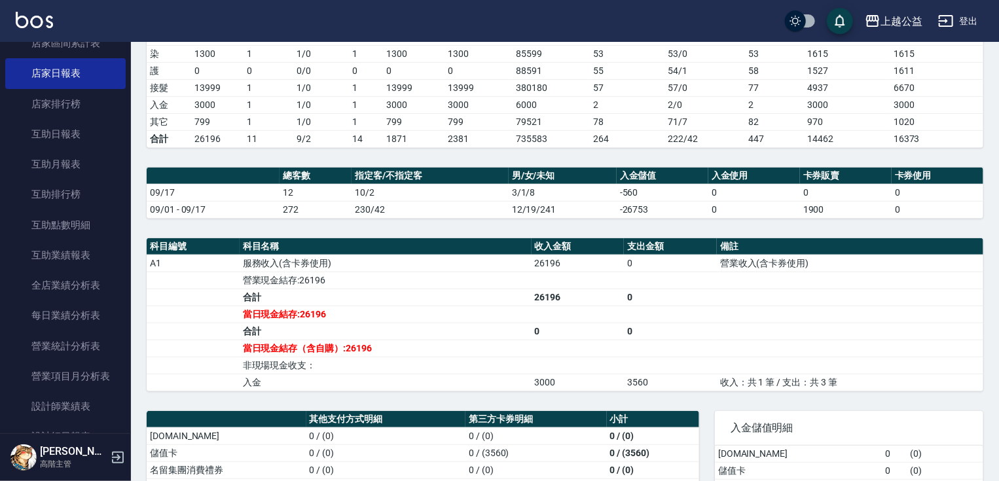
drag, startPoint x: 788, startPoint y: 282, endPoint x: 788, endPoint y: 333, distance: 50.4
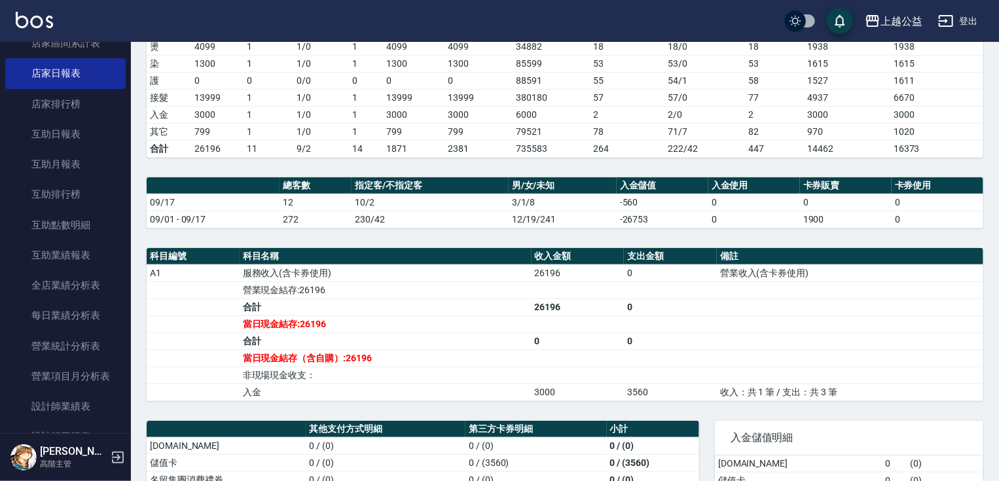
scroll to position [137, 0]
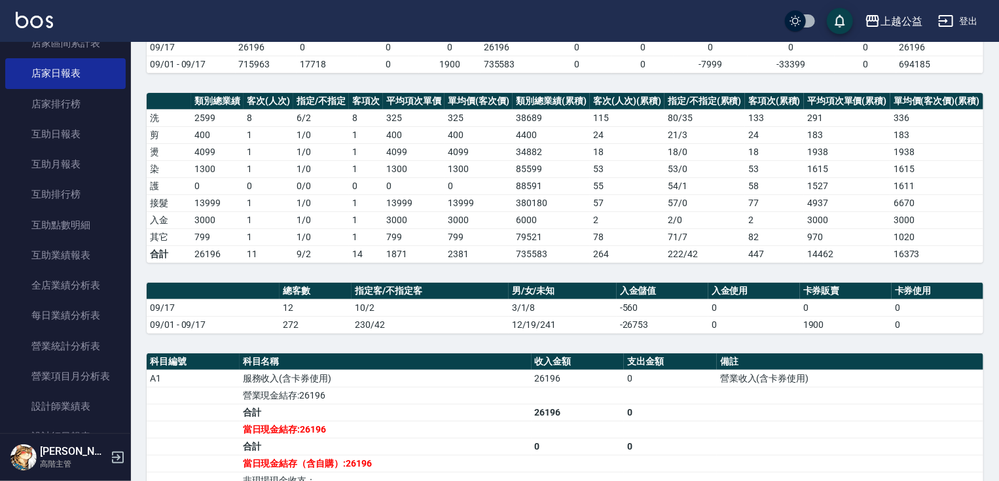
drag, startPoint x: 764, startPoint y: 342, endPoint x: 779, endPoint y: 299, distance: 45.4
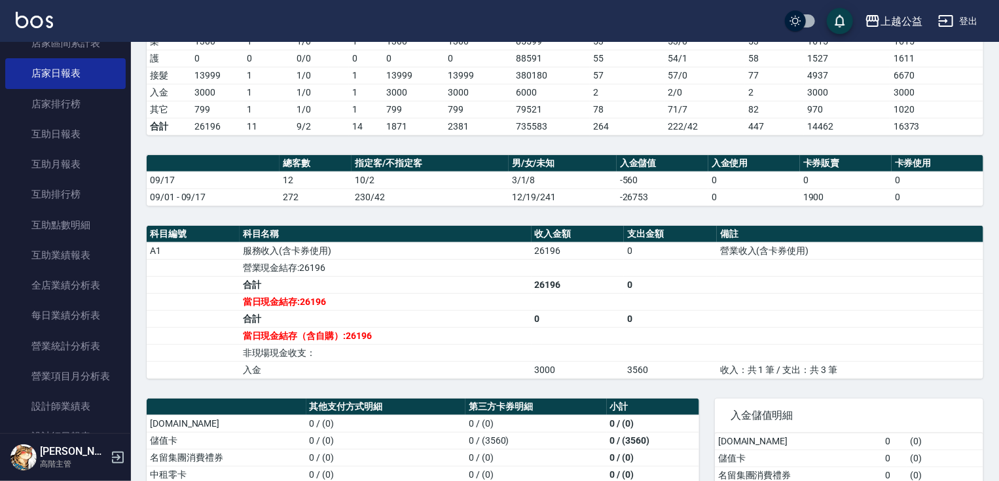
scroll to position [447, 0]
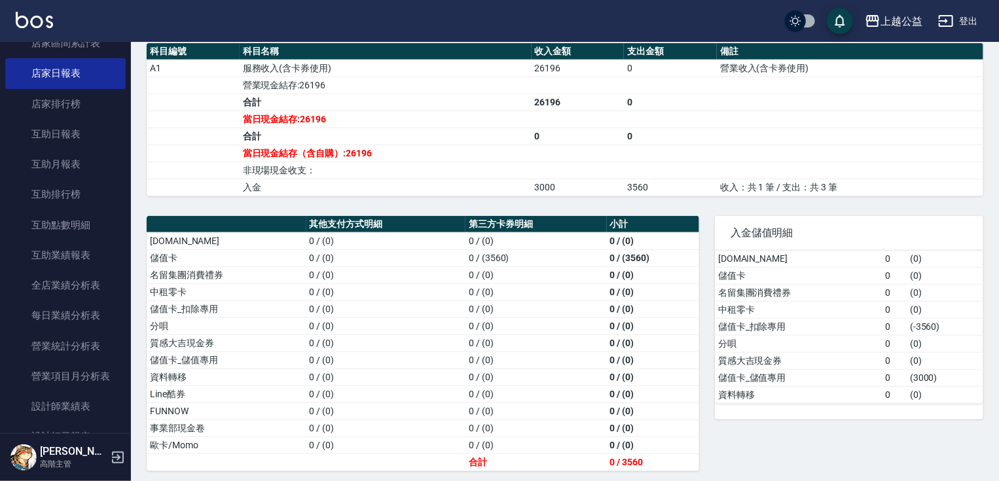
drag, startPoint x: 905, startPoint y: 377, endPoint x: 906, endPoint y: 502, distance: 125.1
click at [46, 136] on link "互助日報表" at bounding box center [65, 134] width 120 height 30
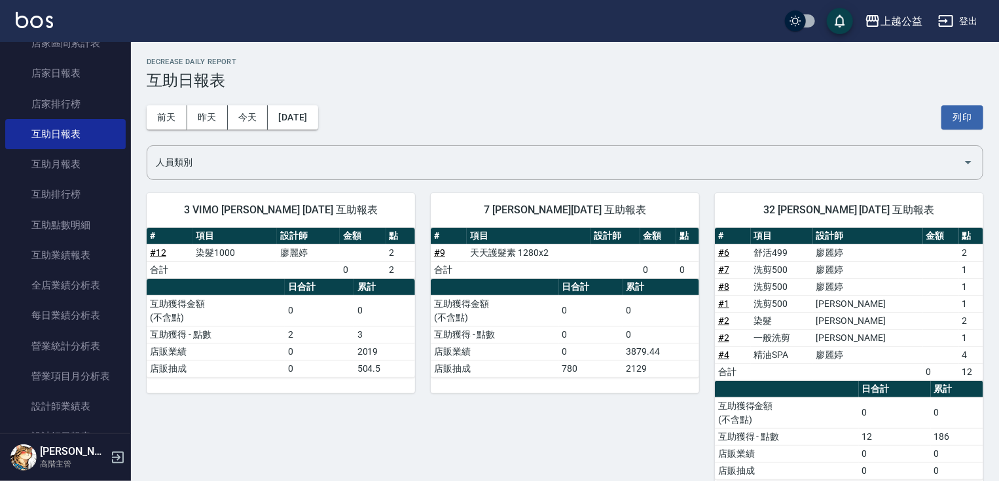
scroll to position [28, 0]
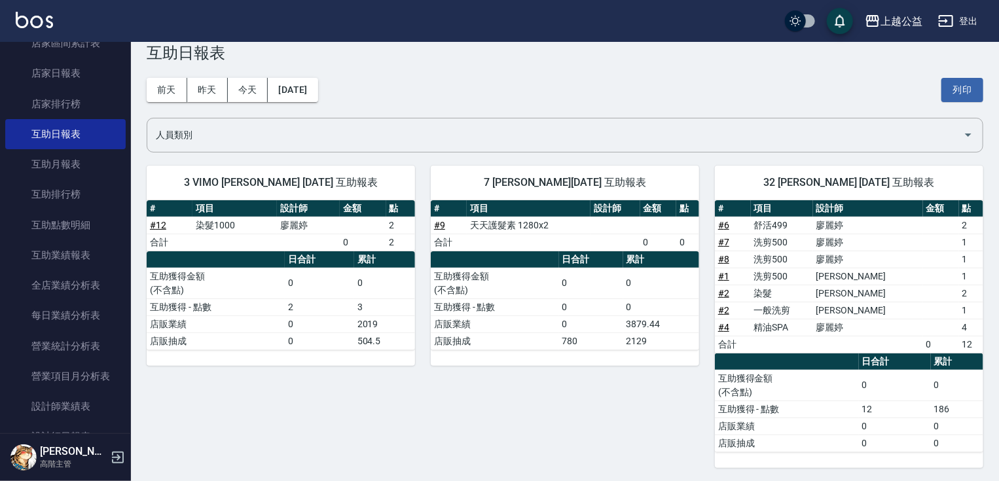
drag, startPoint x: 600, startPoint y: 244, endPoint x: 605, endPoint y: 312, distance: 68.9
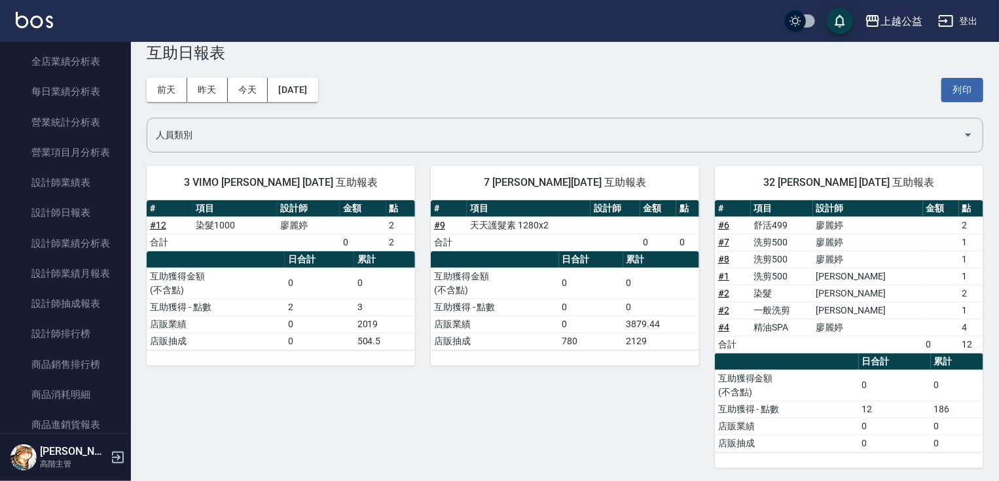
scroll to position [862, 0]
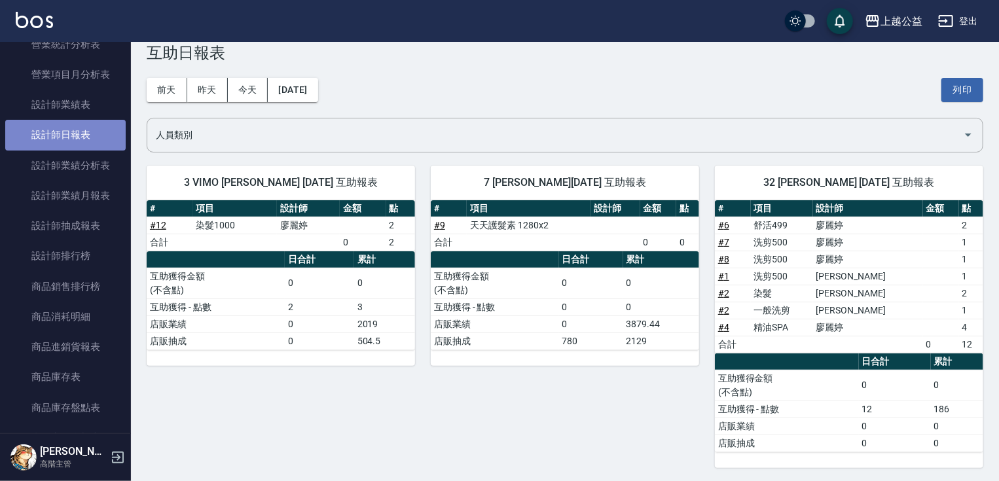
click at [73, 137] on link "設計師日報表" at bounding box center [65, 135] width 120 height 30
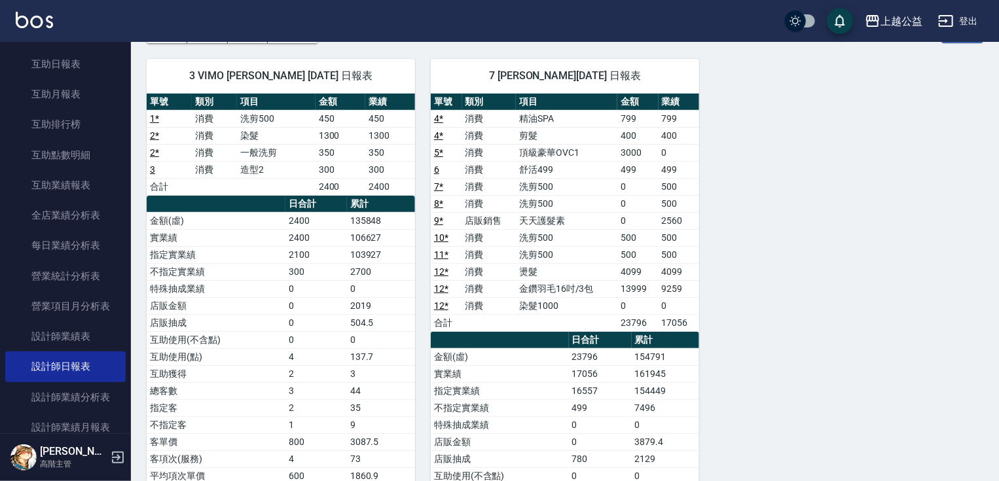
scroll to position [610, 0]
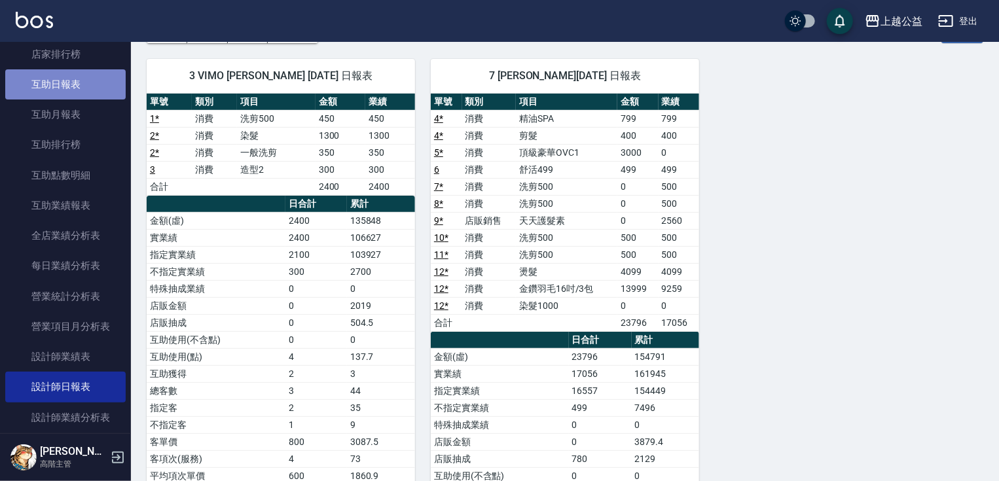
click at [96, 84] on link "互助日報表" at bounding box center [65, 84] width 120 height 30
